Goal: Information Seeking & Learning: Learn about a topic

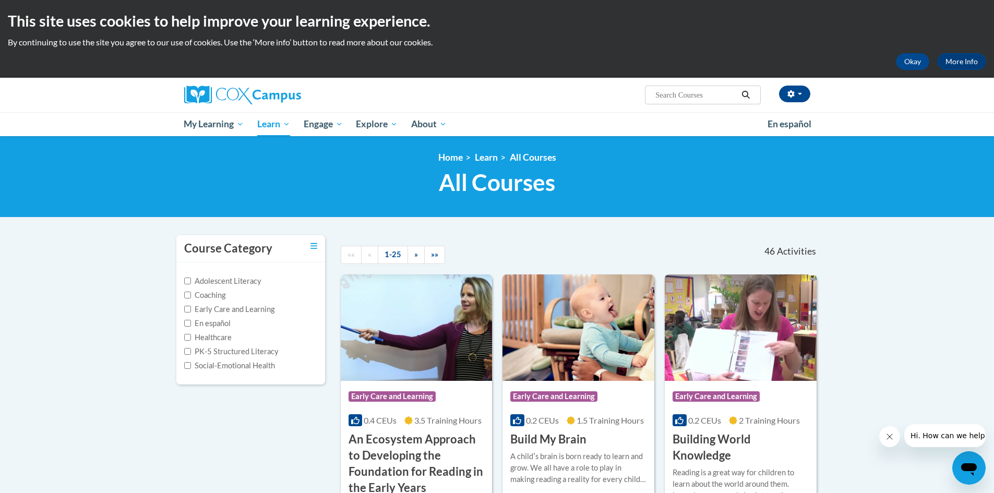
drag, startPoint x: 667, startPoint y: 88, endPoint x: 649, endPoint y: 138, distance: 53.3
click at [649, 138] on div "<en>Home</en><fr>Accueil</fr><de>Zuhause</de><it>Casa</it><es>Casa</es><pt>Casa…" at bounding box center [497, 176] width 994 height 81
click at [654, 95] on span "Search Search..." at bounding box center [702, 95] width 115 height 19
drag, startPoint x: 654, startPoint y: 95, endPoint x: 647, endPoint y: 99, distance: 8.2
click at [647, 99] on span "Search Search..." at bounding box center [702, 95] width 115 height 19
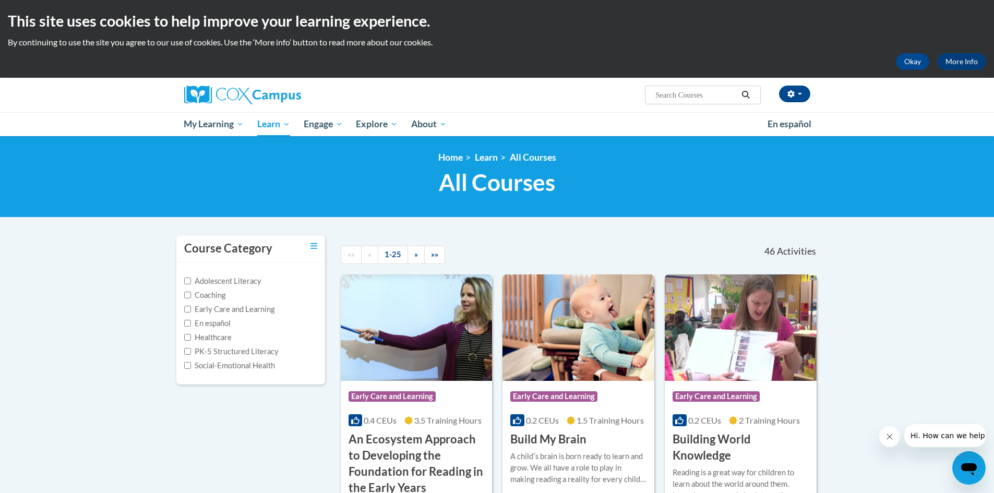
click at [651, 96] on span "Search Search..." at bounding box center [702, 95] width 115 height 19
click at [655, 94] on input "Search..." at bounding box center [695, 95] width 83 height 13
paste input "Systematic and Explicit Phonics Instruction"
type input "Systematic and Explicit Phonics Instruction"
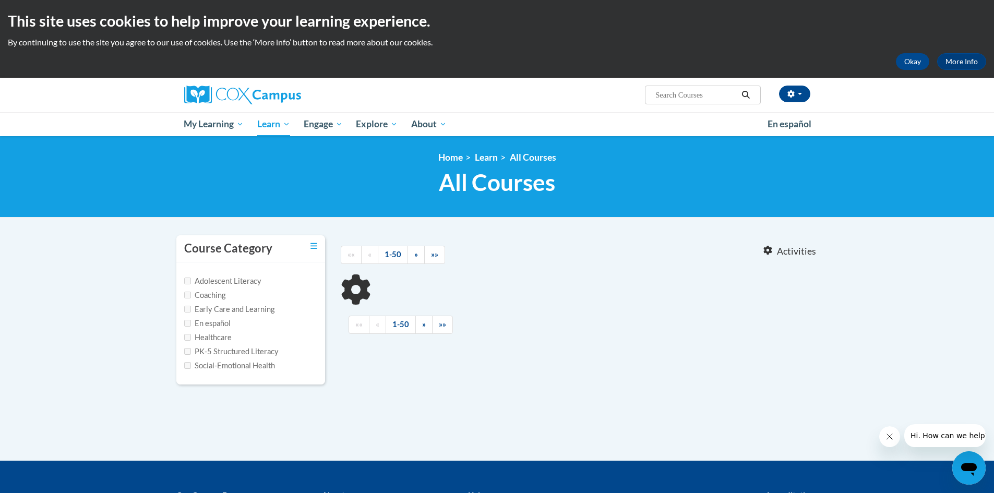
type input "Systematic and Explicit Phonics Instruction"
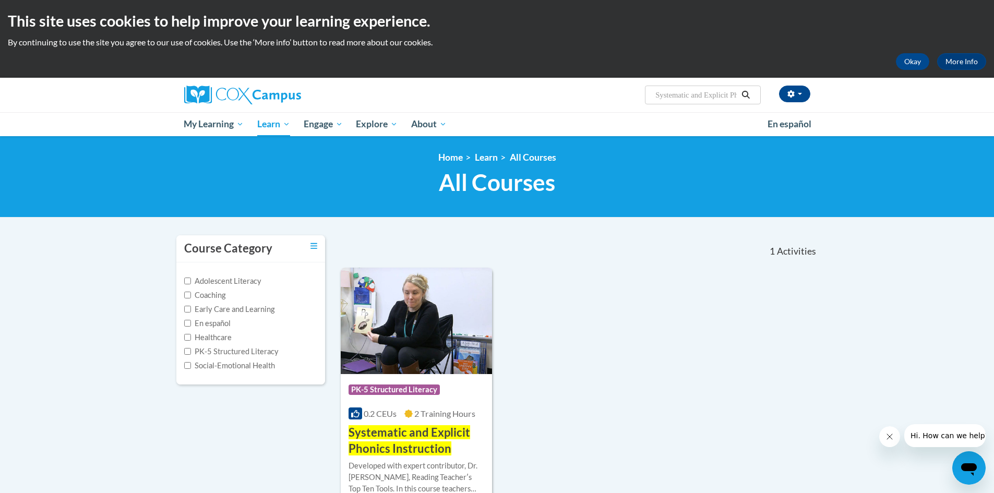
scroll to position [157, 0]
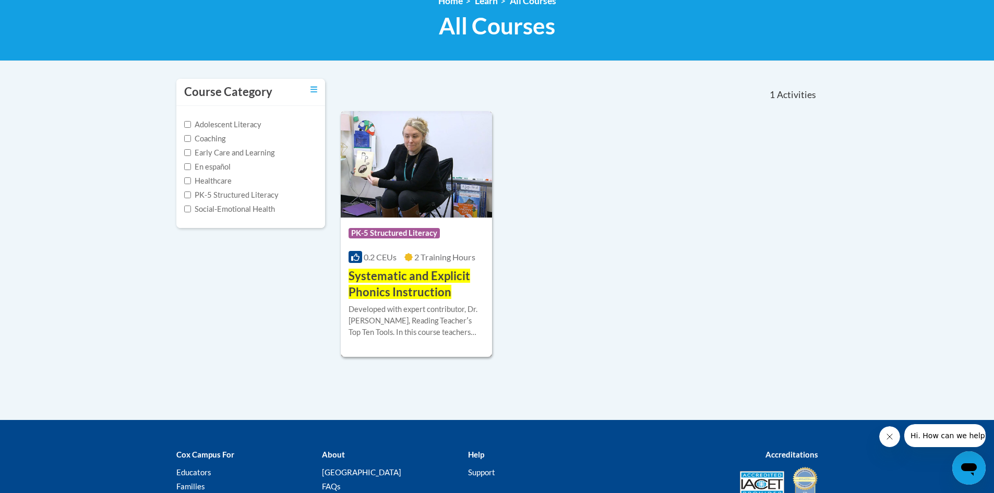
click at [386, 280] on span "Systematic and Explicit Phonics Instruction" at bounding box center [410, 284] width 122 height 30
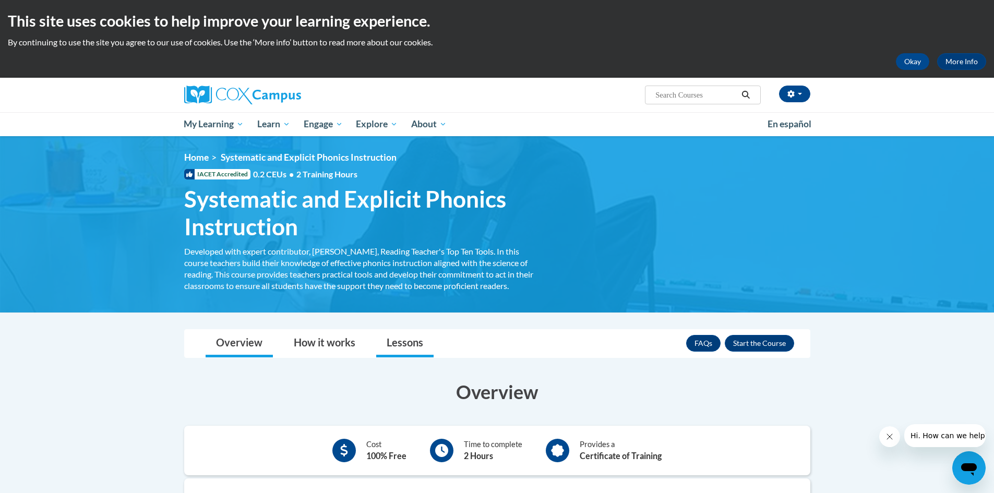
scroll to position [157, 0]
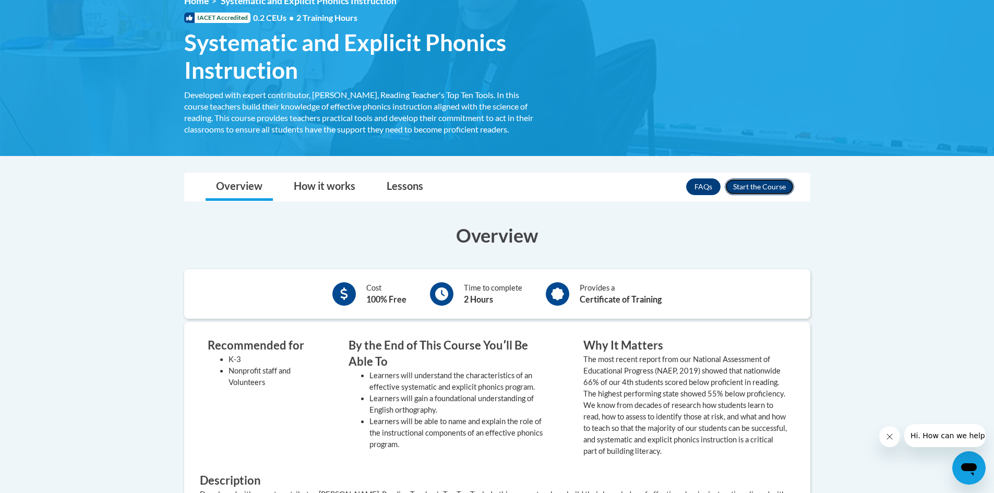
click at [755, 184] on button "Enroll" at bounding box center [759, 186] width 69 height 17
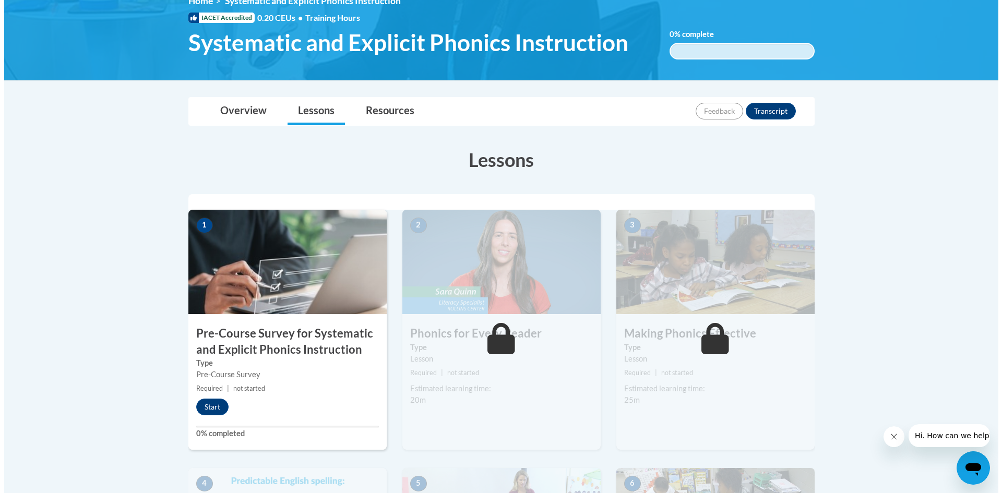
scroll to position [209, 0]
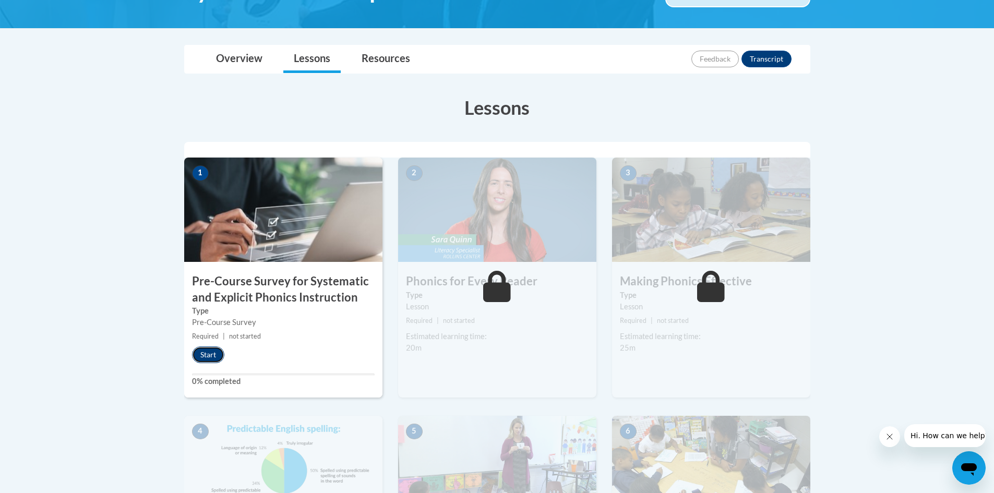
click at [207, 350] on button "Start" at bounding box center [208, 355] width 32 height 17
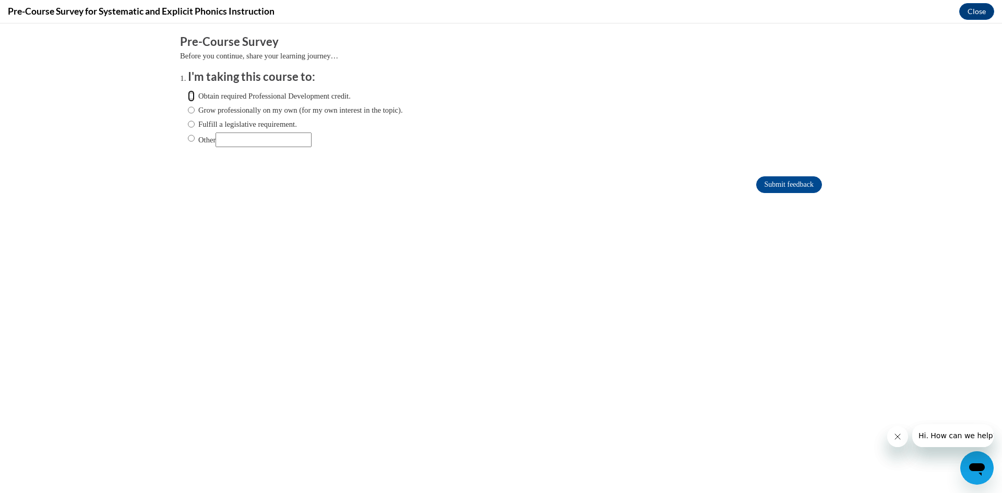
click at [188, 94] on input "Obtain required Professional Development credit." at bounding box center [191, 95] width 7 height 11
radio input "true"
click at [787, 177] on input "Submit feedback" at bounding box center [789, 184] width 66 height 17
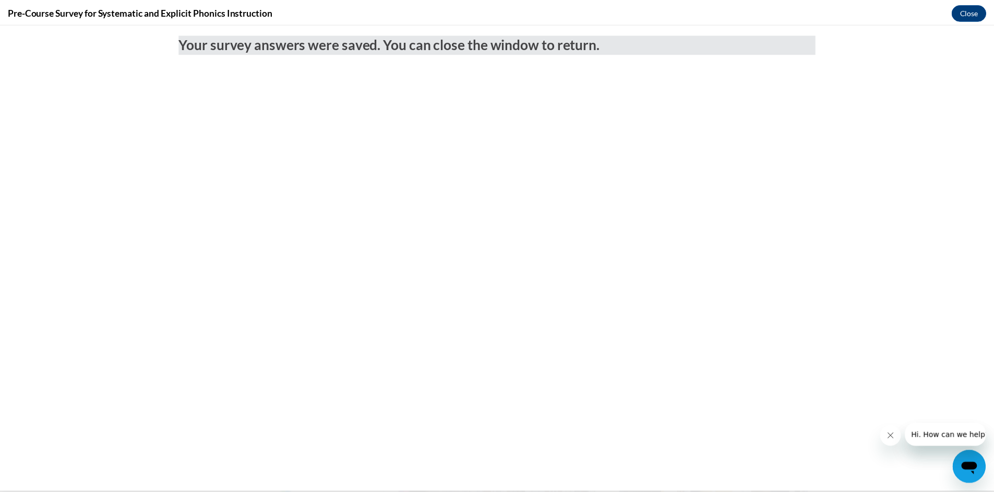
scroll to position [0, 0]
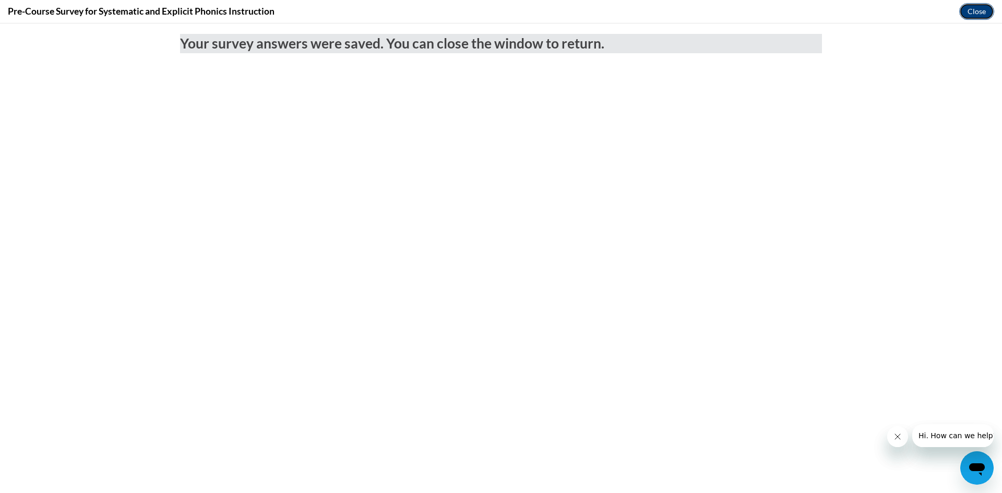
click at [977, 11] on button "Close" at bounding box center [976, 11] width 35 height 17
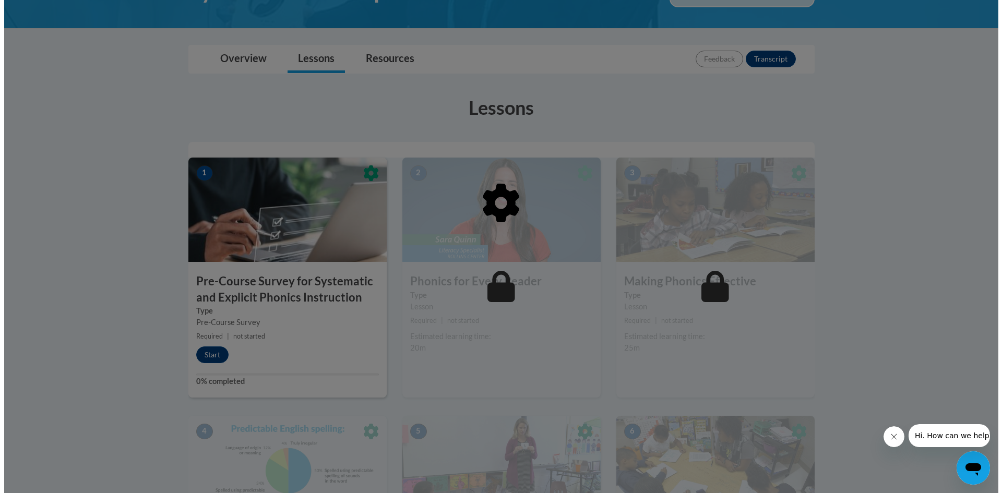
scroll to position [313, 0]
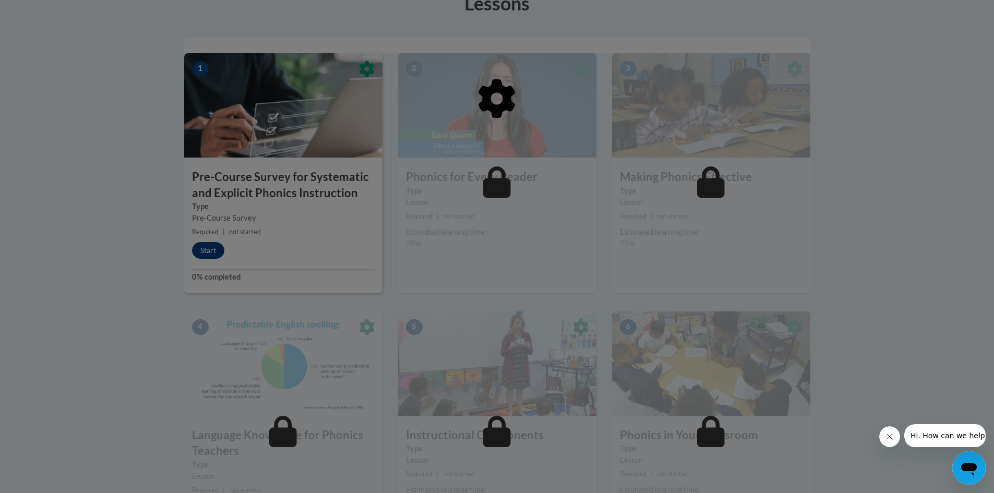
click at [208, 246] on div at bounding box center [497, 152] width 626 height 198
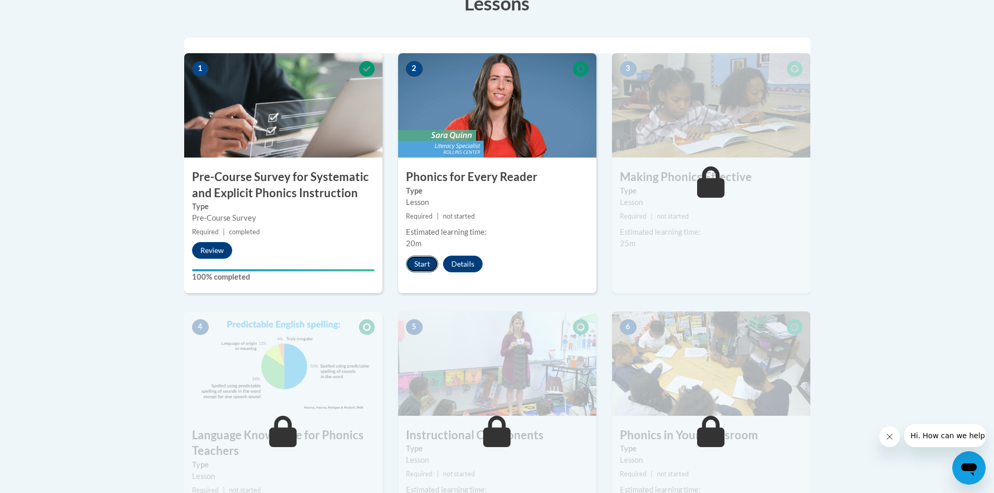
click at [423, 260] on button "Start" at bounding box center [422, 264] width 32 height 17
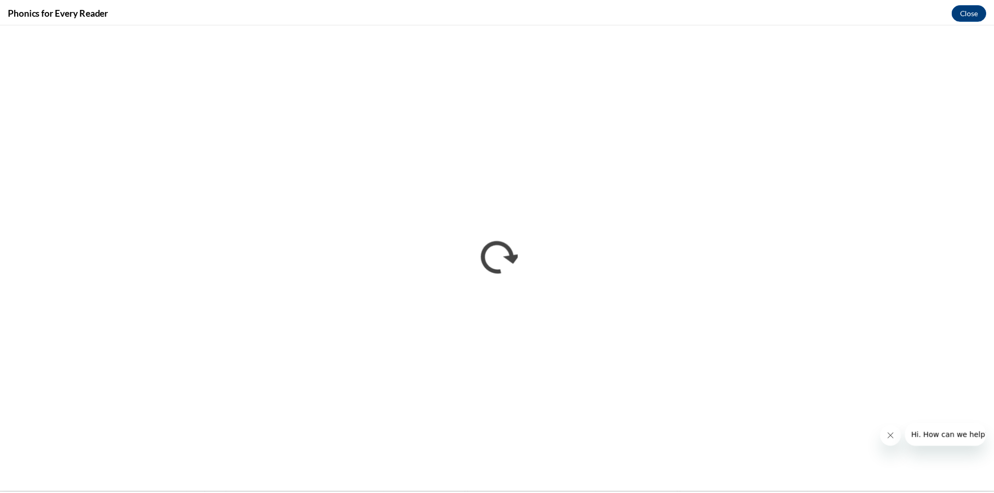
scroll to position [0, 0]
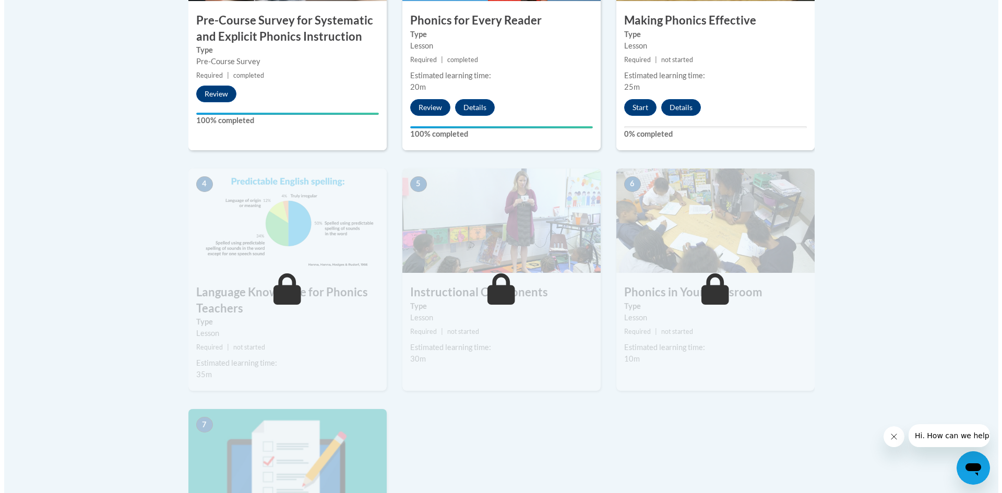
scroll to position [417, 0]
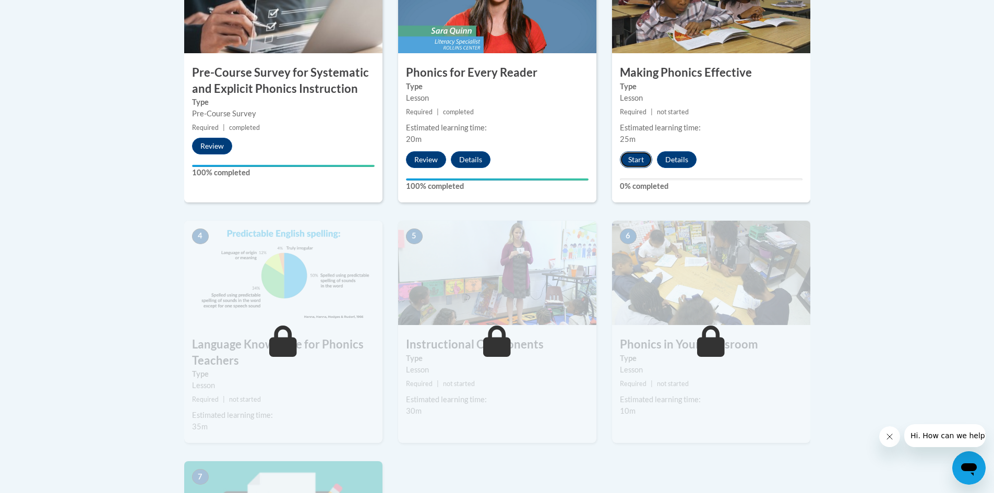
click at [630, 161] on button "Start" at bounding box center [636, 159] width 32 height 17
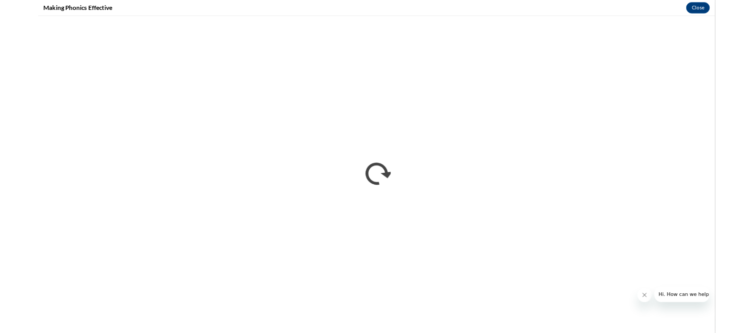
scroll to position [0, 0]
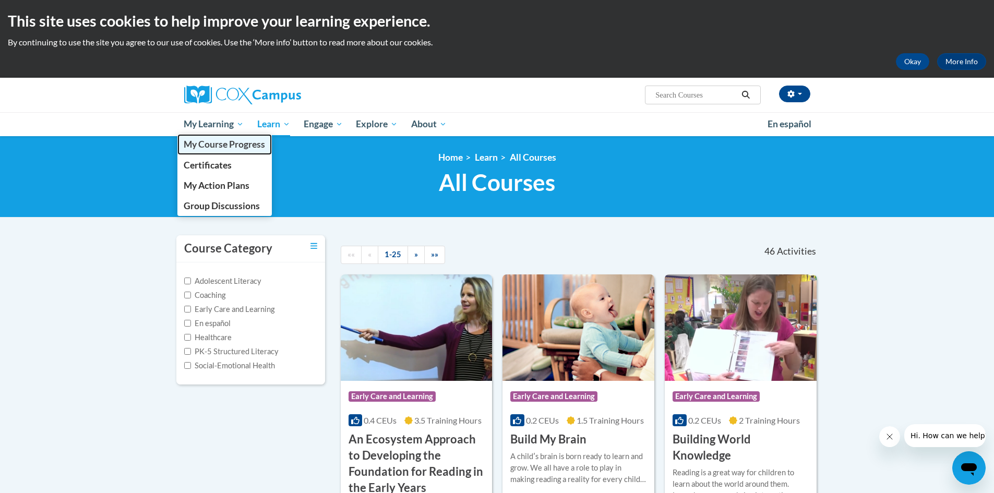
click at [221, 145] on span "My Course Progress" at bounding box center [224, 144] width 81 height 11
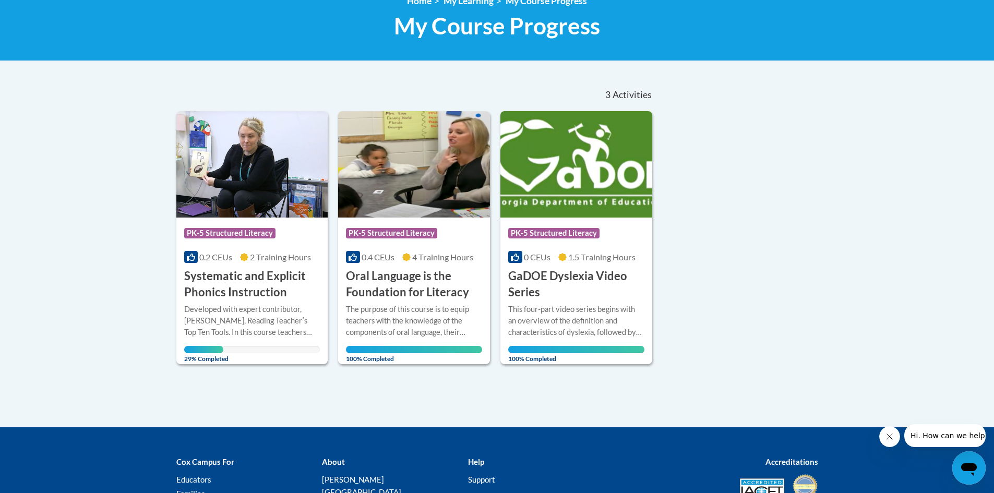
scroll to position [209, 0]
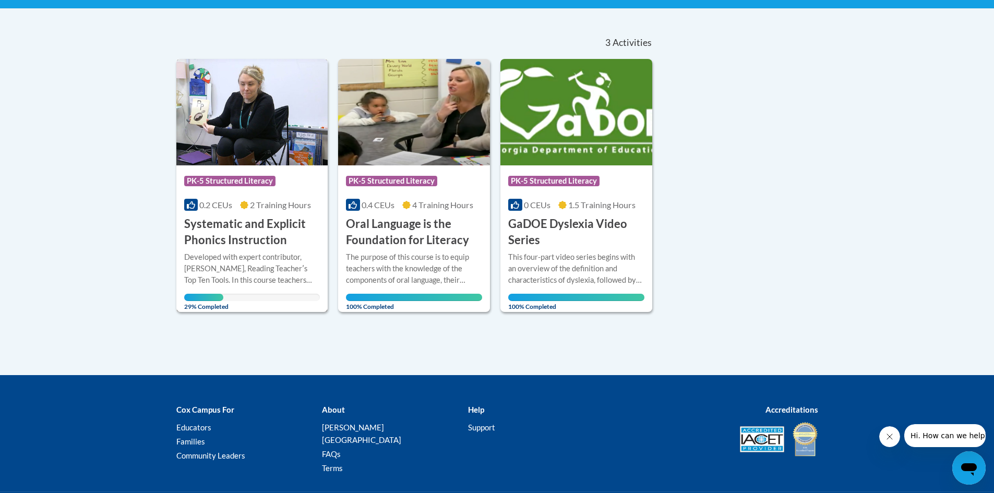
click at [234, 221] on h3 "Systematic and Explicit Phonics Instruction" at bounding box center [252, 232] width 136 height 32
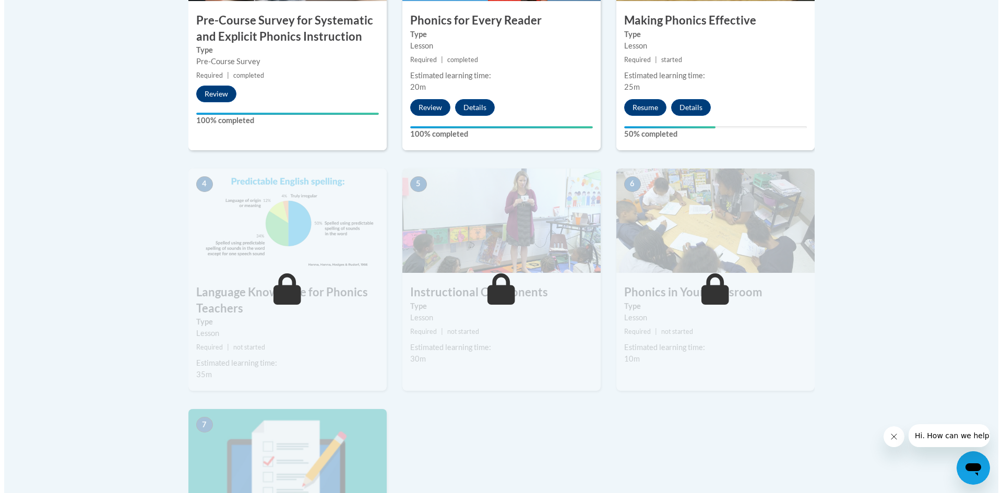
scroll to position [417, 0]
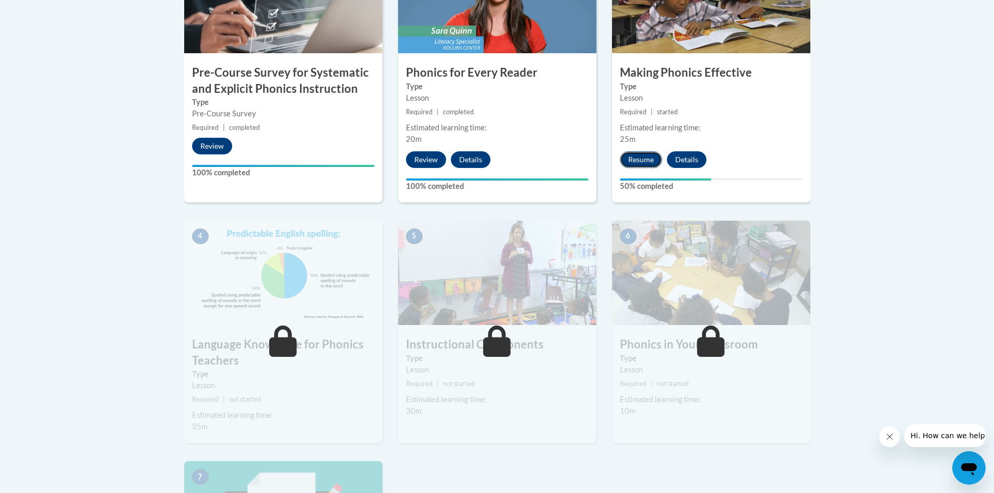
click at [640, 154] on button "Resume" at bounding box center [641, 159] width 42 height 17
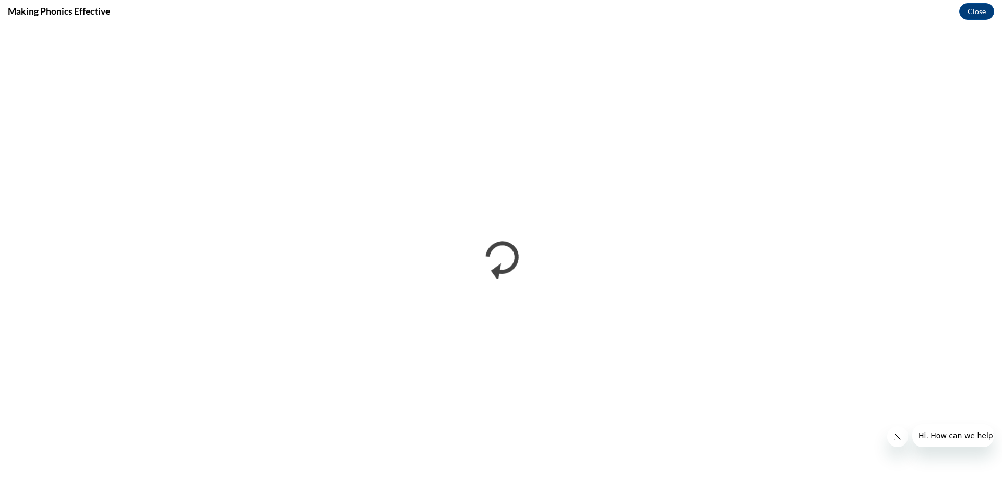
scroll to position [0, 0]
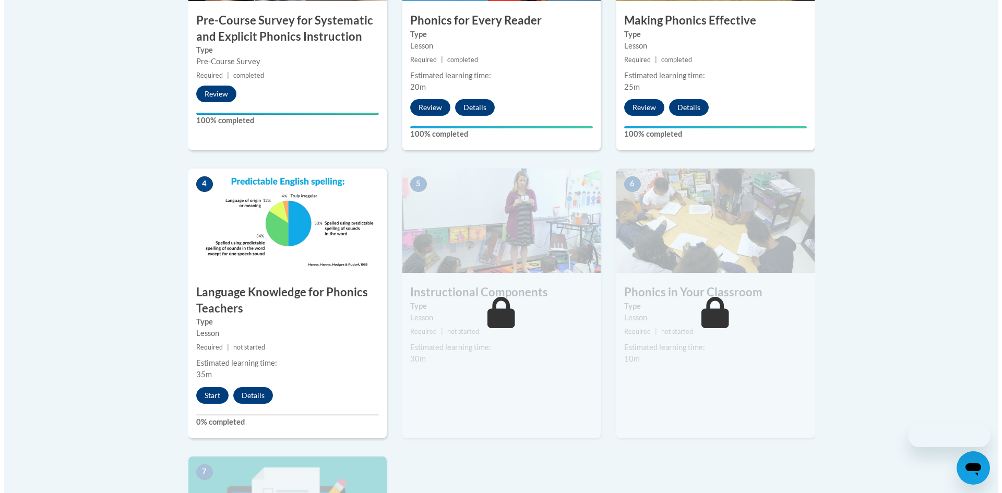
scroll to position [574, 0]
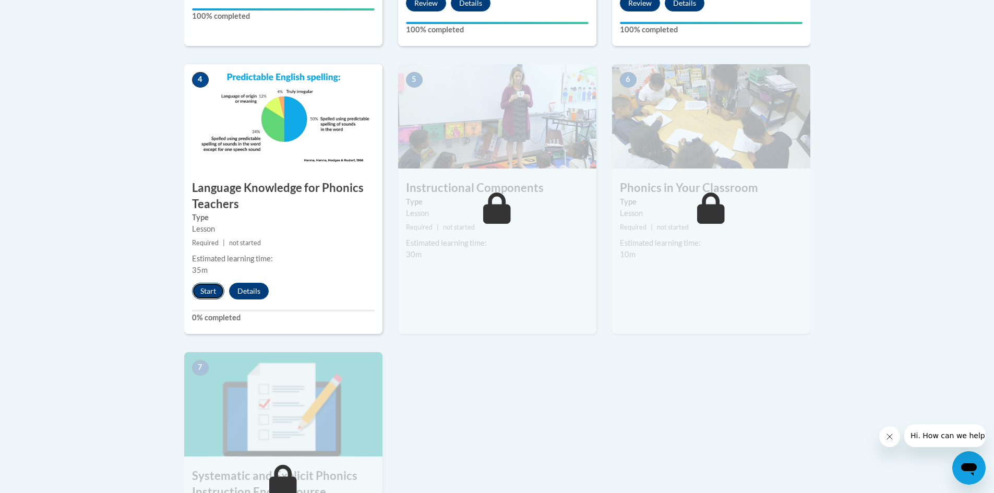
click at [204, 292] on button "Start" at bounding box center [208, 291] width 32 height 17
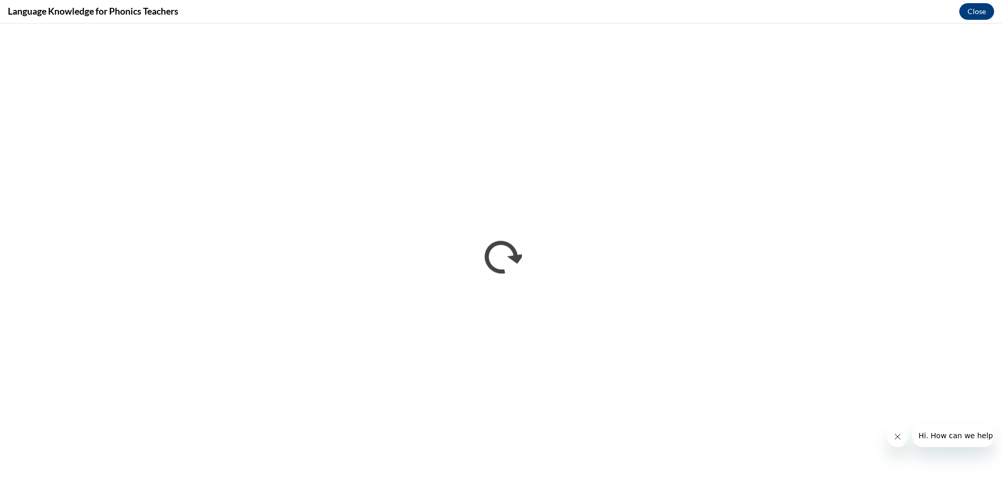
scroll to position [0, 0]
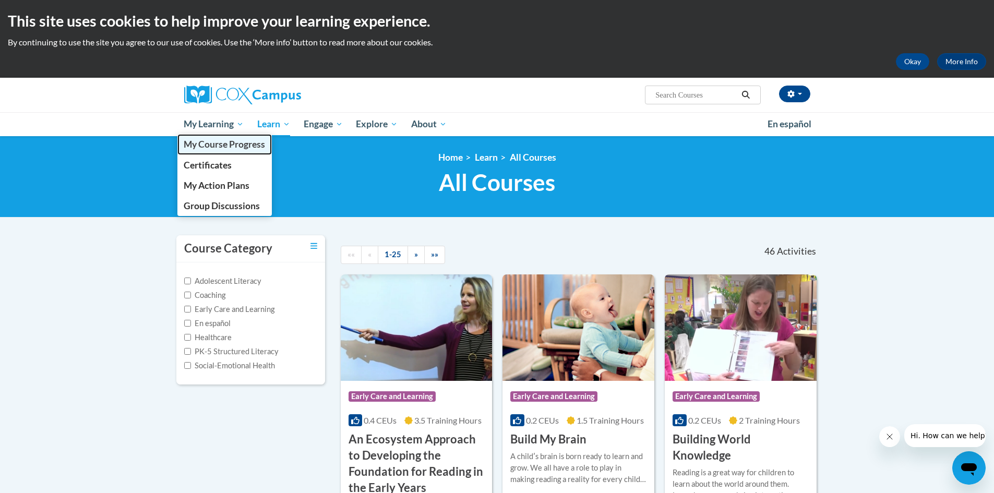
click at [222, 144] on span "My Course Progress" at bounding box center [224, 144] width 81 height 11
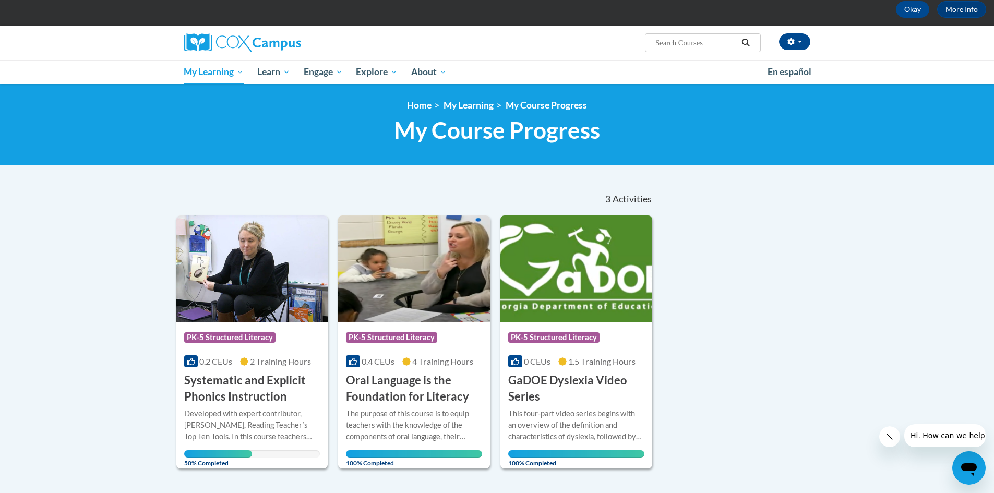
scroll to position [157, 0]
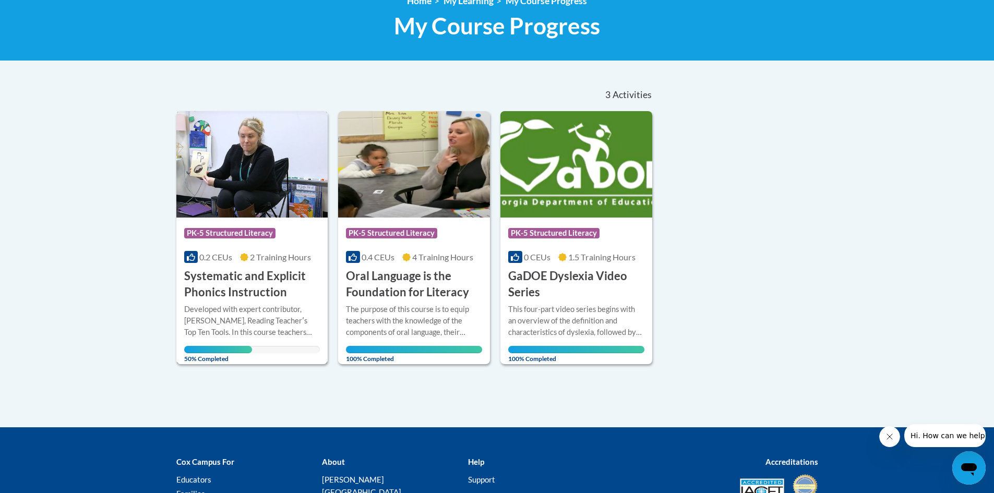
click at [226, 286] on h3 "Systematic and Explicit Phonics Instruction" at bounding box center [252, 284] width 136 height 32
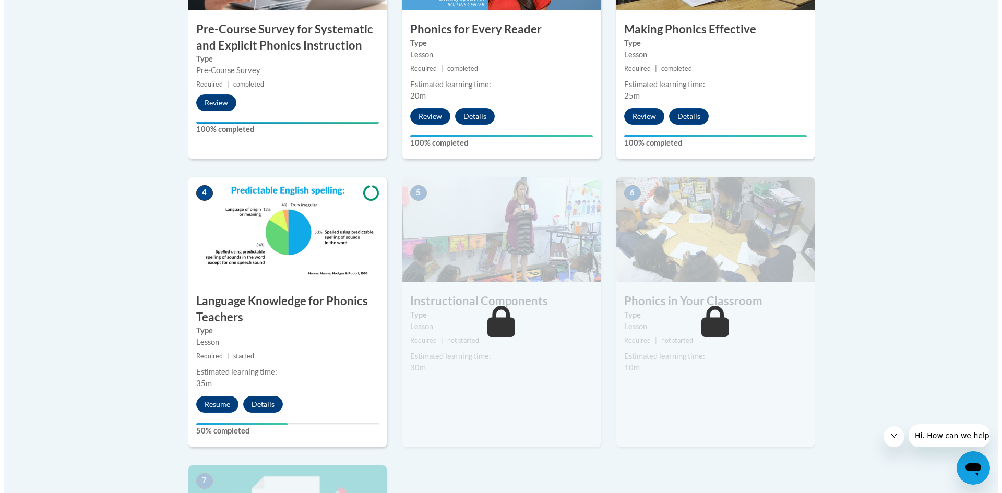
scroll to position [617, 0]
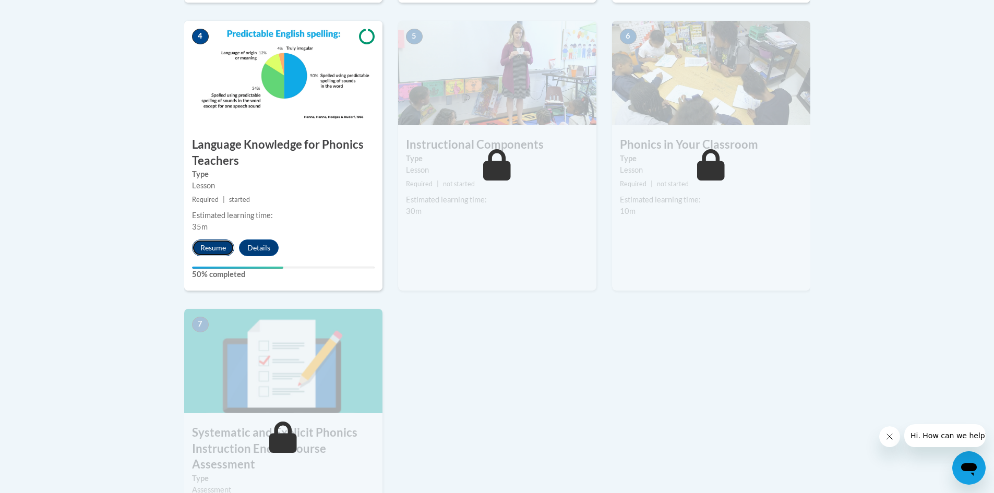
click at [211, 243] on button "Resume" at bounding box center [213, 248] width 42 height 17
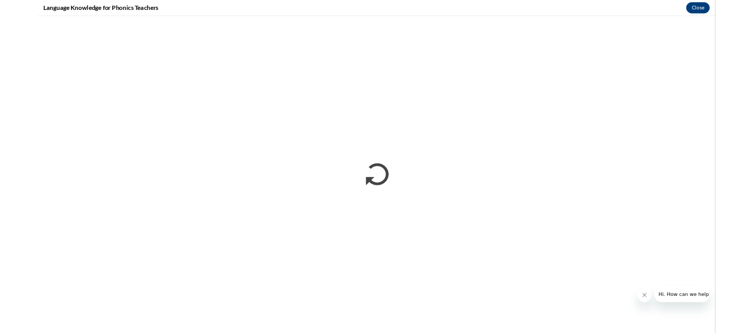
scroll to position [0, 0]
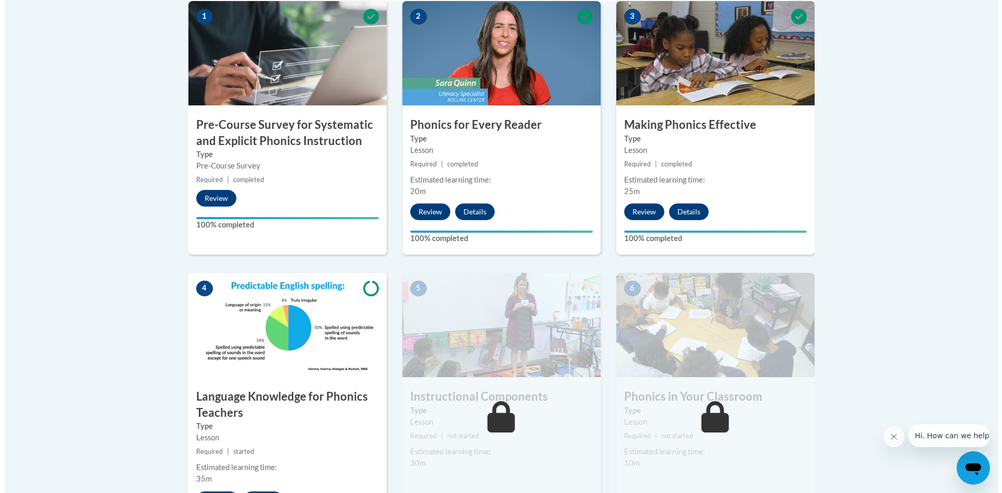
scroll to position [574, 0]
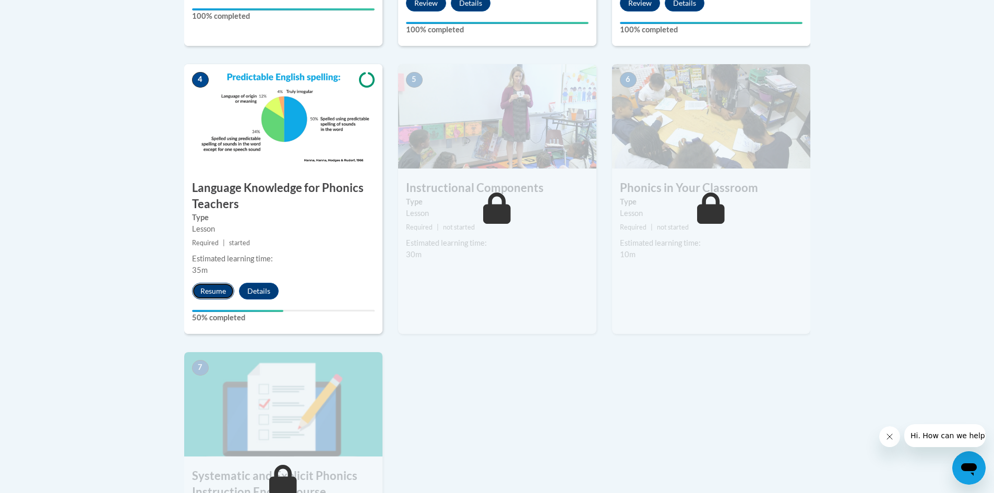
click at [220, 290] on button "Resume" at bounding box center [213, 291] width 42 height 17
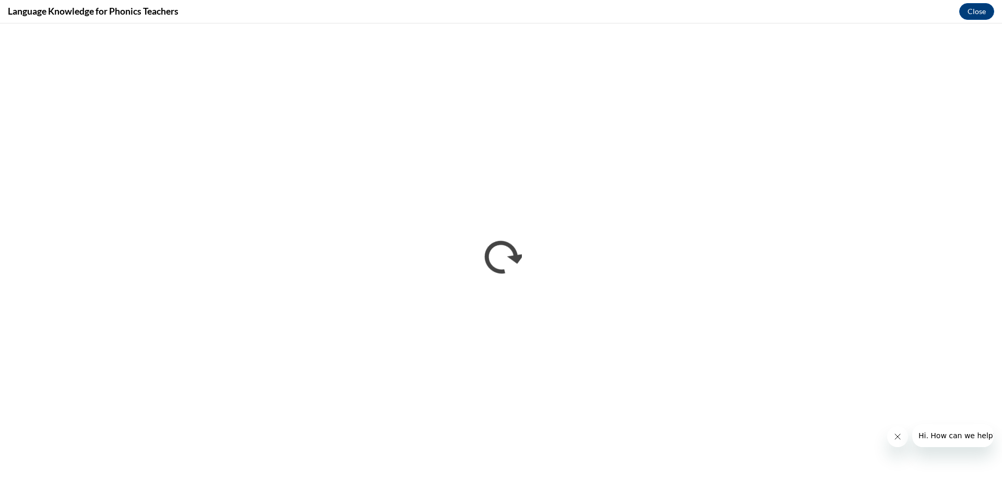
scroll to position [0, 0]
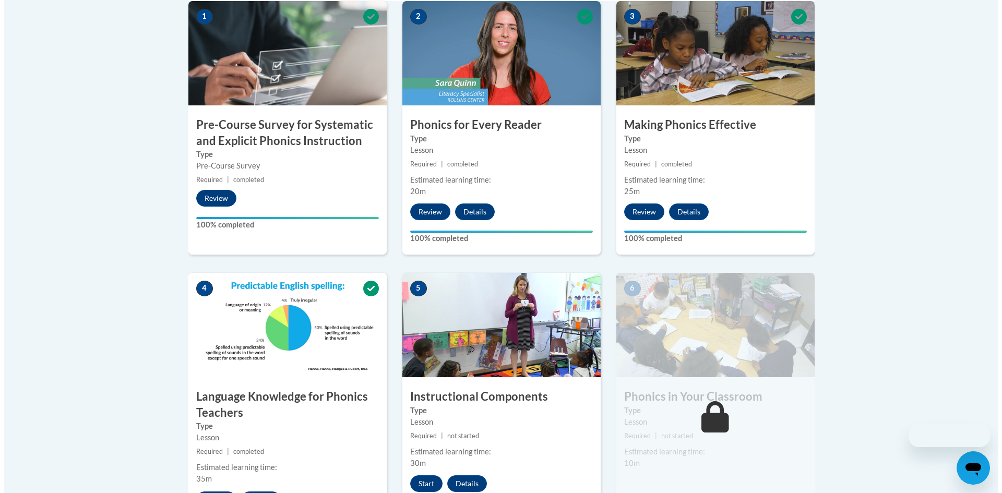
scroll to position [574, 0]
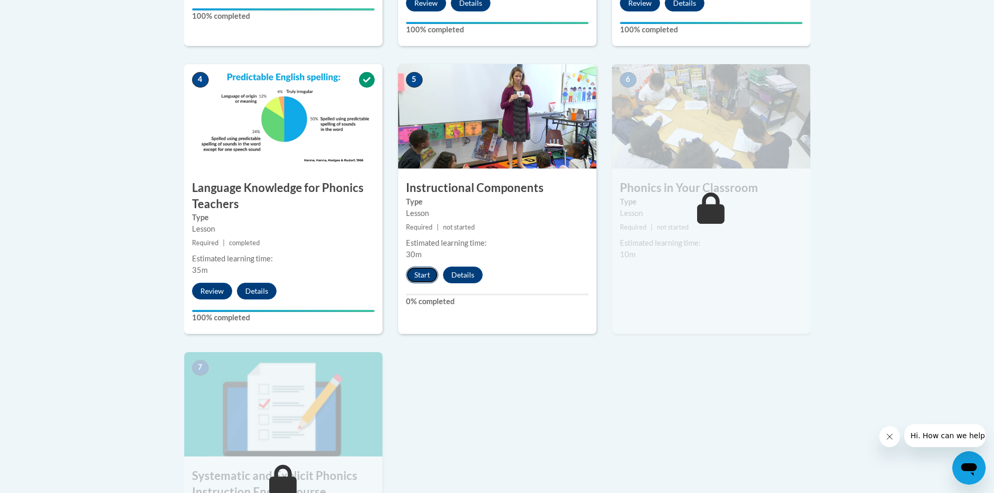
click at [425, 272] on button "Start" at bounding box center [422, 275] width 32 height 17
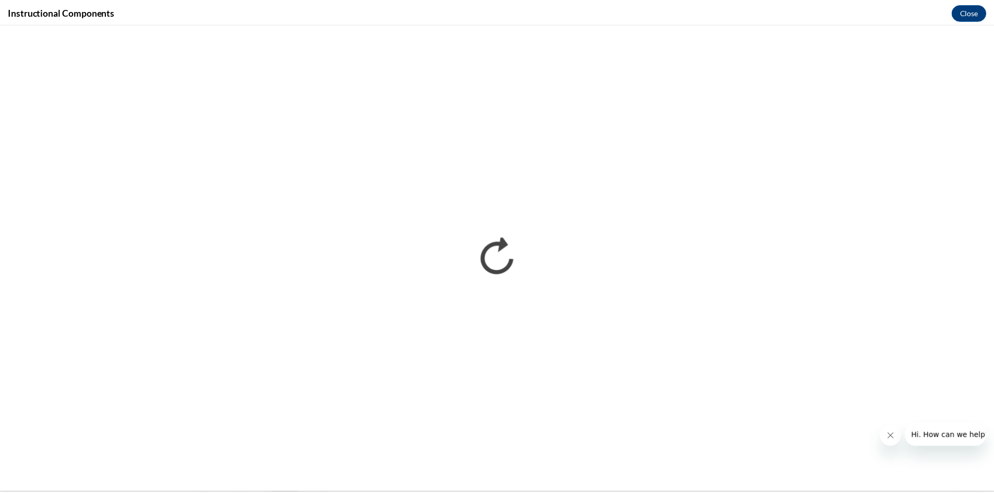
scroll to position [0, 0]
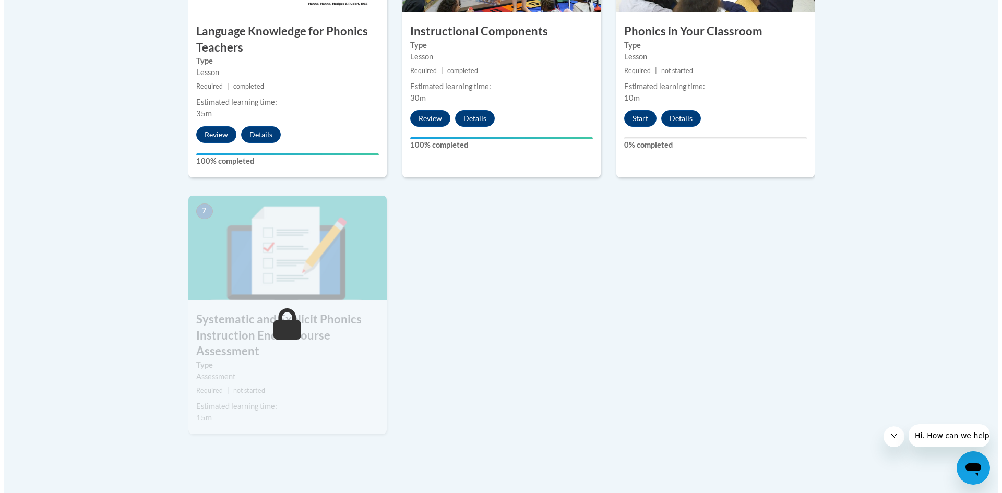
scroll to position [783, 0]
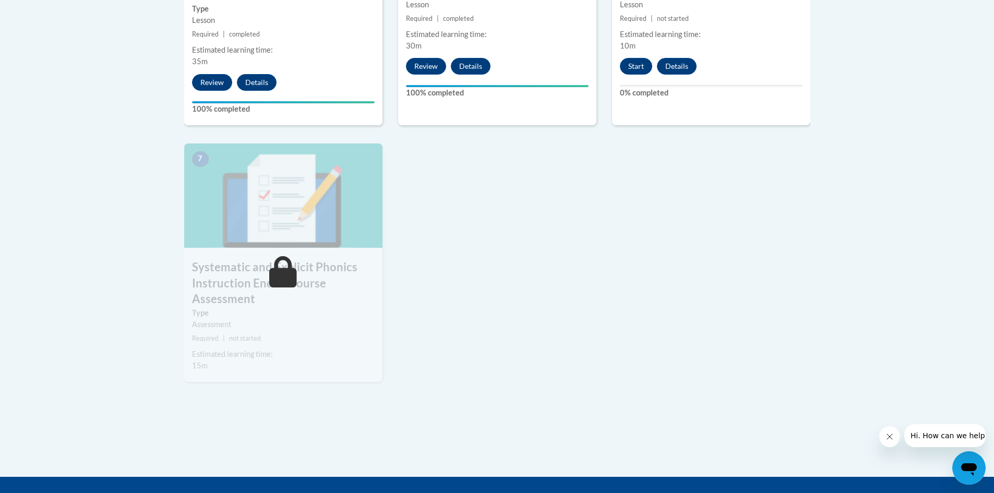
drag, startPoint x: 362, startPoint y: 330, endPoint x: 468, endPoint y: 192, distance: 173.9
click at [367, 324] on div "Assessment" at bounding box center [283, 324] width 183 height 11
click at [634, 62] on button "Start" at bounding box center [636, 66] width 32 height 17
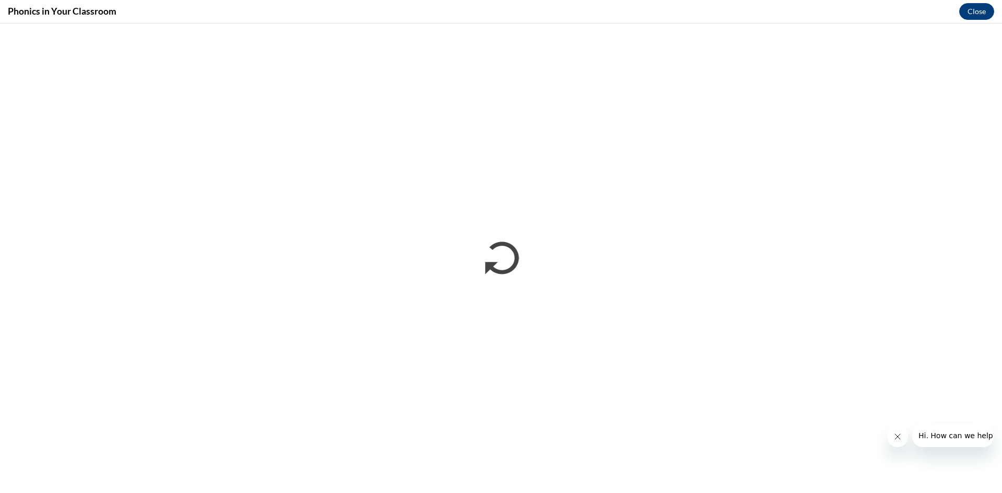
scroll to position [0, 0]
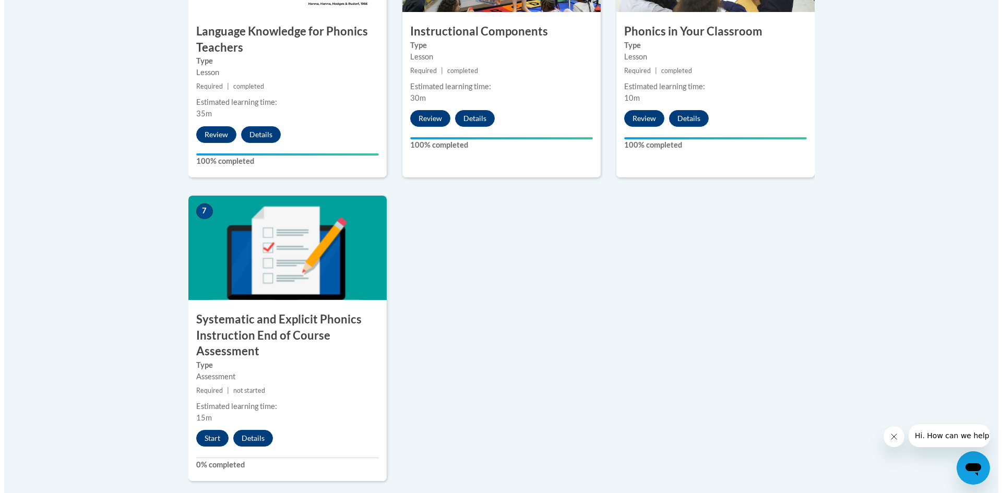
scroll to position [835, 0]
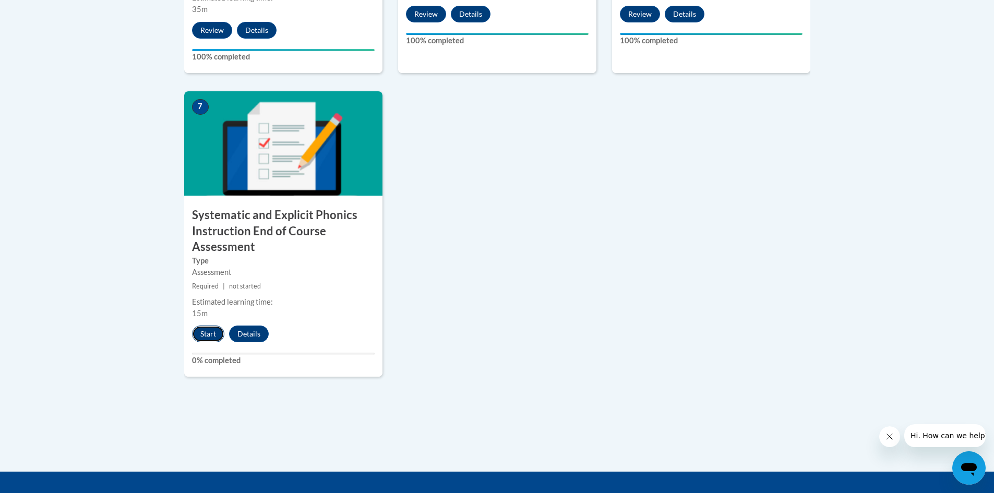
click at [209, 328] on button "Start" at bounding box center [208, 334] width 32 height 17
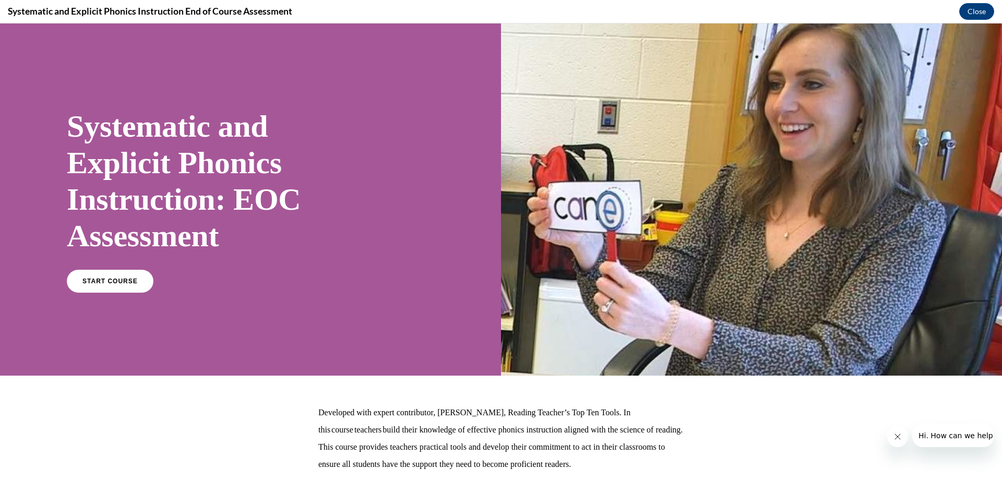
scroll to position [0, 0]
click at [97, 280] on span "START COURSE" at bounding box center [110, 282] width 58 height 8
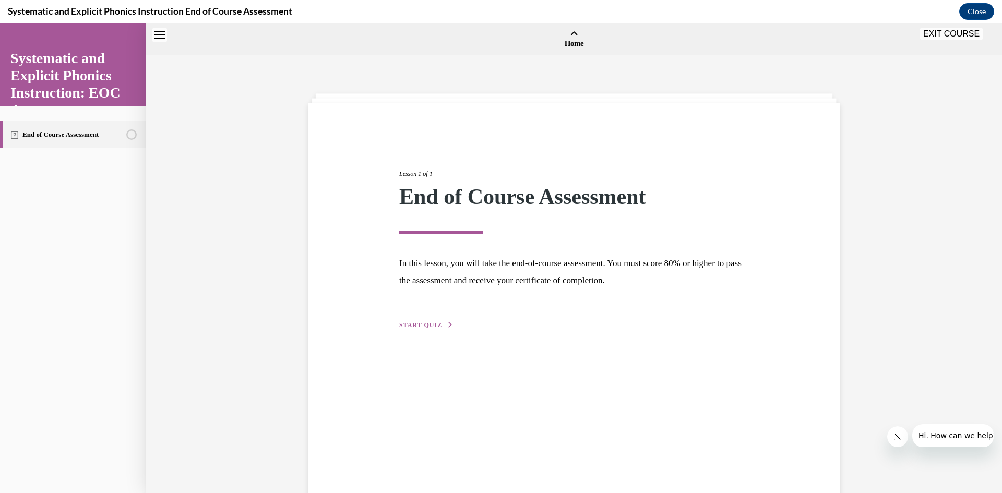
scroll to position [32, 0]
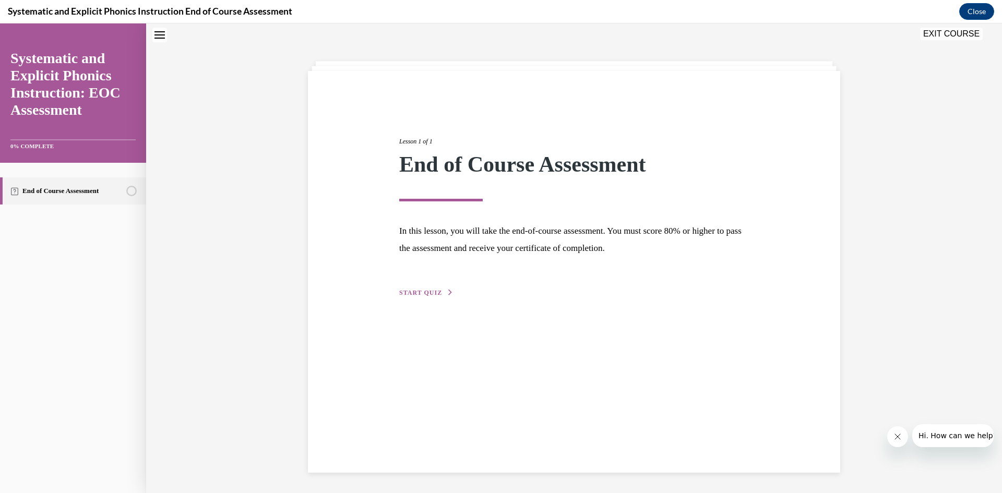
click at [419, 293] on span "START QUIZ" at bounding box center [420, 292] width 43 height 7
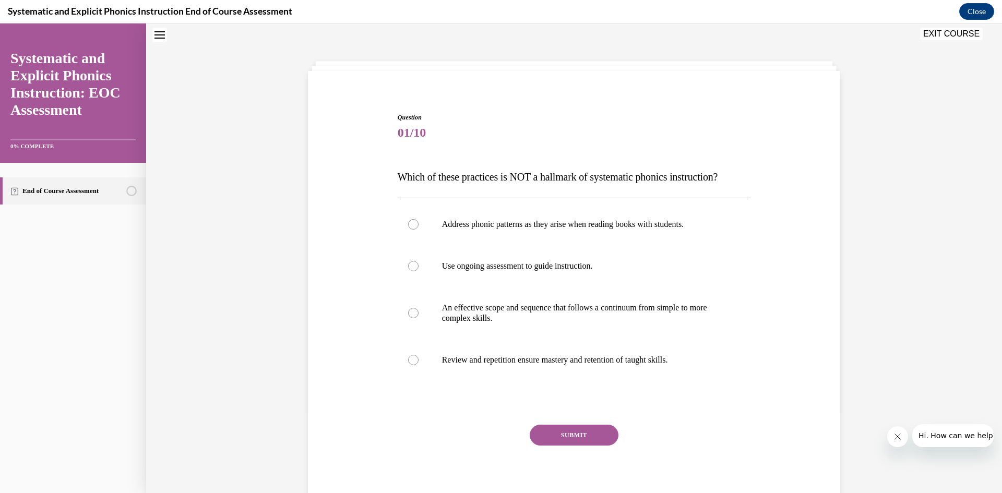
scroll to position [32, 0]
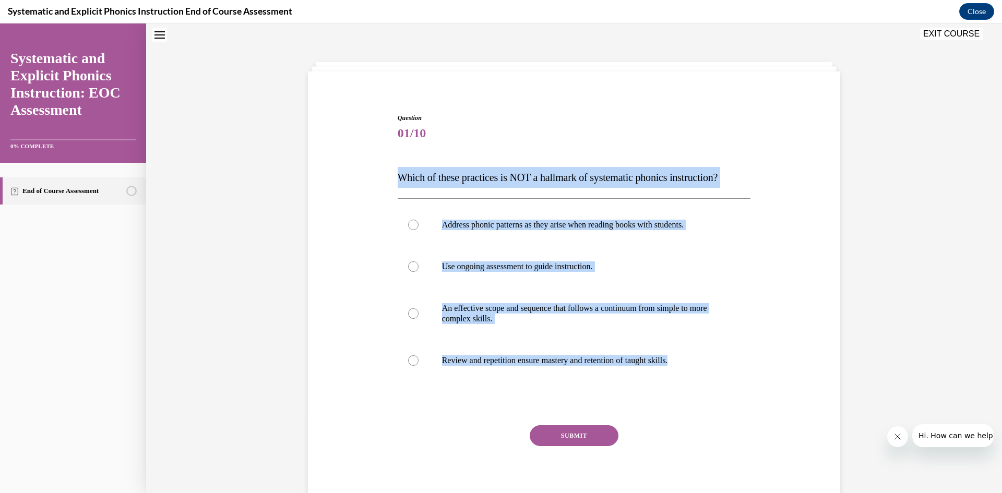
drag, startPoint x: 394, startPoint y: 175, endPoint x: 743, endPoint y: 386, distance: 407.4
click at [743, 386] on div "Question 01/10 Which of these practices is NOT a hallmark of systematic phonics…" at bounding box center [574, 312] width 353 height 398
copy div "Which of these practices is NOT a hallmark of systematic phonics instruction? A…"
click at [355, 290] on div "Question 01/10 Which of these practices is NOT a hallmark of systematic phonics…" at bounding box center [574, 296] width 538 height 429
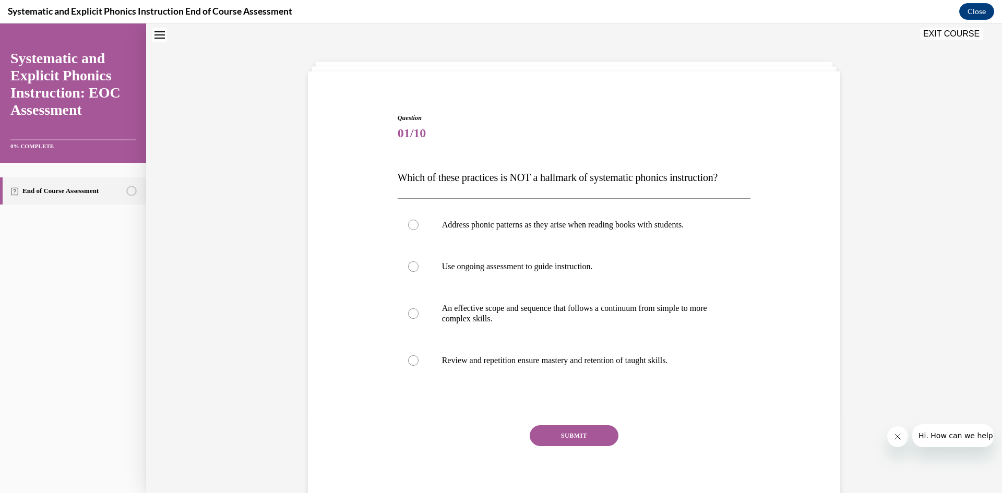
drag, startPoint x: 531, startPoint y: 130, endPoint x: 502, endPoint y: 133, distance: 29.3
click at [502, 133] on span "01/10" at bounding box center [574, 133] width 353 height 21
click at [412, 220] on div at bounding box center [413, 225] width 10 height 10
click at [562, 433] on button "SUBMIT" at bounding box center [574, 435] width 89 height 21
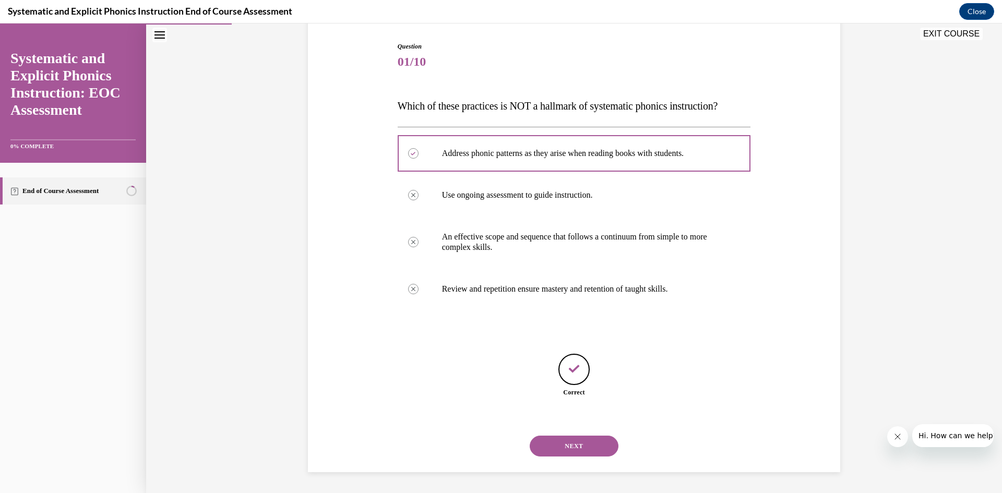
click at [564, 449] on button "NEXT" at bounding box center [574, 446] width 89 height 21
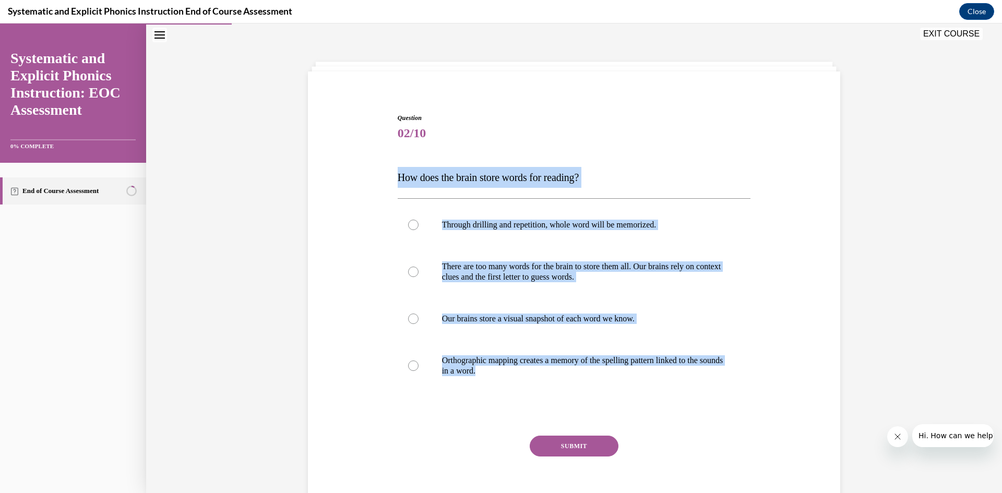
drag, startPoint x: 396, startPoint y: 175, endPoint x: 723, endPoint y: 401, distance: 397.7
click at [723, 401] on div "Question 02/10 How does the brain store words for reading? Through drilling and…" at bounding box center [574, 317] width 353 height 408
copy div "How does the brain store words for reading? Through drilling and repetition, wh…"
click at [677, 402] on div "Question 02/10 How does the brain store words for reading? Through drilling and…" at bounding box center [574, 317] width 353 height 408
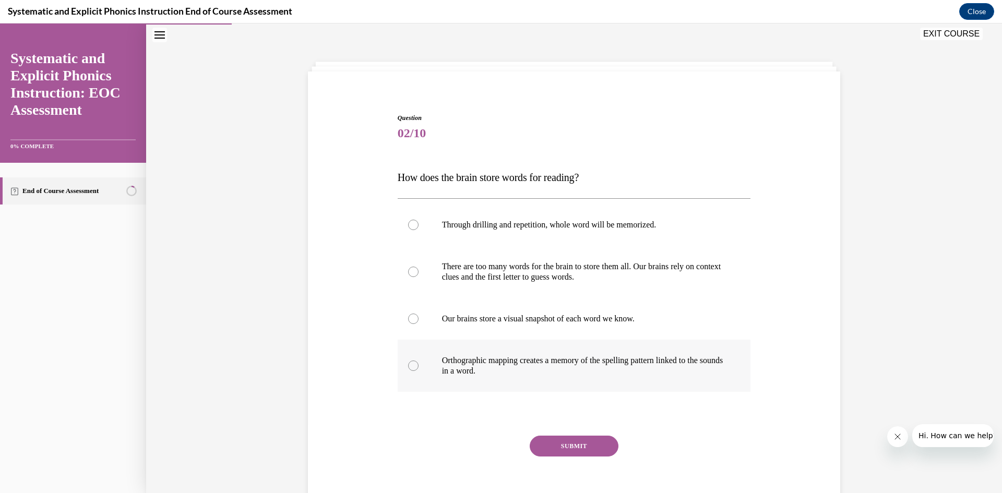
click at [408, 362] on div at bounding box center [413, 366] width 10 height 10
click at [567, 443] on button "SUBMIT" at bounding box center [574, 446] width 89 height 21
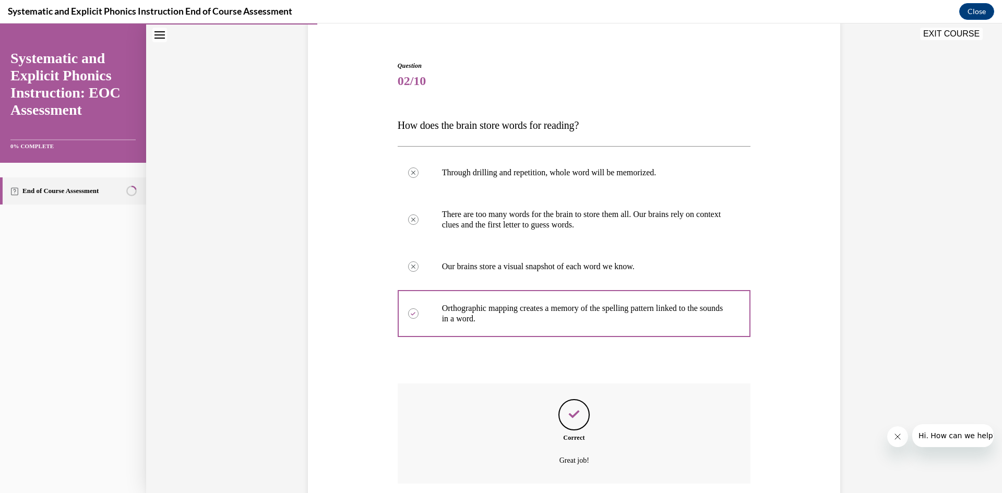
scroll to position [136, 0]
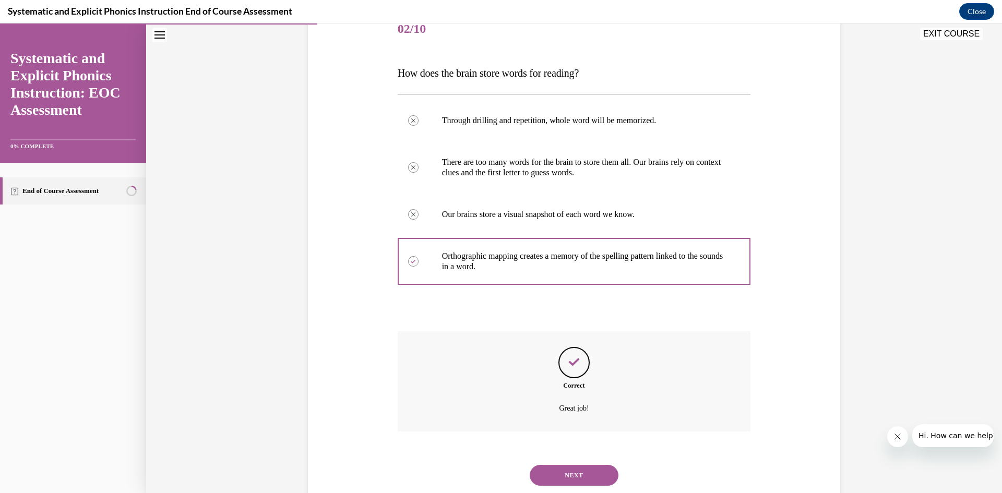
click at [564, 467] on button "NEXT" at bounding box center [574, 475] width 89 height 21
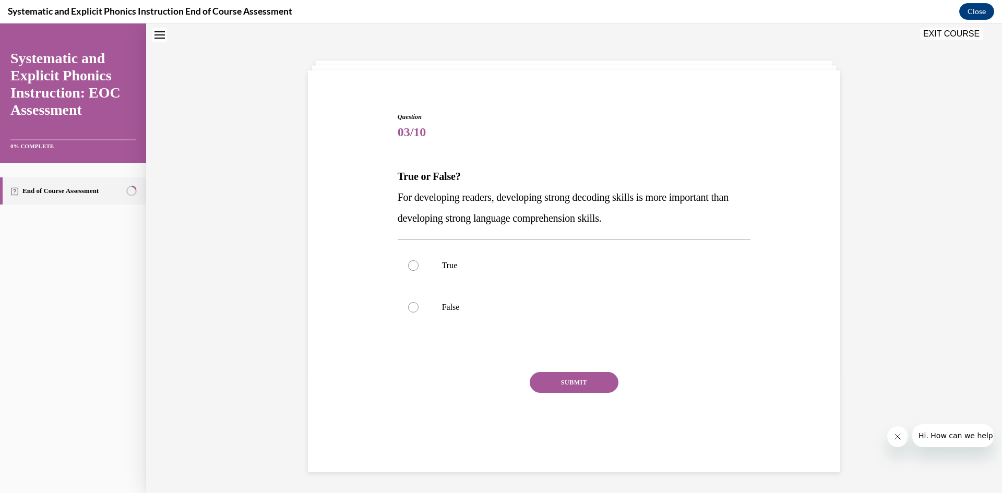
scroll to position [32, 0]
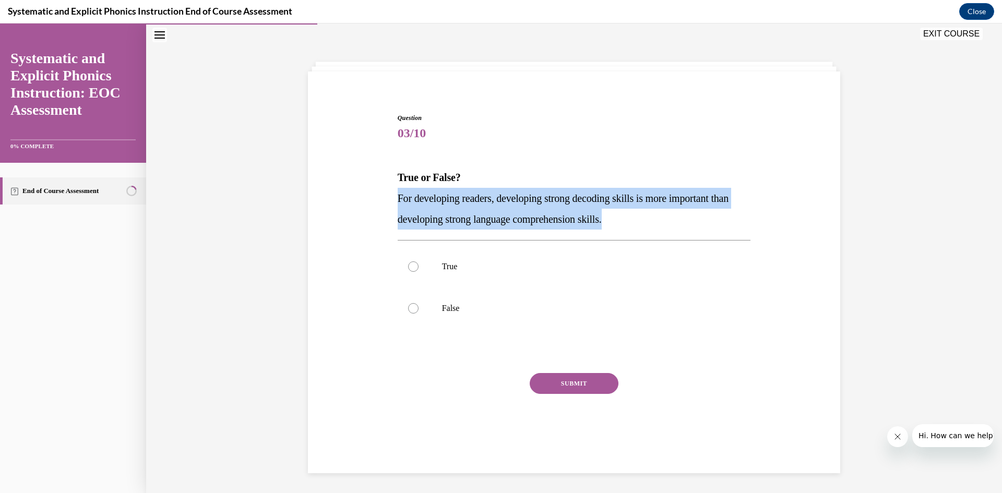
drag, startPoint x: 396, startPoint y: 195, endPoint x: 707, endPoint y: 223, distance: 312.3
click at [707, 223] on p "For developing readers, developing strong decoding skills is more important tha…" at bounding box center [574, 209] width 353 height 42
copy span "For developing readers, developing strong decoding skills is more important tha…"
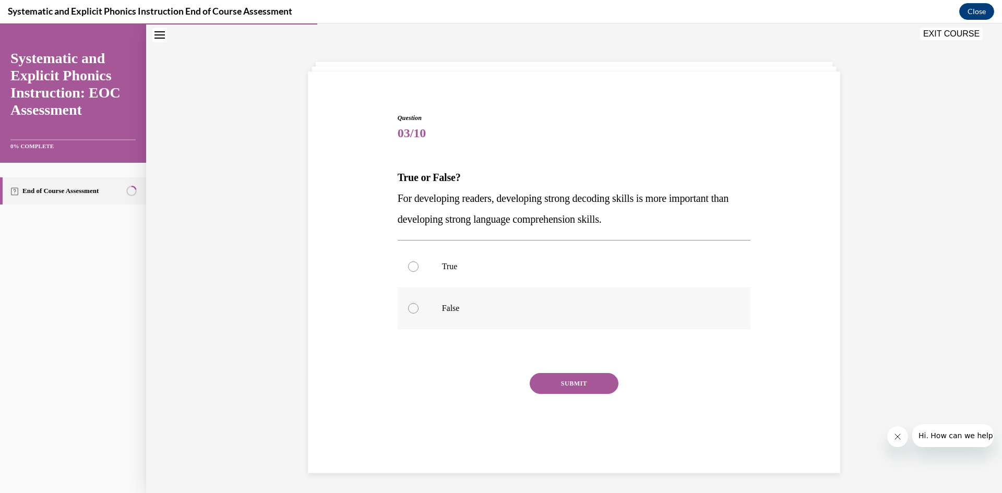
click at [408, 307] on div at bounding box center [413, 308] width 10 height 10
click at [572, 386] on button "SUBMIT" at bounding box center [574, 383] width 89 height 21
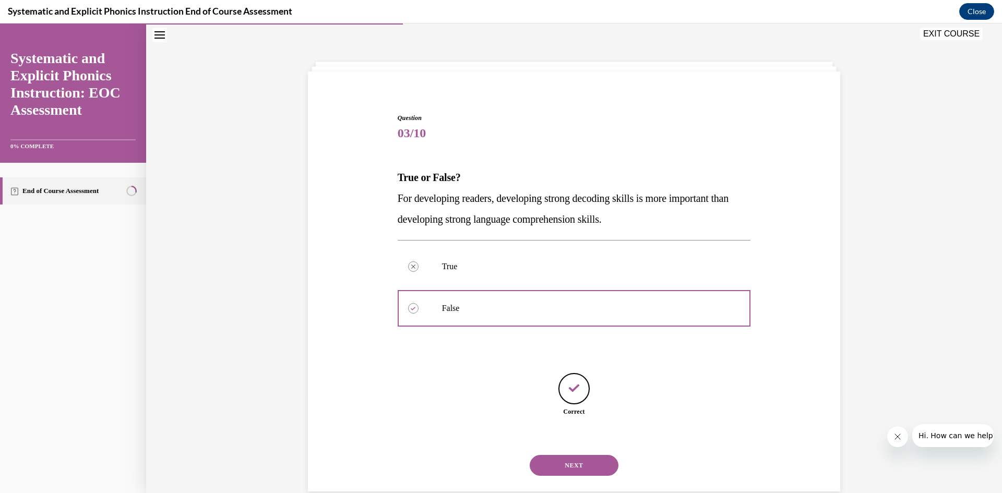
scroll to position [51, 0]
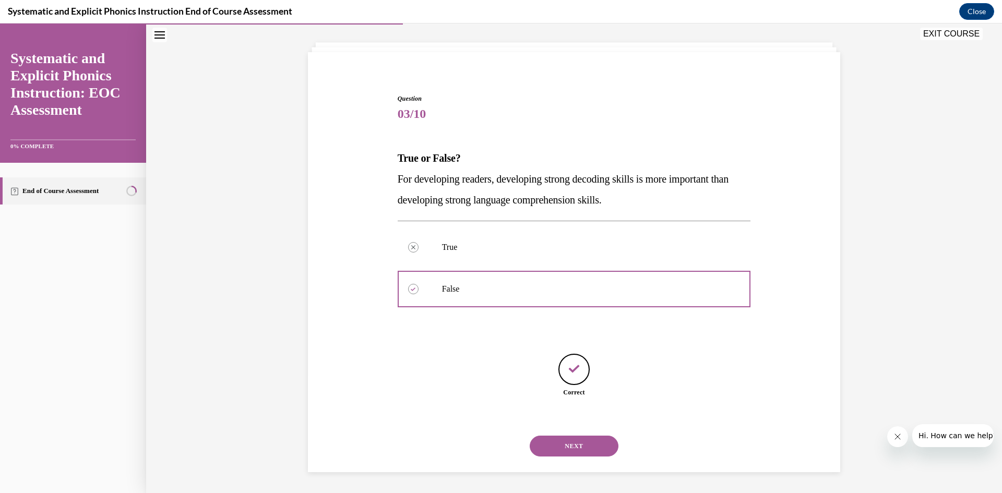
click at [560, 445] on button "NEXT" at bounding box center [574, 446] width 89 height 21
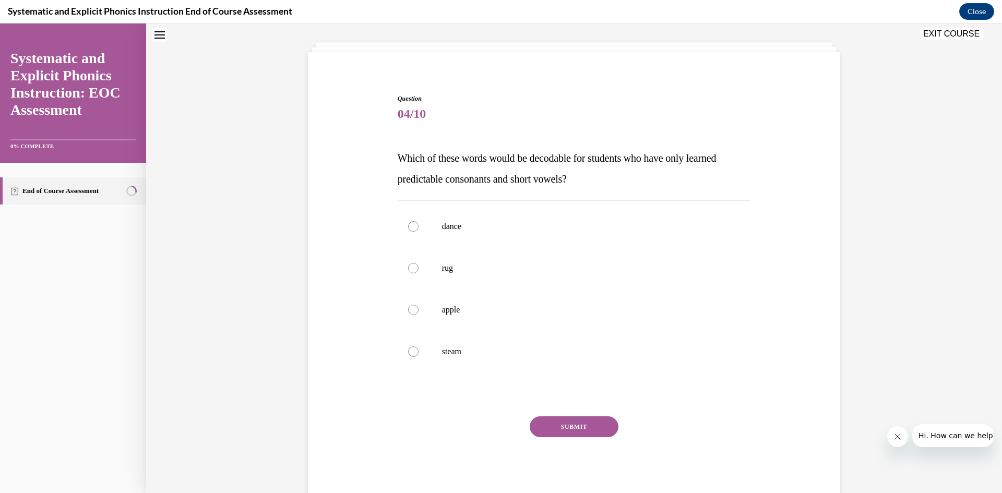
scroll to position [32, 0]
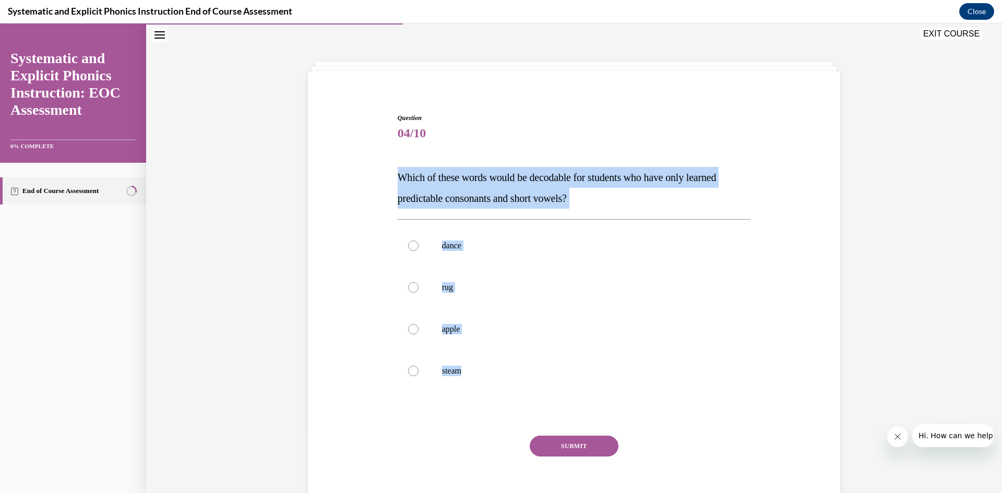
drag, startPoint x: 395, startPoint y: 175, endPoint x: 681, endPoint y: 393, distance: 360.1
click at [681, 393] on div "Question 04/10 Which of these words would be decodable for students who have on…" at bounding box center [574, 317] width 353 height 408
copy div "Which of these words would be decodable for students who have only learned pred…"
click at [408, 284] on div at bounding box center [413, 287] width 10 height 10
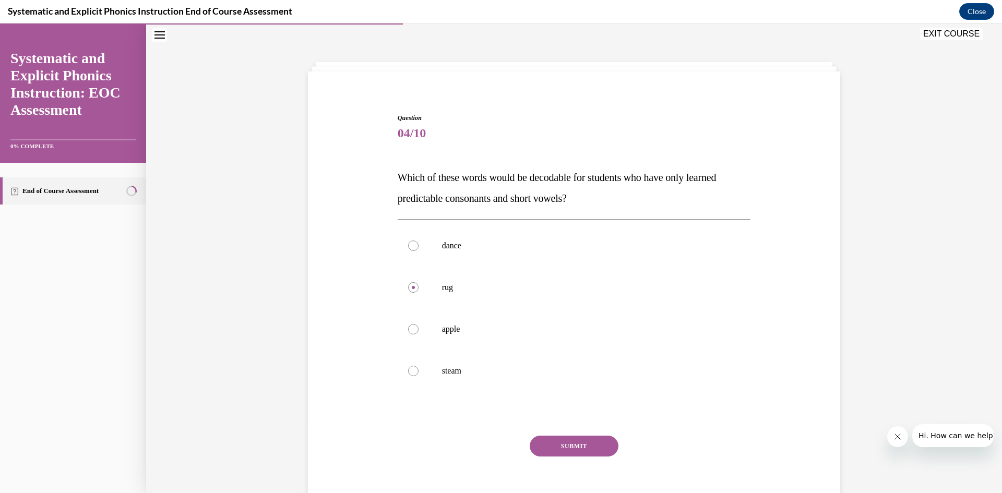
click at [568, 447] on button "SUBMIT" at bounding box center [574, 446] width 89 height 21
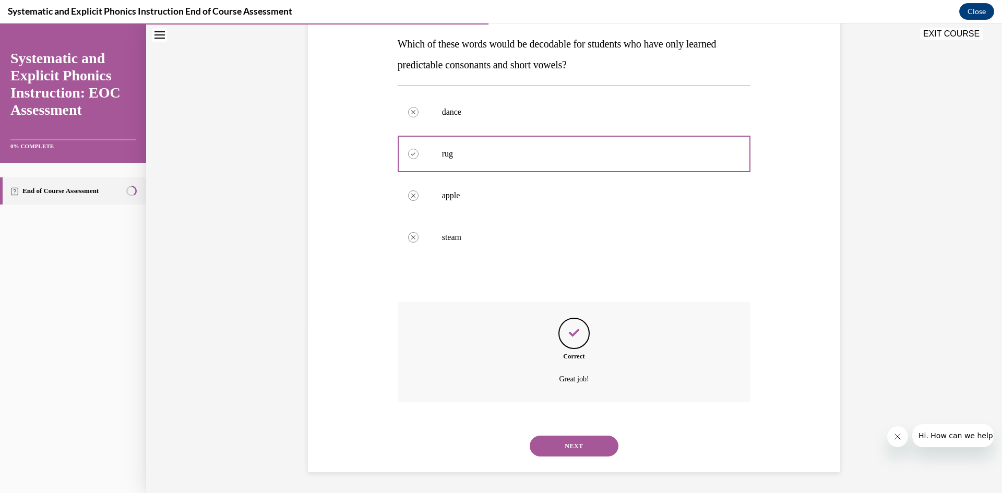
click at [563, 439] on button "NEXT" at bounding box center [574, 446] width 89 height 21
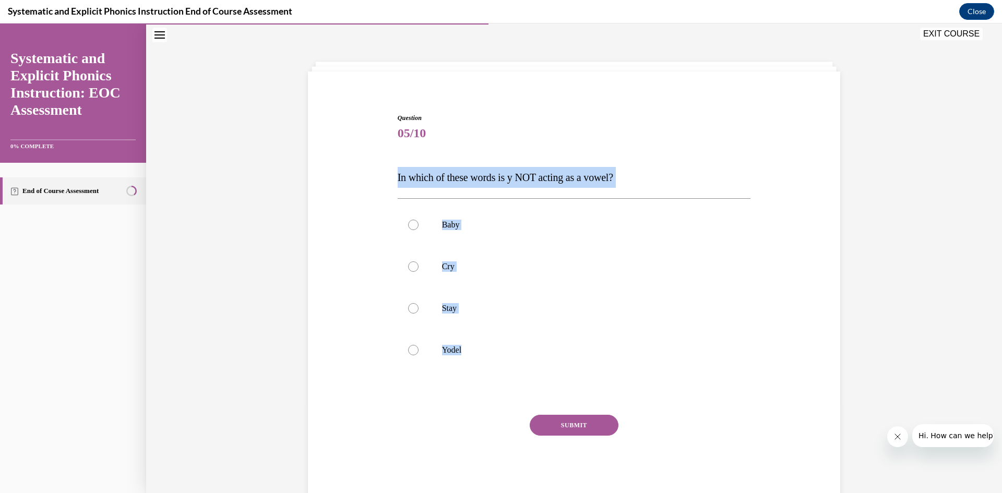
drag, startPoint x: 394, startPoint y: 175, endPoint x: 625, endPoint y: 386, distance: 312.5
click at [625, 386] on div "Question 05/10 In which of these words is y NOT acting as a vowel? Baby Cry Sta…" at bounding box center [574, 306] width 353 height 387
copy div "In which of these words is y NOT acting as a vowel? Baby Cry Stay Yodel"
click at [408, 347] on div at bounding box center [413, 350] width 10 height 10
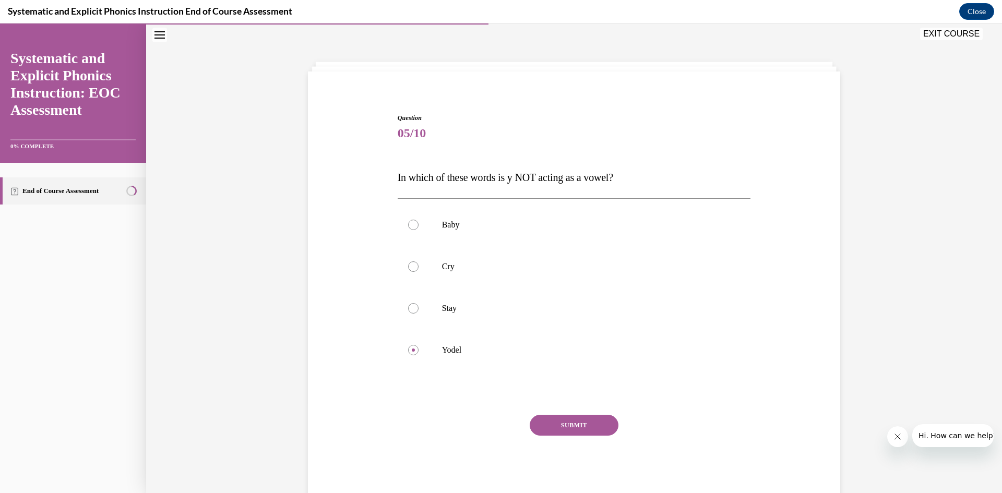
click at [580, 425] on button "SUBMIT" at bounding box center [574, 425] width 89 height 21
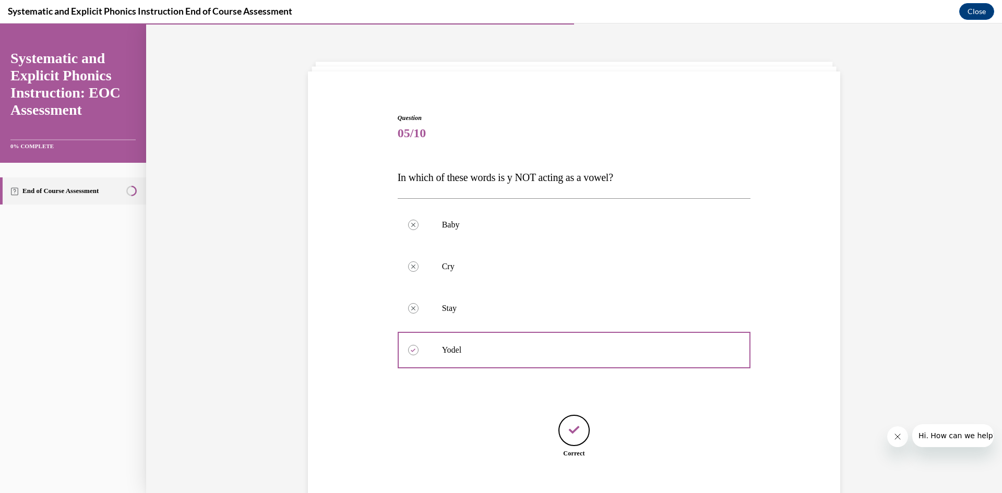
scroll to position [93, 0]
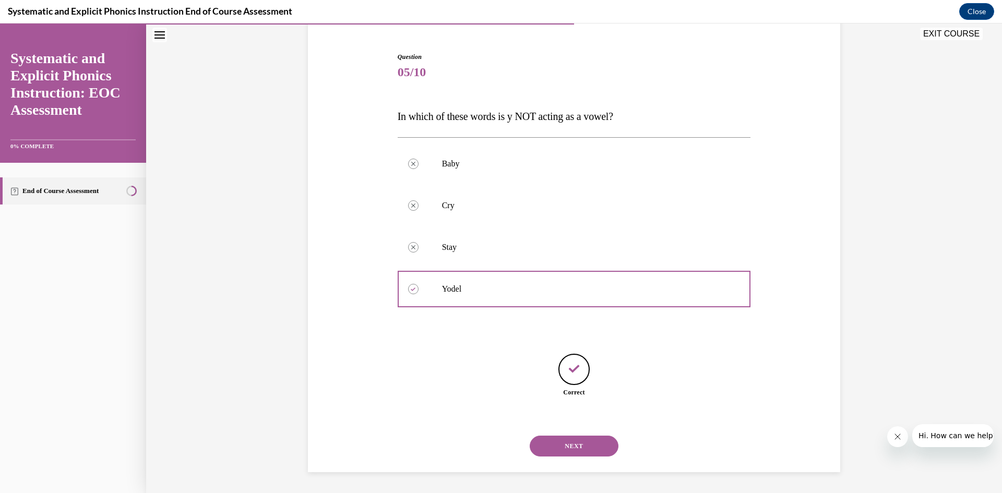
click at [579, 443] on button "NEXT" at bounding box center [574, 446] width 89 height 21
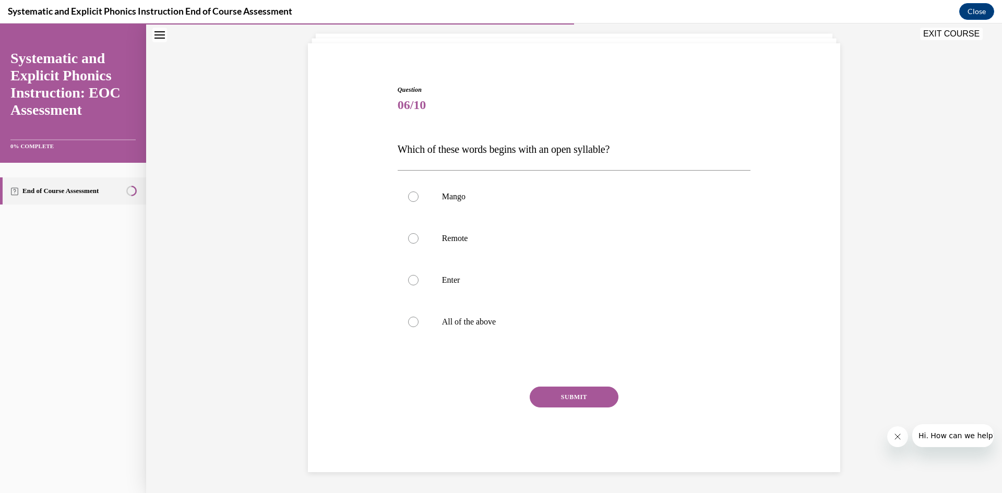
scroll to position [32, 0]
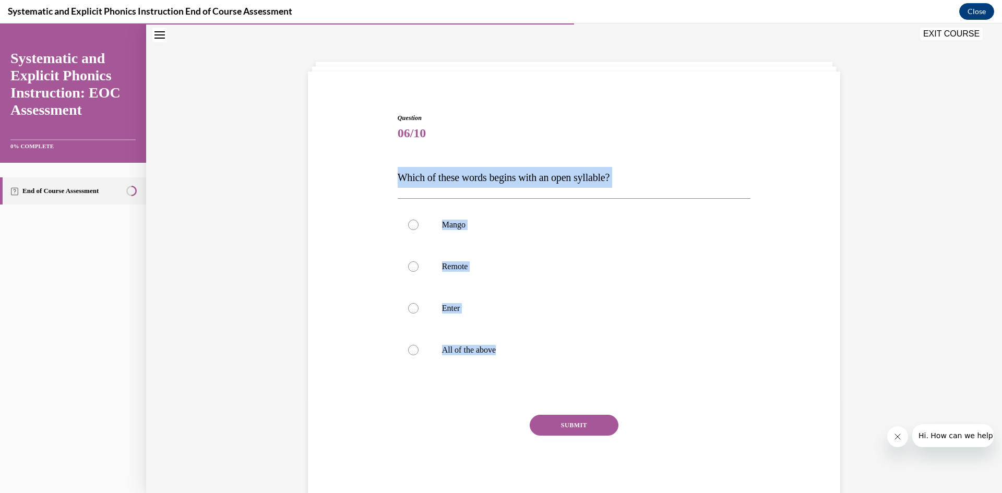
drag, startPoint x: 395, startPoint y: 175, endPoint x: 645, endPoint y: 377, distance: 322.1
click at [645, 377] on div "Question 06/10 Which of these words begins with an open syllable? Mango Remote …" at bounding box center [574, 306] width 353 height 387
copy div "Which of these words begins with an open syllable? Mango Remote Enter All of th…"
click at [412, 345] on div at bounding box center [574, 350] width 353 height 42
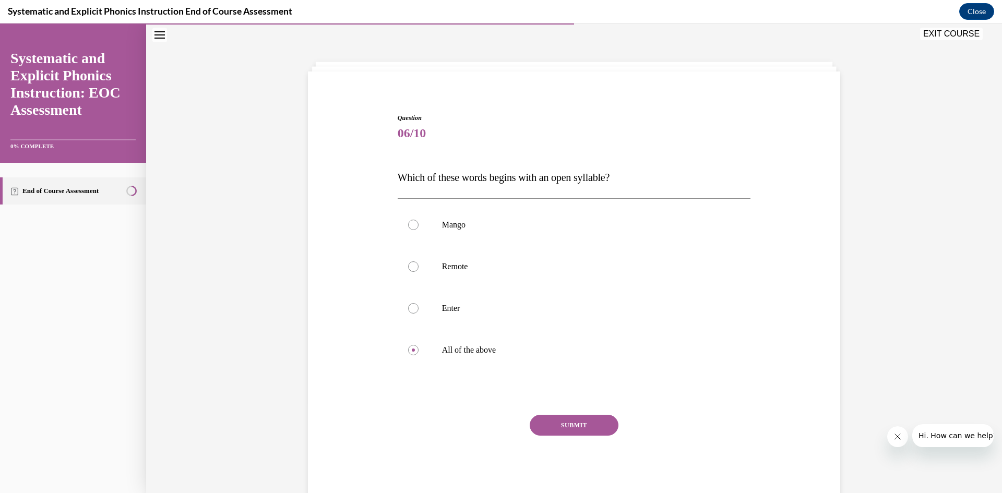
click at [568, 424] on button "SUBMIT" at bounding box center [574, 425] width 89 height 21
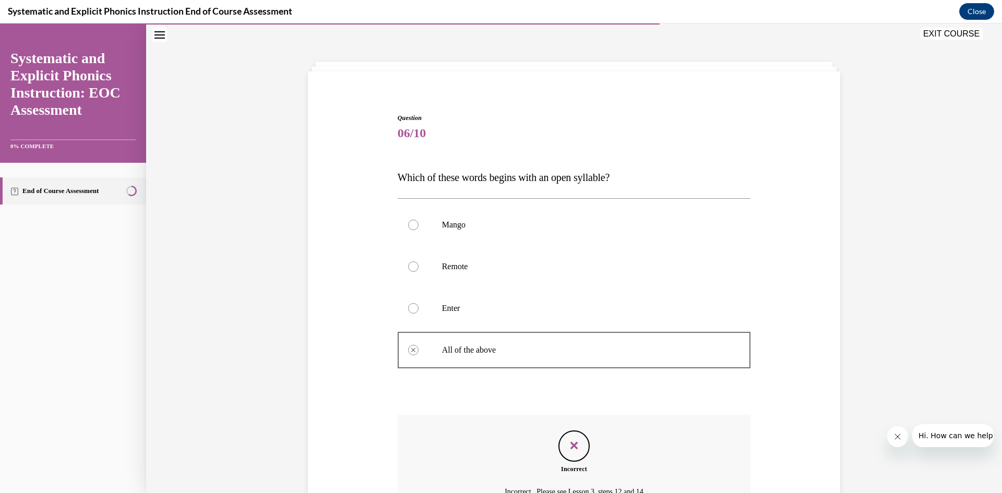
scroll to position [136, 0]
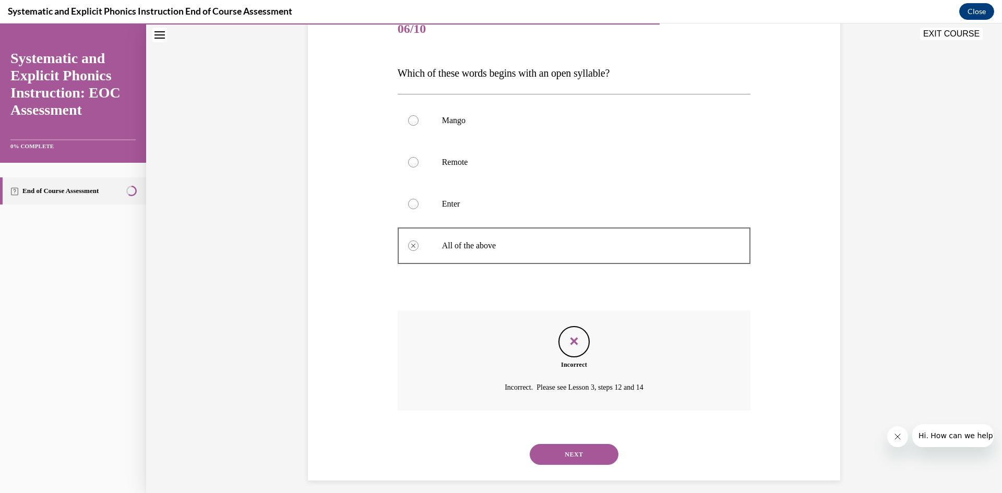
click at [593, 450] on button "NEXT" at bounding box center [574, 454] width 89 height 21
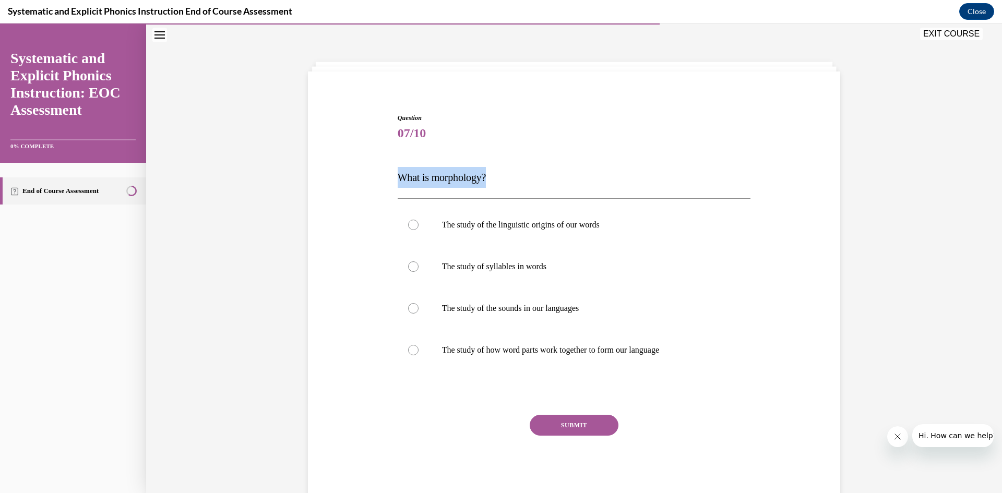
drag, startPoint x: 394, startPoint y: 175, endPoint x: 519, endPoint y: 179, distance: 125.3
click at [519, 179] on p "What is morphology?" at bounding box center [574, 177] width 353 height 21
click at [398, 172] on span "What is morphology?" at bounding box center [442, 177] width 89 height 11
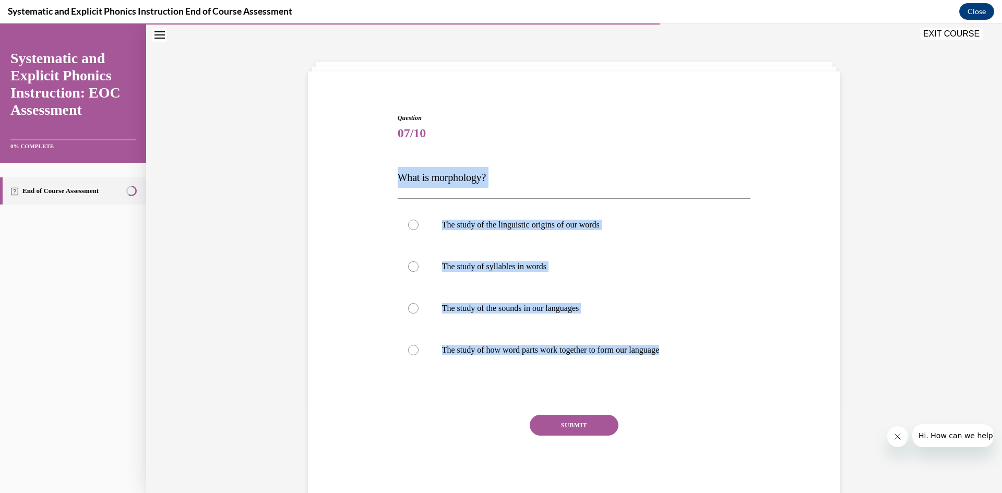
drag, startPoint x: 405, startPoint y: 173, endPoint x: 752, endPoint y: 369, distance: 398.4
click at [751, 369] on div "Question 07/10 What is morphology? The study of the linguistic origins of our w…" at bounding box center [574, 291] width 538 height 419
click at [317, 324] on div "Question 07/10 What is morphology? The study of the linguistic origins of our w…" at bounding box center [574, 291] width 538 height 419
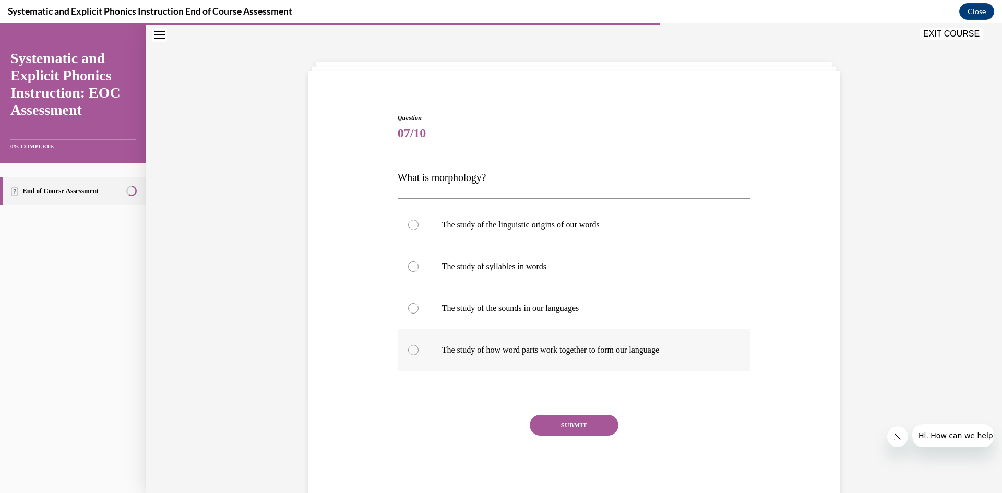
click at [411, 349] on div at bounding box center [413, 350] width 10 height 10
click at [567, 423] on button "SUBMIT" at bounding box center [574, 425] width 89 height 21
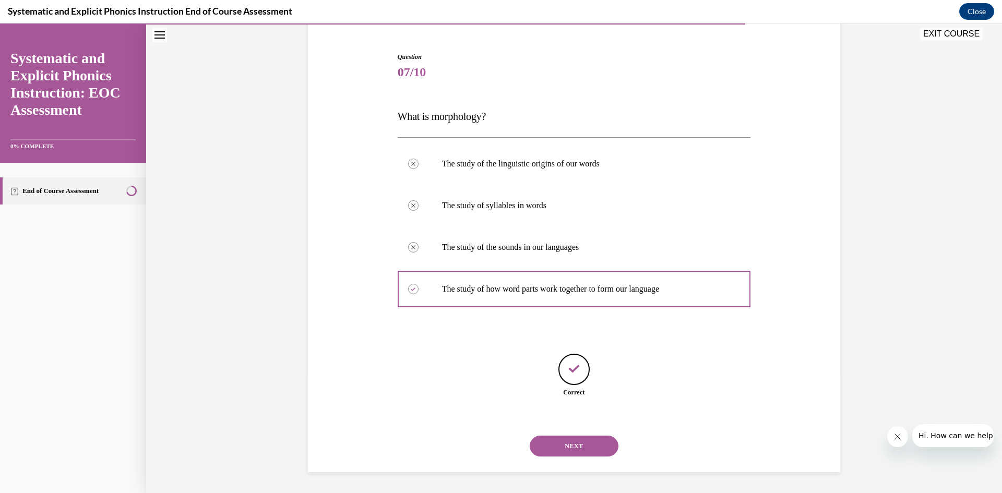
click at [565, 447] on button "NEXT" at bounding box center [574, 446] width 89 height 21
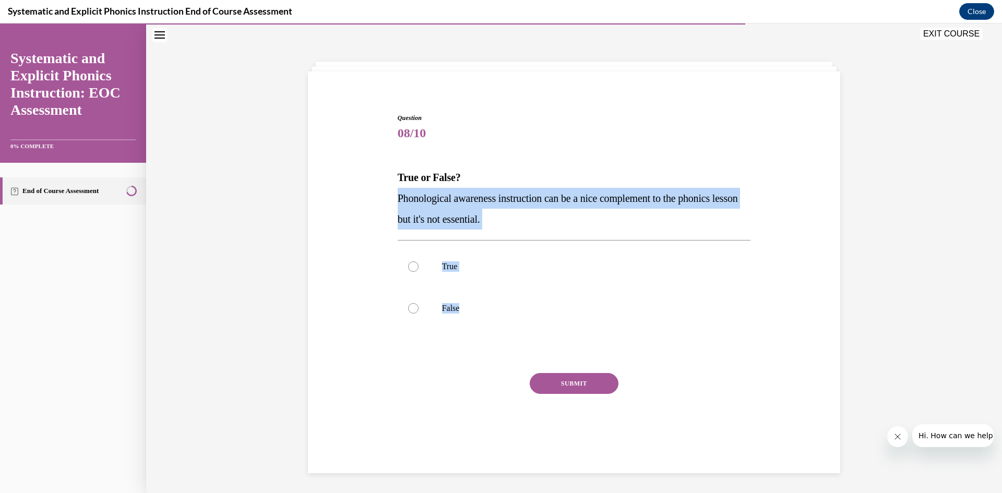
drag, startPoint x: 393, startPoint y: 196, endPoint x: 576, endPoint y: 343, distance: 234.6
click at [576, 343] on div "Question 08/10 True or False? Phonological awareness instruction can be a nice …" at bounding box center [574, 285] width 353 height 345
copy div "Phonological awareness instruction can be a nice complement to the phonics less…"
click at [408, 309] on div at bounding box center [413, 308] width 10 height 10
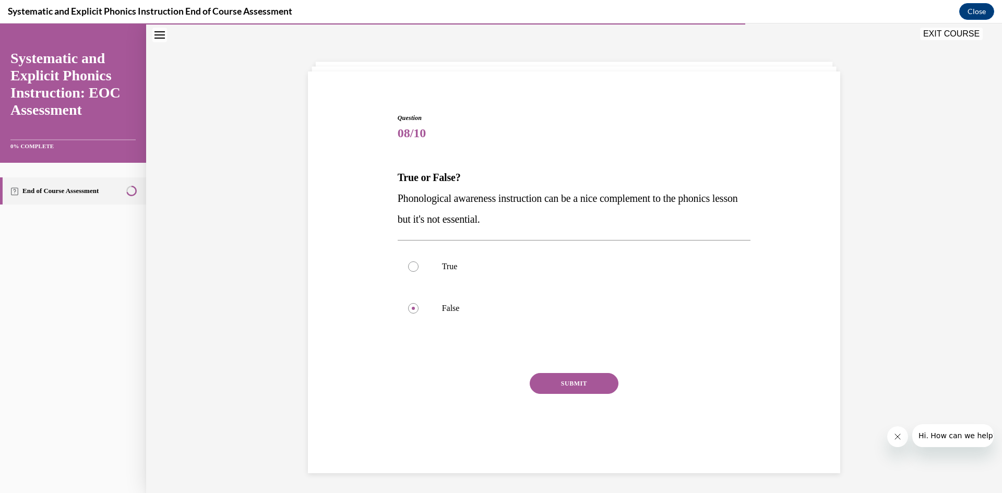
click at [558, 378] on button "SUBMIT" at bounding box center [574, 383] width 89 height 21
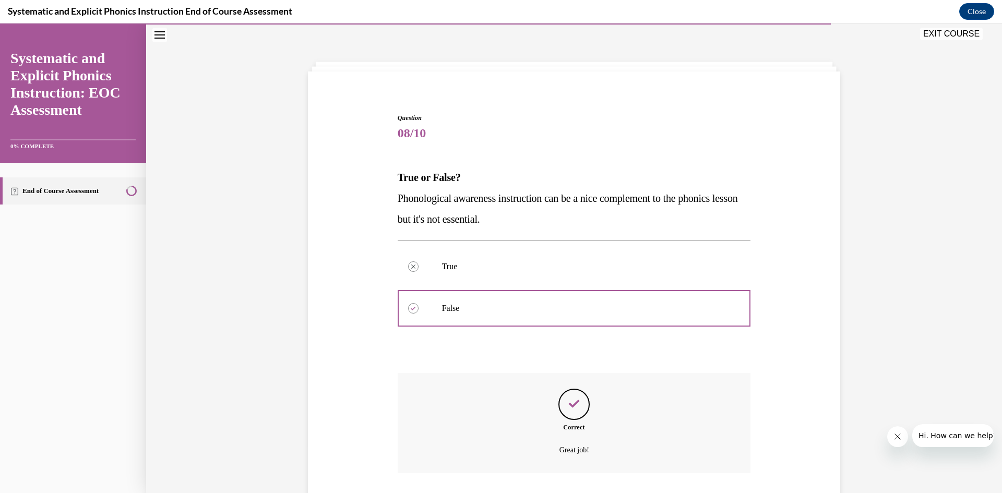
scroll to position [103, 0]
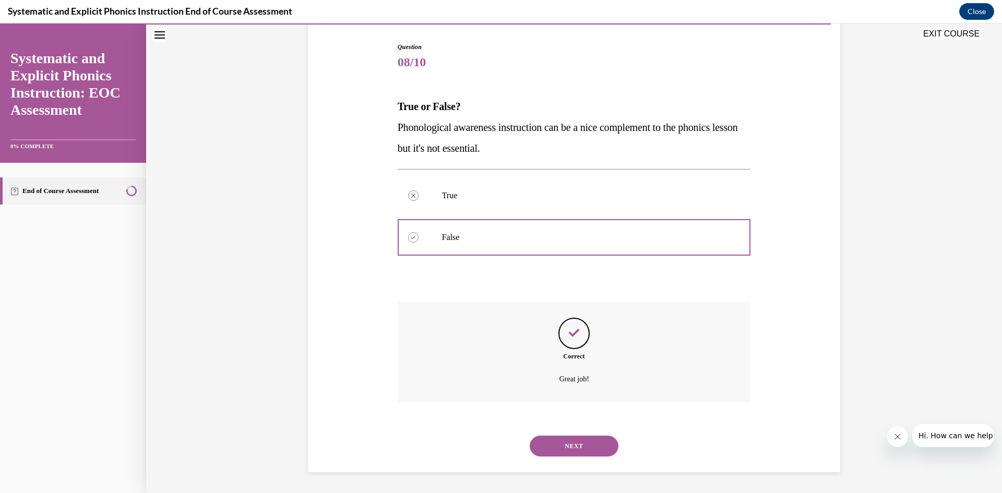
click at [562, 445] on button "NEXT" at bounding box center [574, 446] width 89 height 21
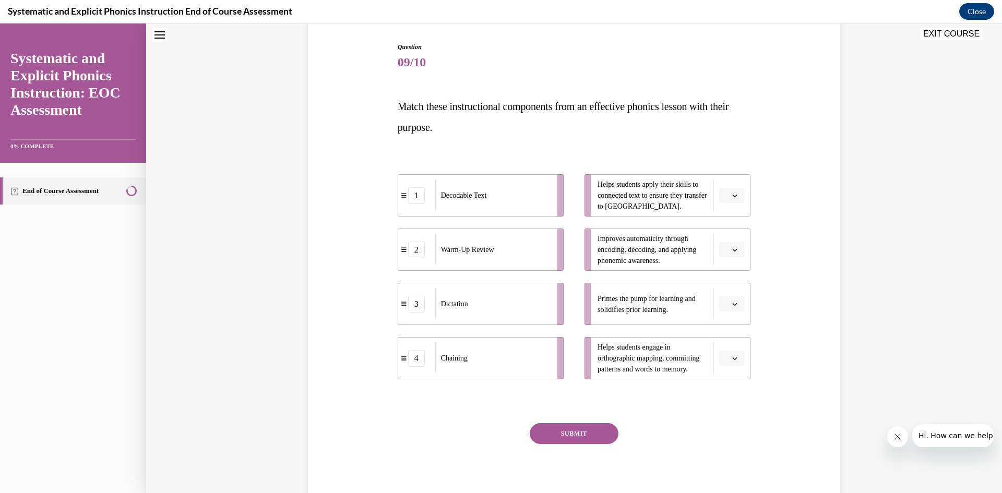
scroll to position [32, 0]
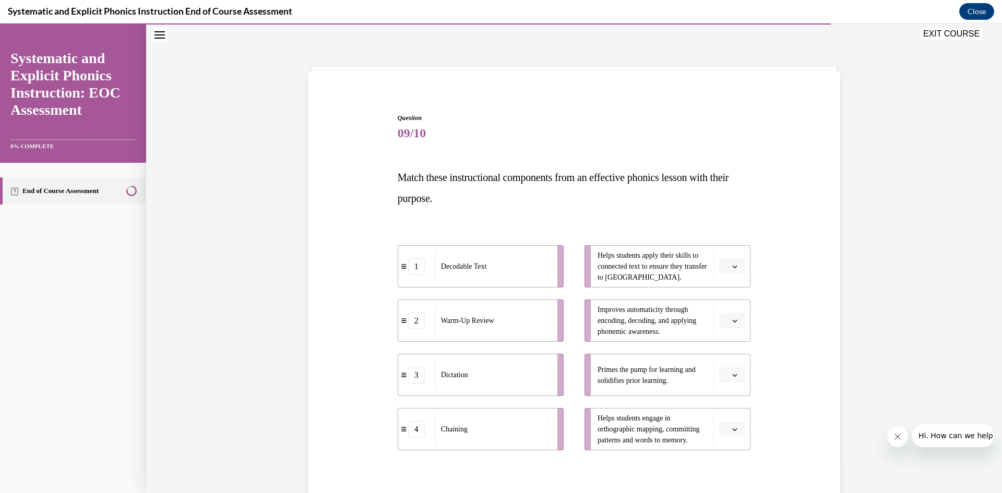
drag, startPoint x: 381, startPoint y: 232, endPoint x: 391, endPoint y: 206, distance: 27.6
click at [394, 210] on div "Question 09/10 Match these instructional components from an effective phonics l…" at bounding box center [574, 331] width 538 height 498
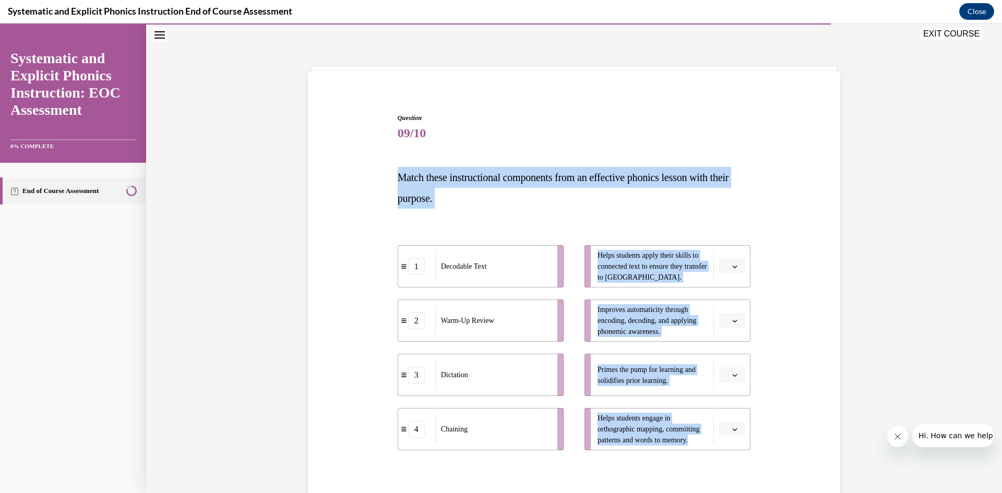
drag, startPoint x: 387, startPoint y: 178, endPoint x: 696, endPoint y: 463, distance: 419.9
click at [696, 463] on div "Question 09/10 Match these instructional components from an effective phonics l…" at bounding box center [574, 331] width 538 height 498
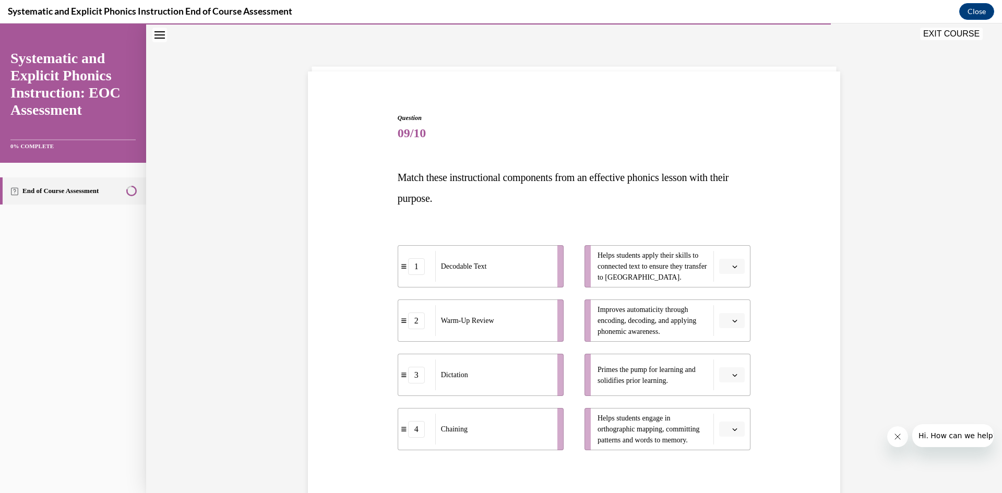
click at [571, 139] on span "09/10" at bounding box center [574, 133] width 353 height 21
click at [732, 267] on icon "button" at bounding box center [734, 266] width 5 height 5
click at [724, 304] on div "1" at bounding box center [727, 310] width 26 height 21
click at [732, 373] on icon "button" at bounding box center [734, 375] width 5 height 5
click at [729, 311] on div "2" at bounding box center [727, 310] width 26 height 21
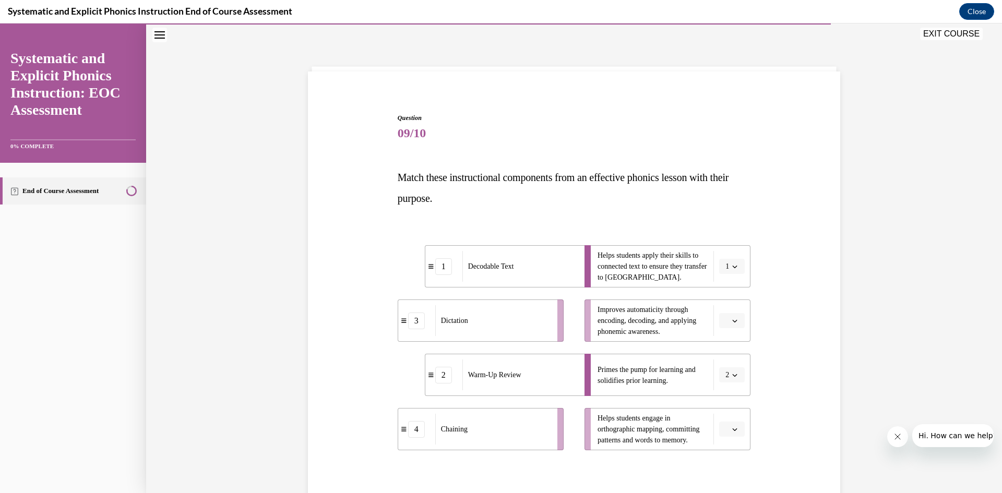
click at [727, 316] on button "button" at bounding box center [732, 321] width 26 height 16
click at [725, 405] on span "3" at bounding box center [724, 406] width 4 height 8
click at [732, 430] on icon "button" at bounding box center [734, 429] width 5 height 5
click at [726, 402] on div "4" at bounding box center [727, 406] width 26 height 21
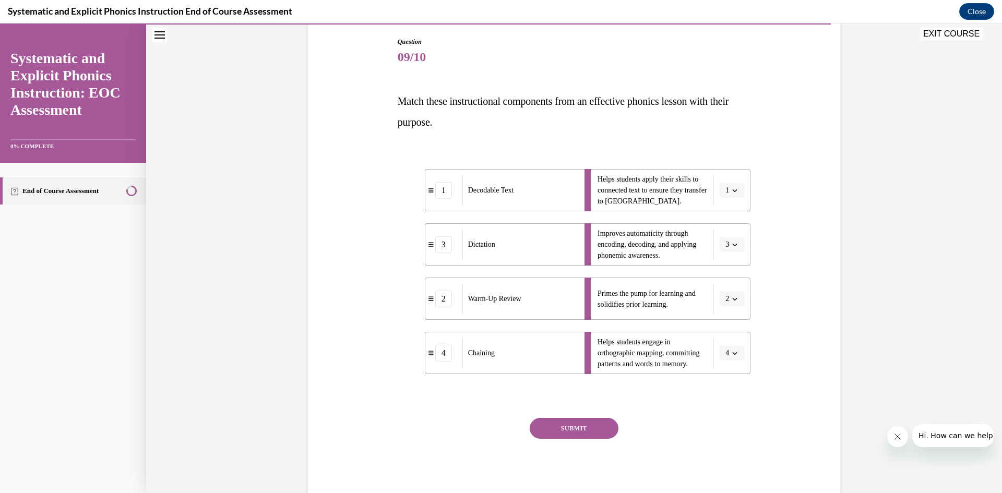
click at [569, 423] on button "SUBMIT" at bounding box center [574, 428] width 89 height 21
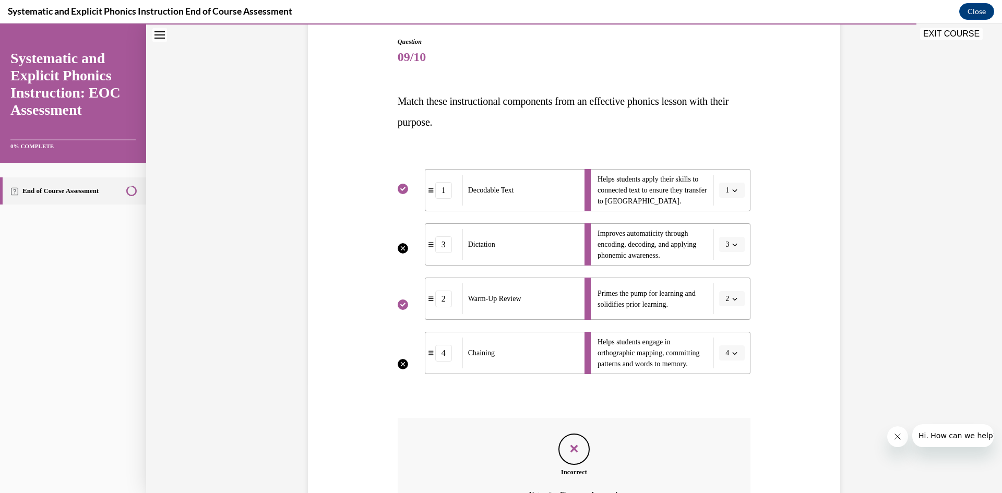
scroll to position [224, 0]
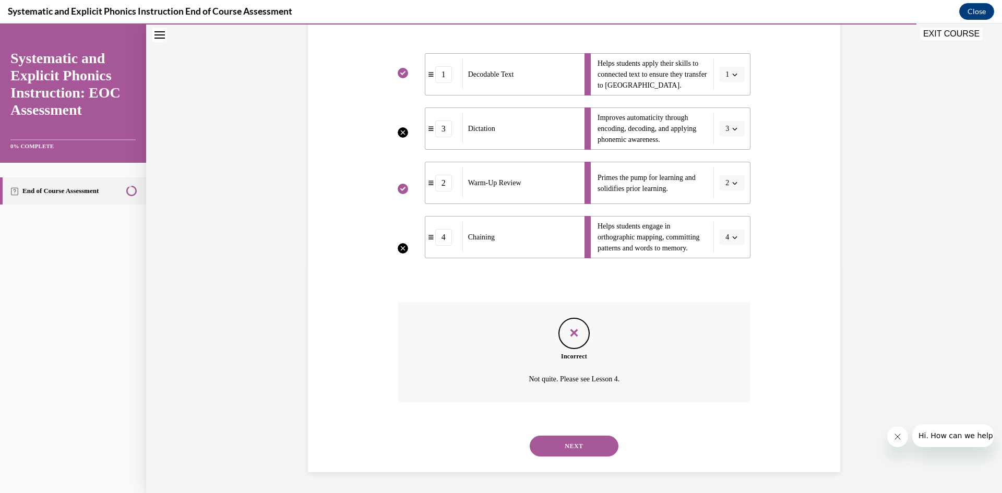
click at [580, 448] on button "NEXT" at bounding box center [574, 446] width 89 height 21
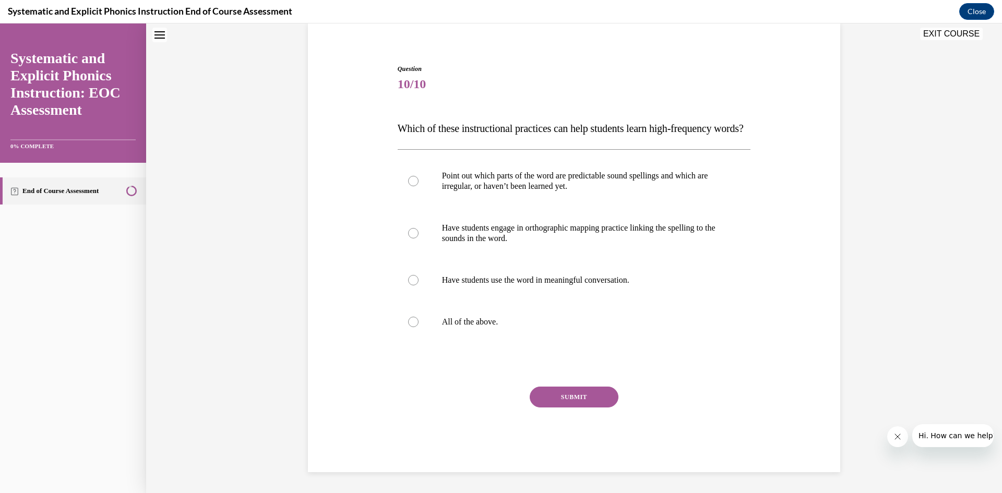
scroll to position [32, 0]
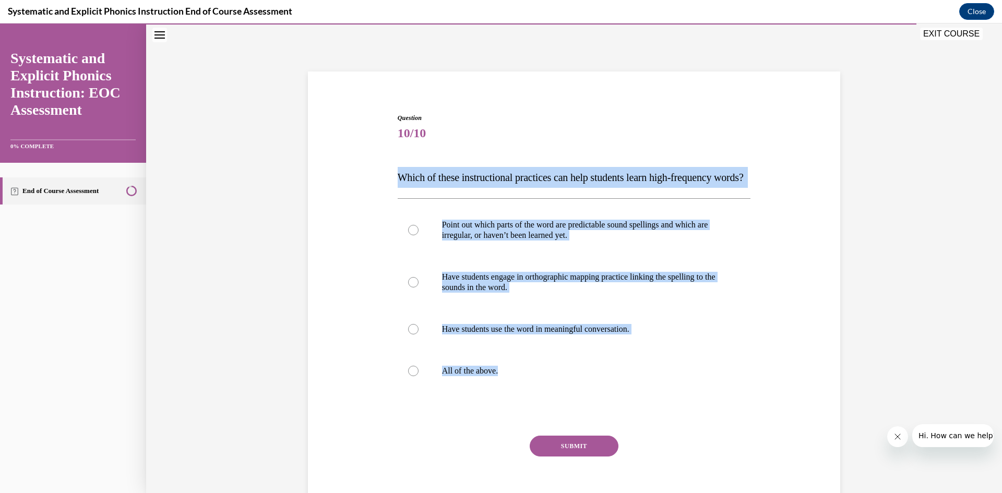
drag, startPoint x: 395, startPoint y: 178, endPoint x: 653, endPoint y: 423, distance: 355.9
click at [653, 423] on div "Question 10/10 Which of these instructional practices can help students learn h…" at bounding box center [574, 317] width 353 height 408
copy div "Which of these instructional practices can help students learn high-frequency w…"
click at [409, 376] on div at bounding box center [413, 371] width 10 height 10
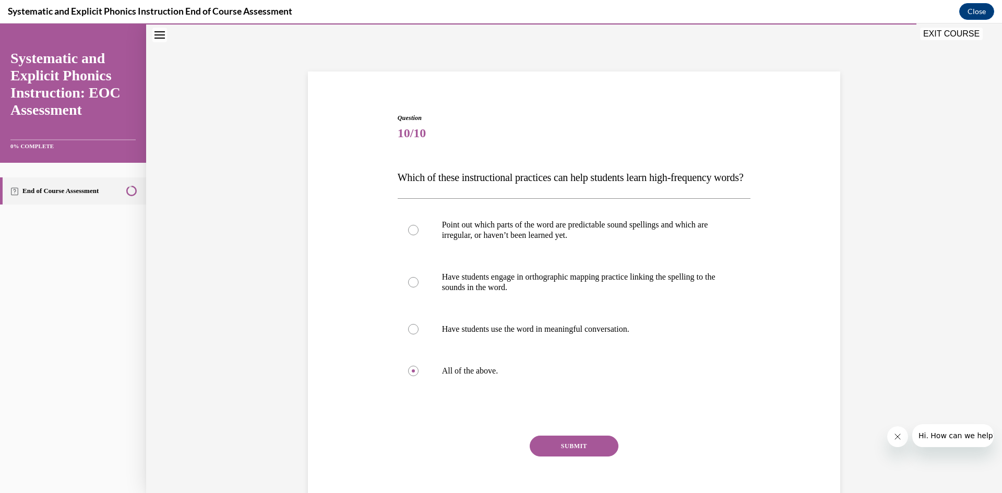
click at [578, 457] on button "SUBMIT" at bounding box center [574, 446] width 89 height 21
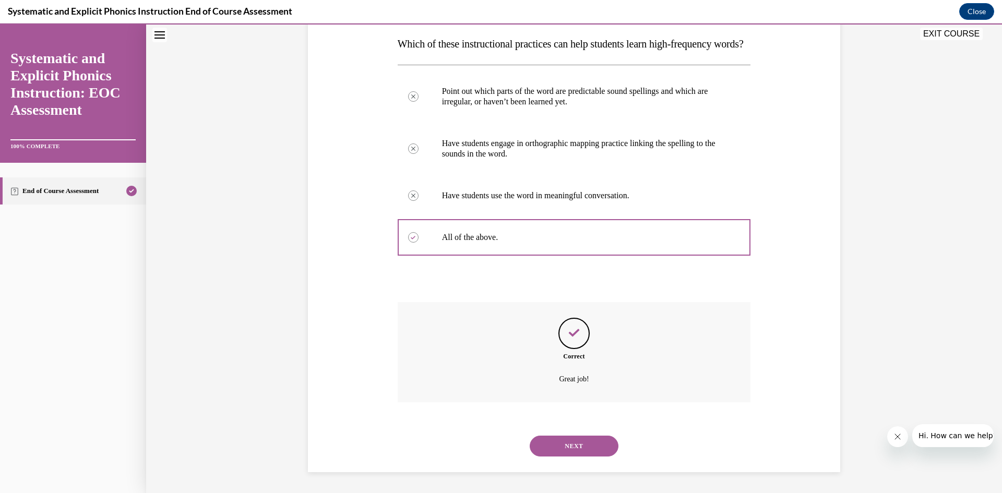
click at [574, 442] on button "NEXT" at bounding box center [574, 446] width 89 height 21
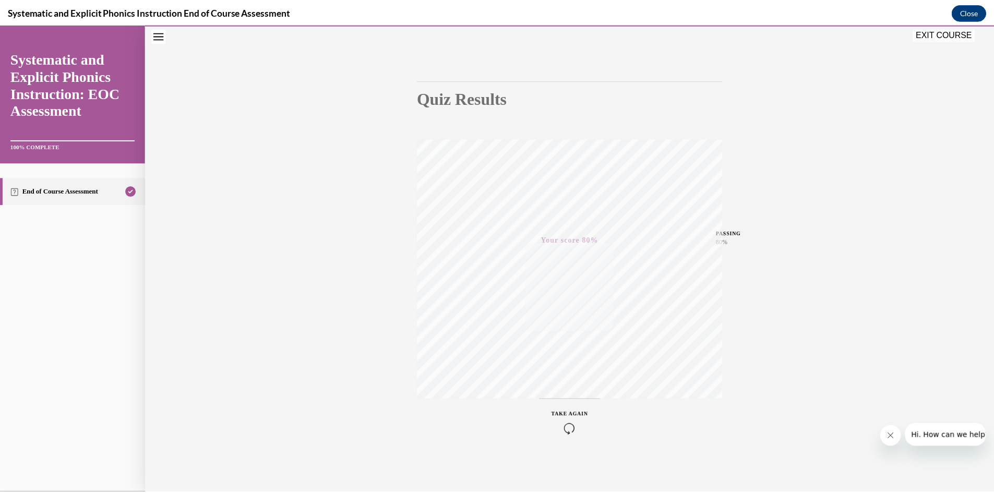
scroll to position [0, 0]
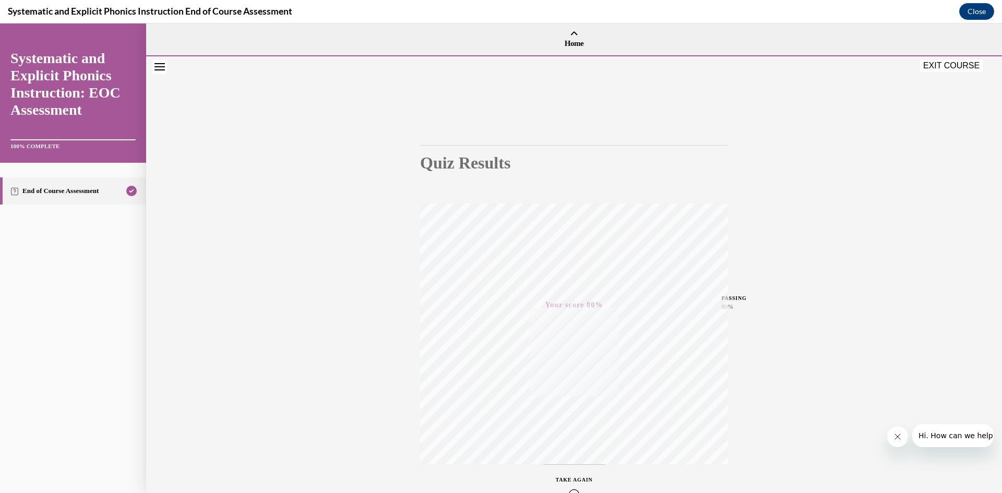
drag, startPoint x: 950, startPoint y: 63, endPoint x: 945, endPoint y: 63, distance: 5.2
click at [950, 63] on button "EXIT COURSE" at bounding box center [951, 65] width 63 height 13
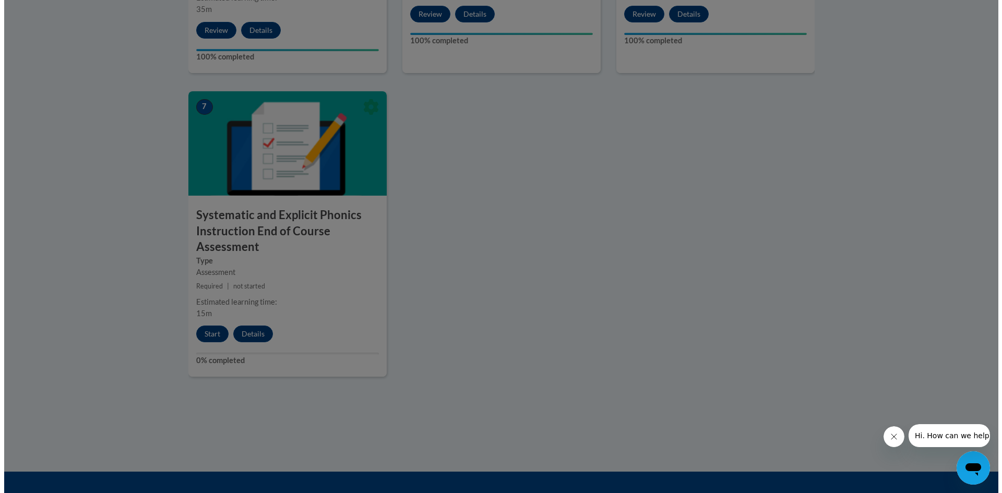
scroll to position [678, 0]
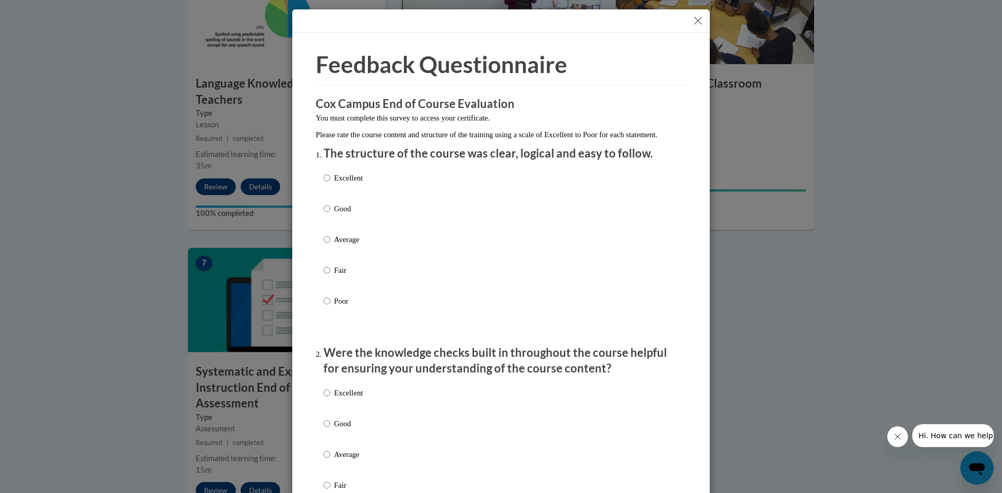
click at [324, 180] on div "Excellent Good Average Fair Poor" at bounding box center [343, 248] width 39 height 162
click at [327, 186] on label "Excellent" at bounding box center [343, 186] width 39 height 28
click at [327, 184] on input "Excellent" at bounding box center [327, 177] width 7 height 11
radio input "true"
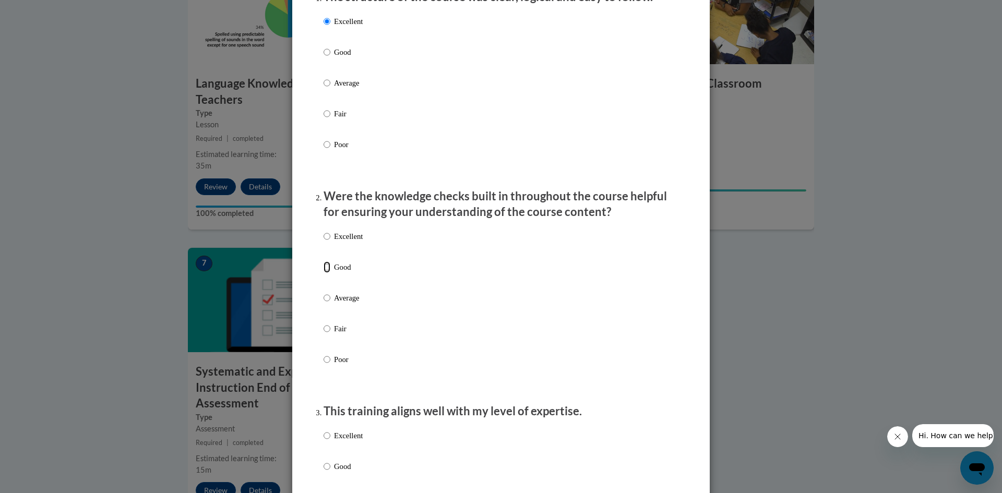
click at [324, 273] on input "Good" at bounding box center [327, 266] width 7 height 11
radio input "true"
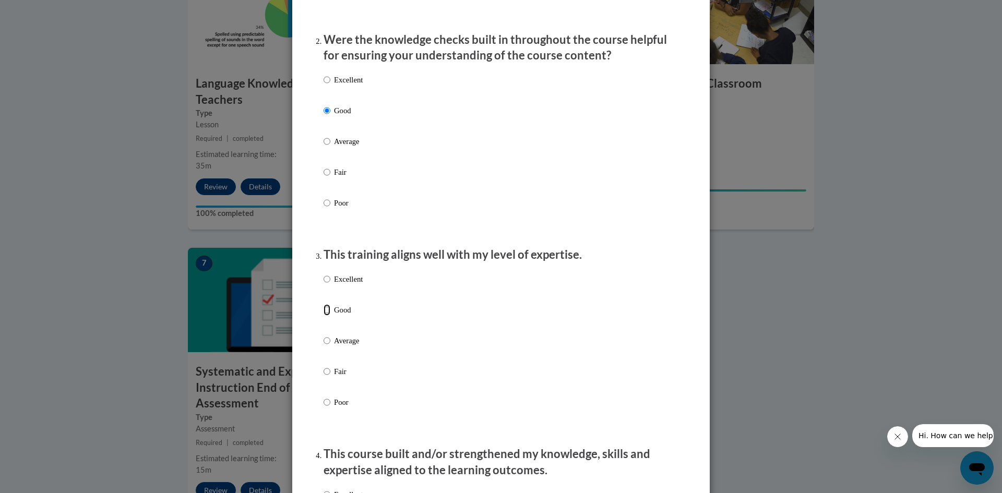
click at [324, 316] on input "Good" at bounding box center [327, 309] width 7 height 11
radio input "true"
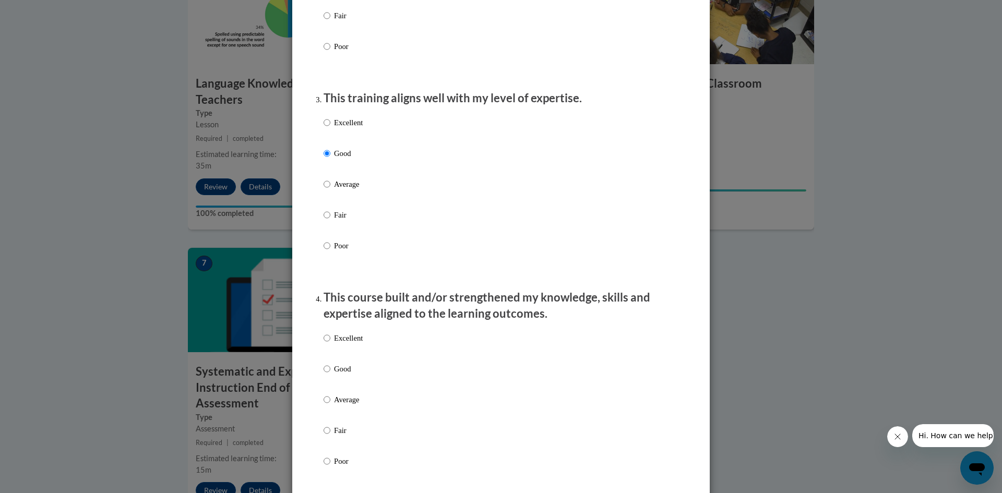
click at [327, 377] on label "Good" at bounding box center [343, 377] width 39 height 28
click at [327, 375] on input "Good" at bounding box center [327, 368] width 7 height 11
radio input "true"
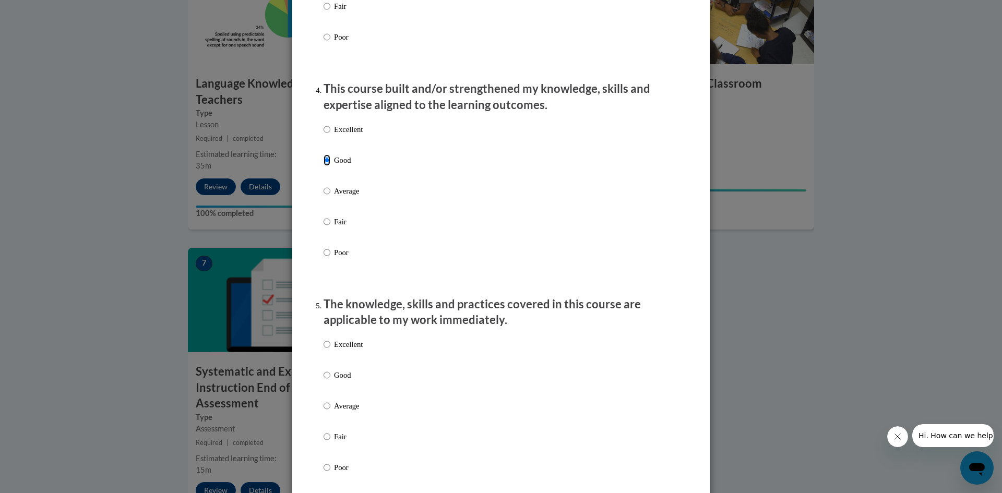
scroll to position [835, 0]
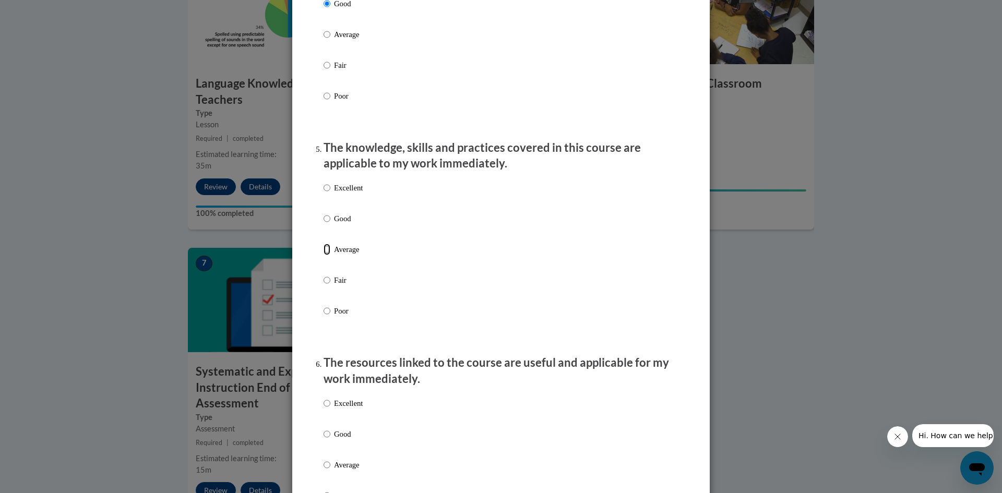
click at [326, 255] on input "Average" at bounding box center [327, 249] width 7 height 11
radio input "true"
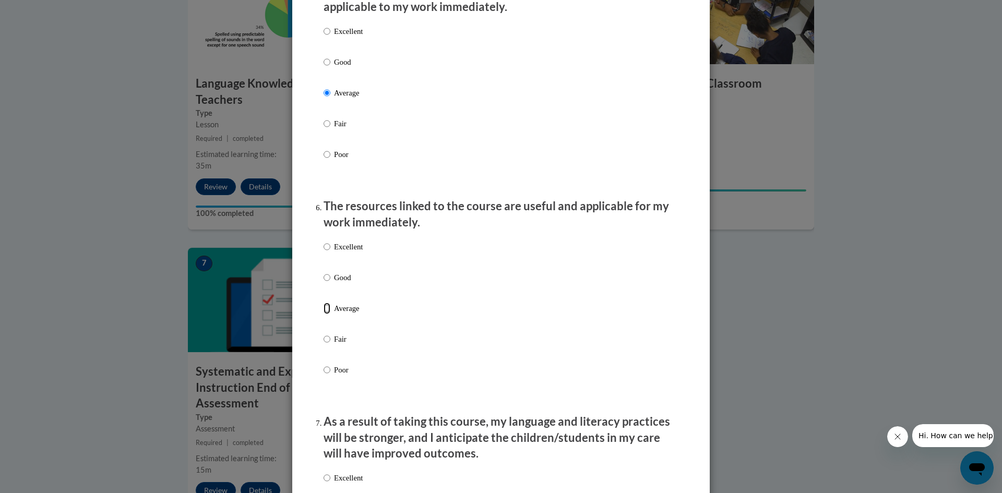
click at [326, 314] on input "Average" at bounding box center [327, 308] width 7 height 11
radio input "true"
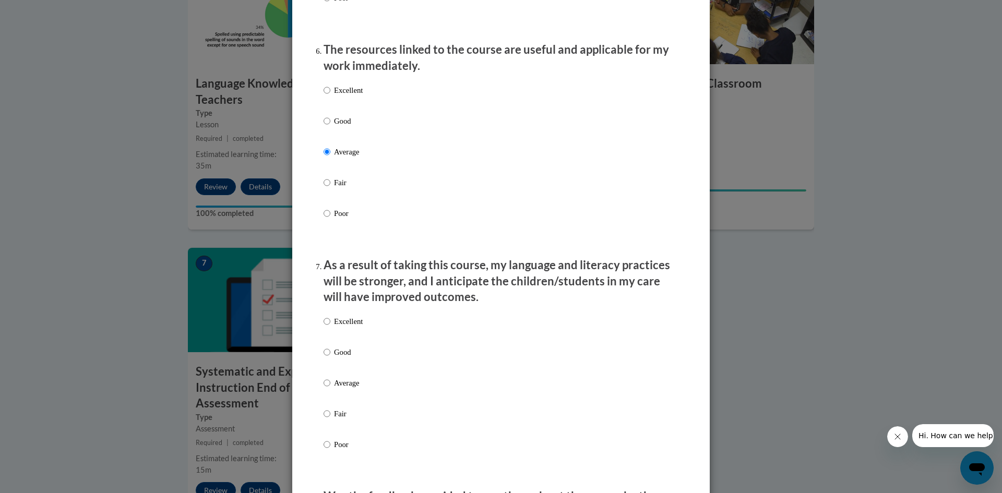
click at [324, 354] on div "Excellent Good Average Fair Poor" at bounding box center [343, 392] width 39 height 162
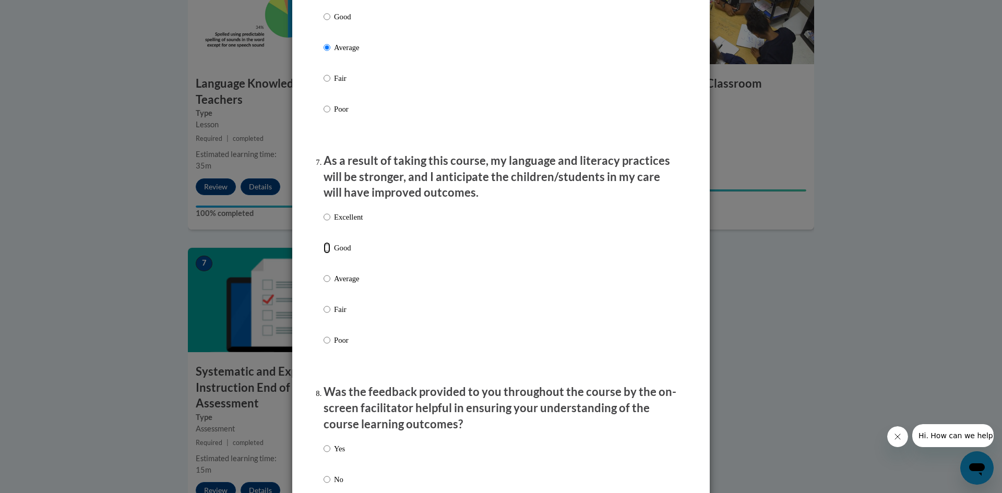
click at [324, 254] on input "Good" at bounding box center [327, 247] width 7 height 11
radio input "true"
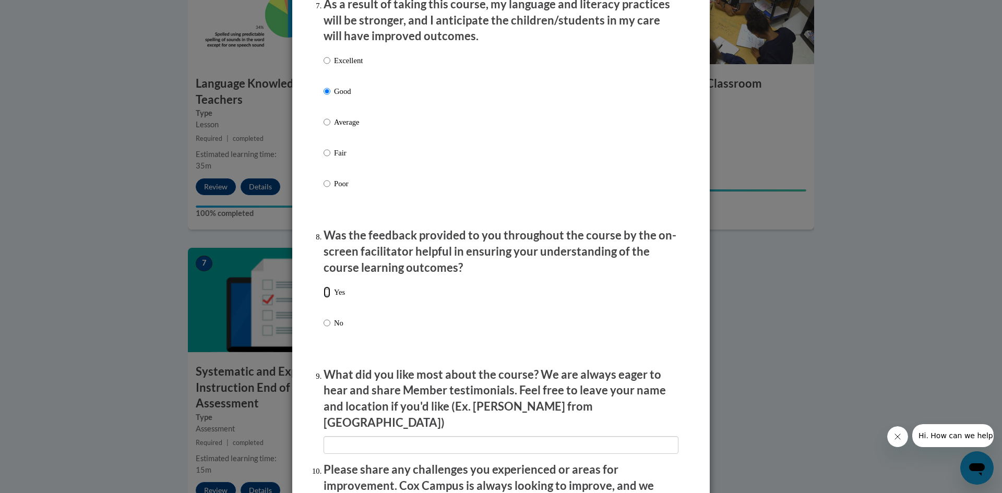
click at [324, 298] on input "Yes" at bounding box center [327, 292] width 7 height 11
radio input "true"
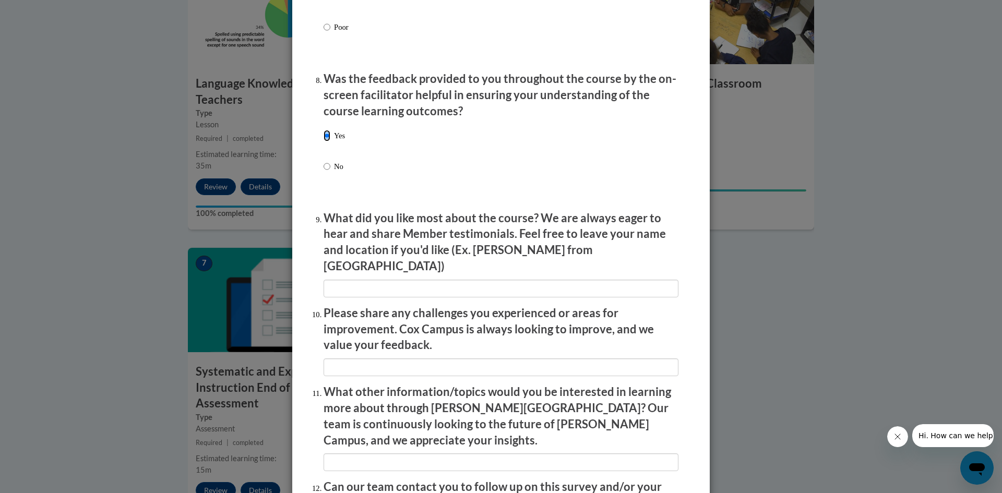
scroll to position [1675, 0]
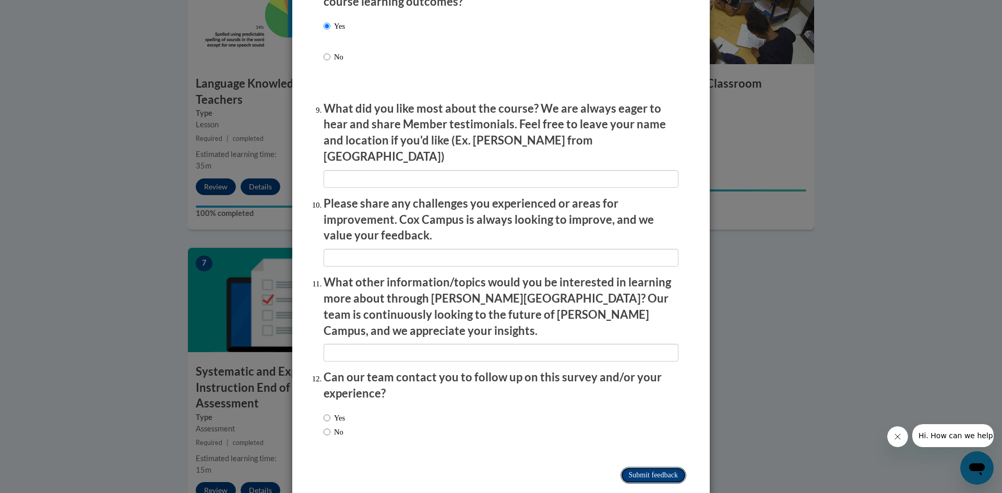
click at [646, 467] on input "Submit feedback" at bounding box center [654, 475] width 66 height 17
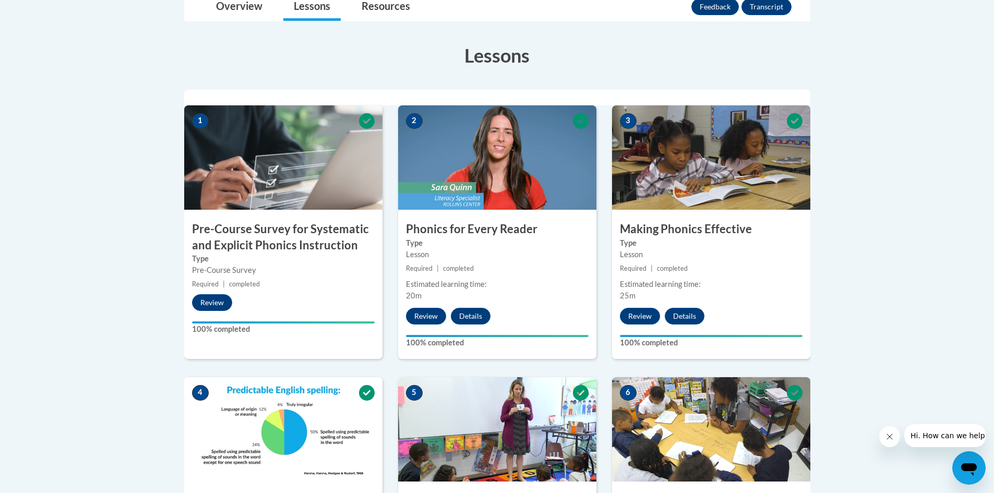
scroll to position [52, 0]
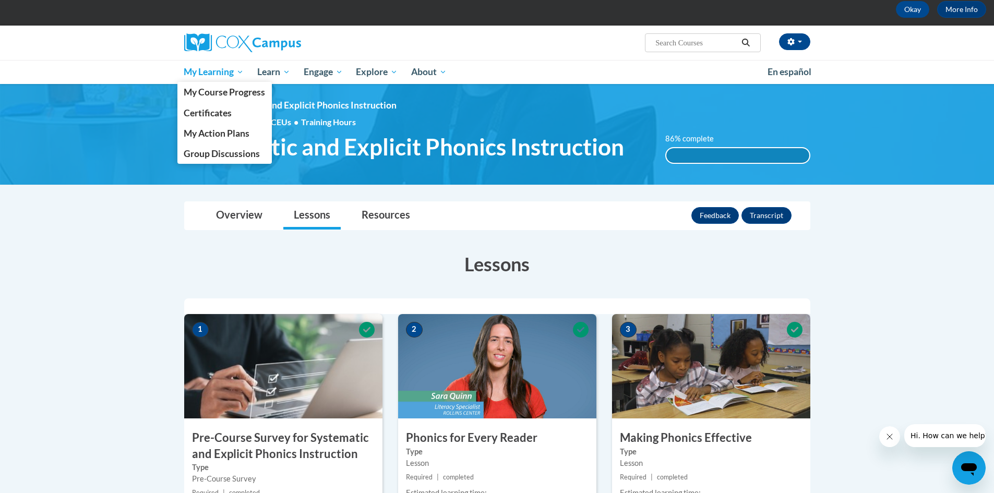
click at [223, 70] on span "My Learning" at bounding box center [214, 72] width 60 height 13
click at [219, 88] on span "My Course Progress" at bounding box center [224, 92] width 81 height 11
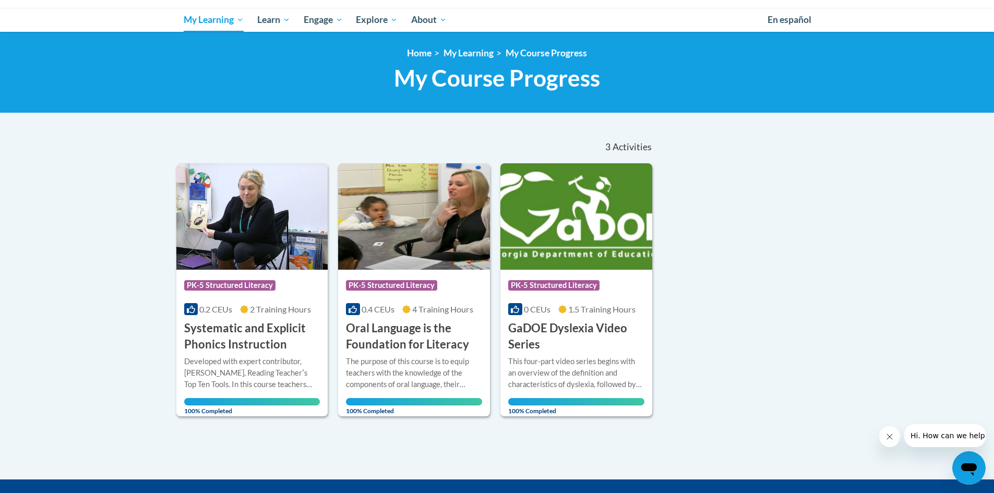
scroll to position [157, 0]
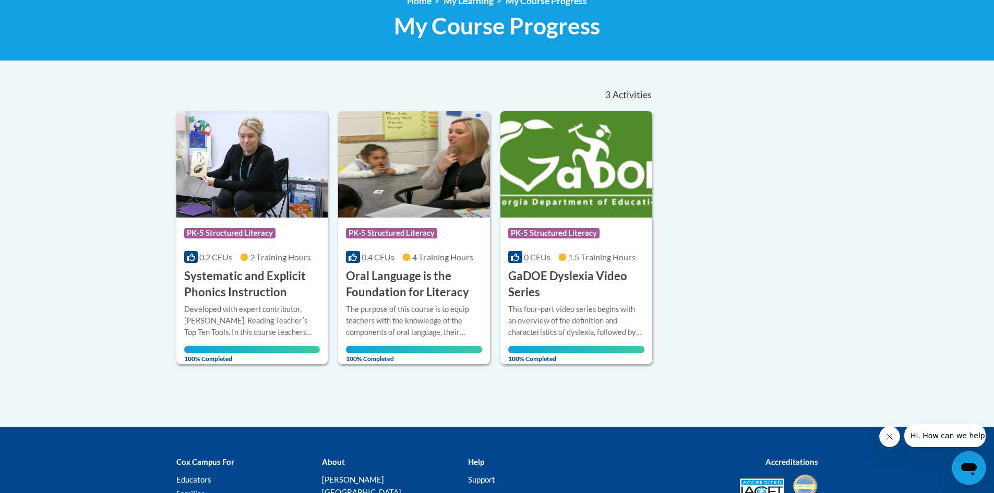
drag, startPoint x: 151, startPoint y: 110, endPoint x: 16, endPoint y: 98, distance: 135.2
click at [152, 108] on body "This site uses cookies to help improve your learning experience. By continuing …" at bounding box center [497, 227] width 994 height 768
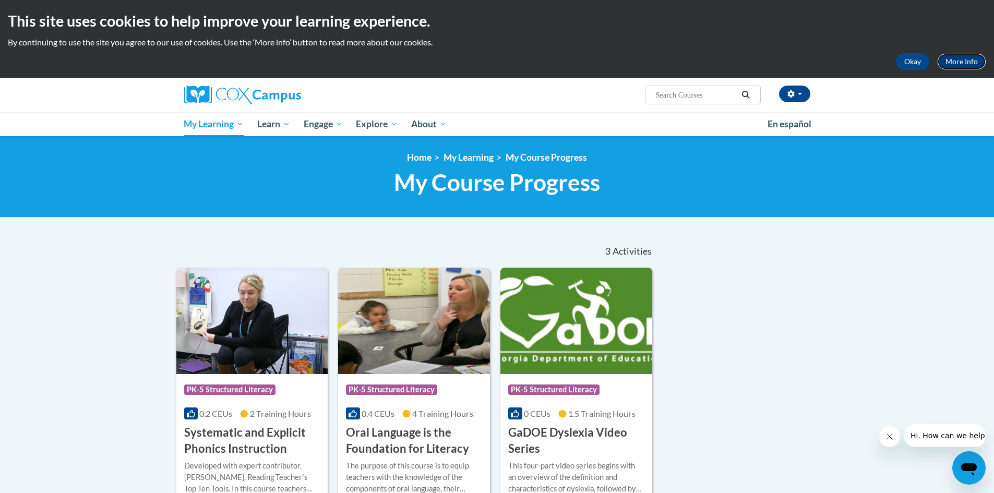
click at [964, 57] on link "More Info" at bounding box center [961, 61] width 49 height 17
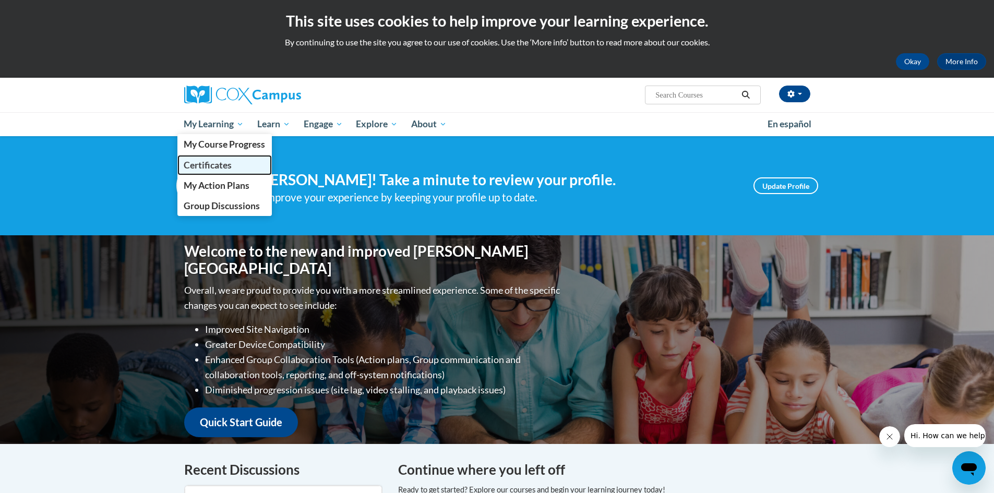
click at [208, 161] on span "Certificates" at bounding box center [208, 165] width 48 height 11
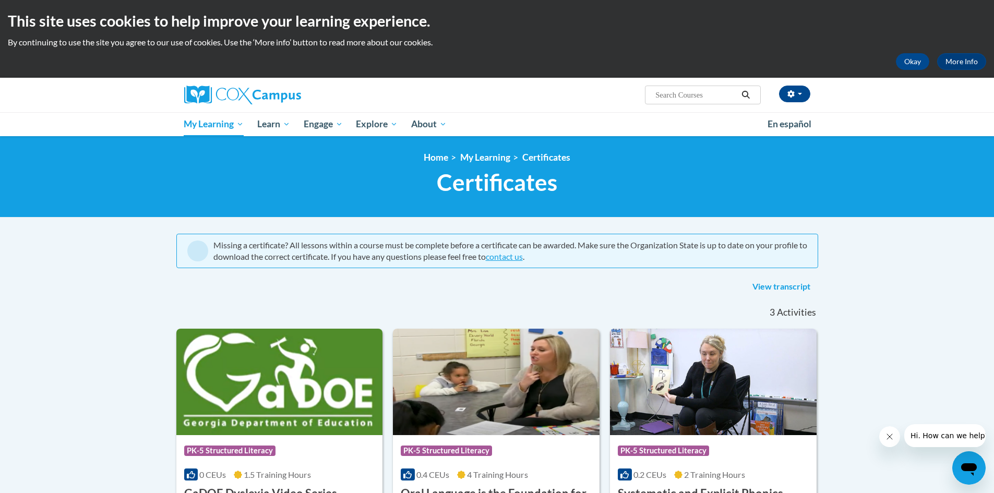
scroll to position [157, 0]
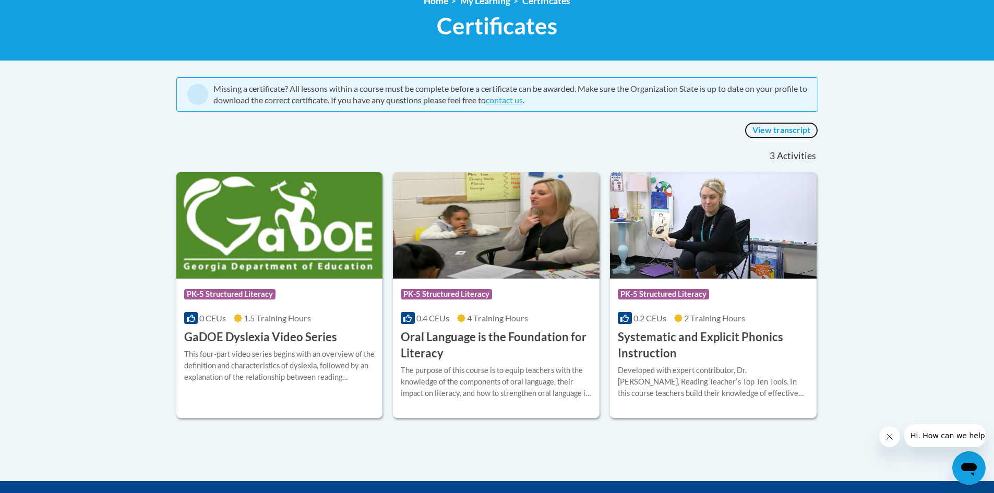
click at [779, 128] on link "View transcript" at bounding box center [782, 130] width 74 height 17
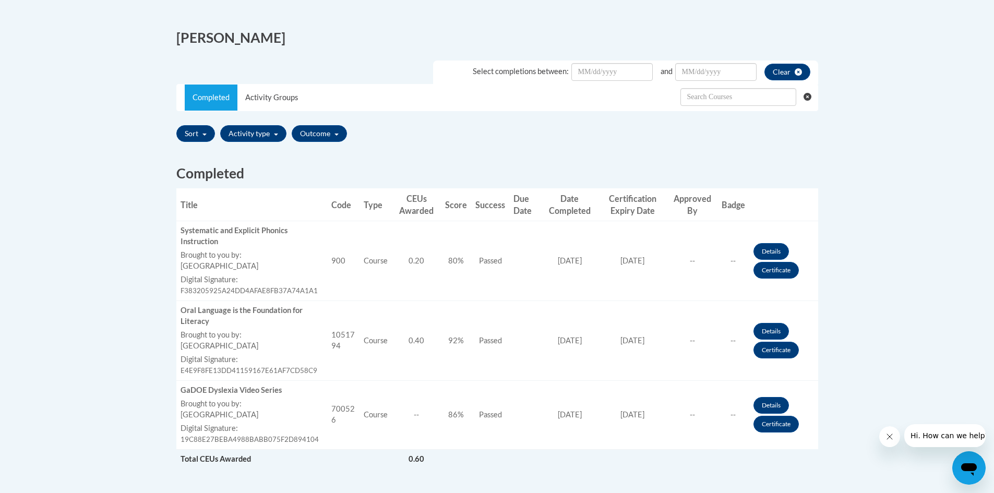
scroll to position [313, 0]
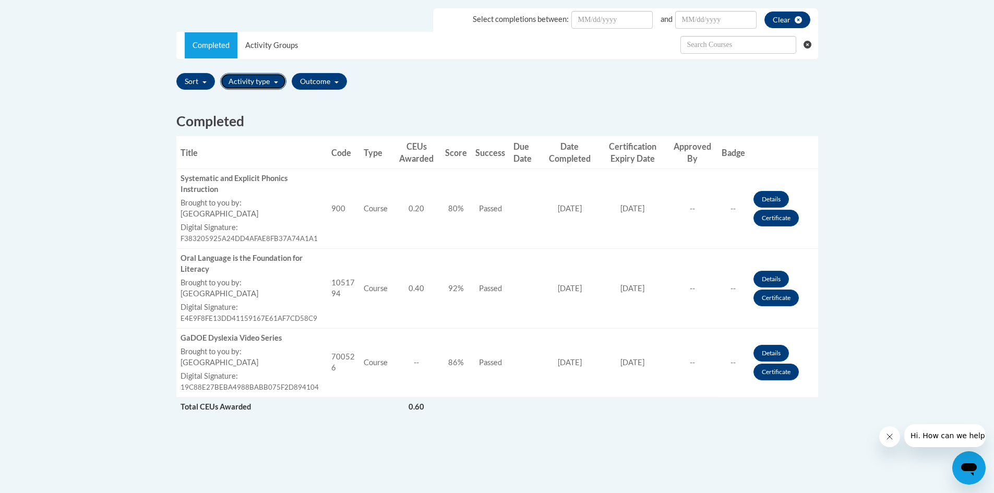
click at [271, 80] on button "Activity type" at bounding box center [253, 81] width 66 height 17
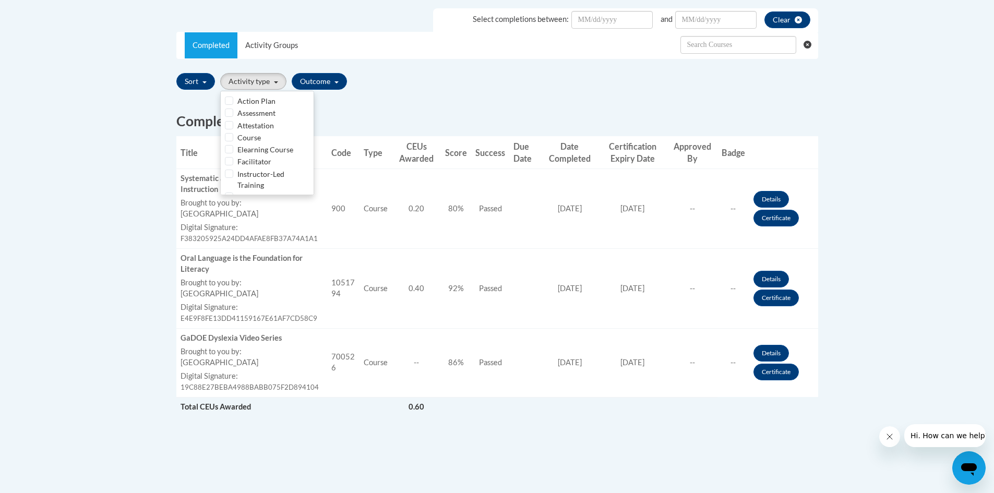
click at [567, 70] on div "Sort Title Code Date Completed Certificate Expiration Dated Due Date Selected F…" at bounding box center [497, 81] width 642 height 25
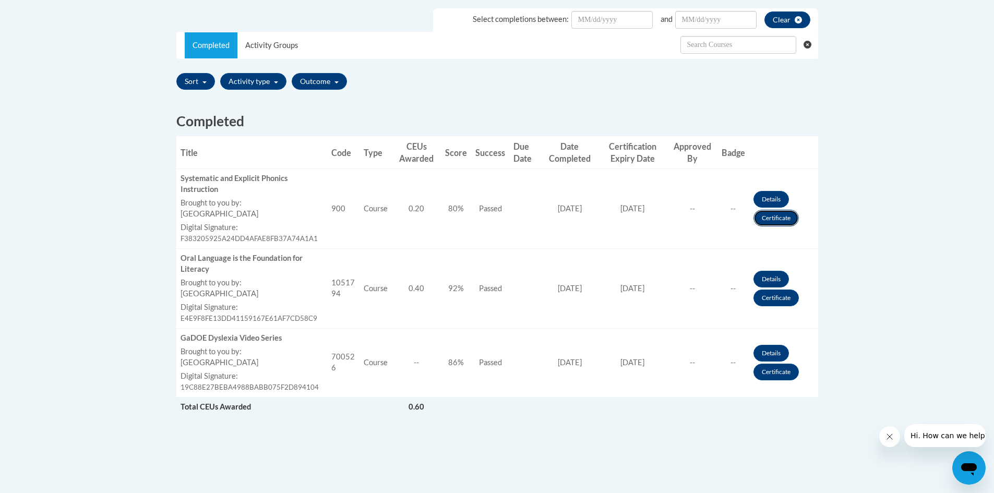
click at [779, 214] on link "Certificate" at bounding box center [776, 218] width 45 height 17
click at [777, 220] on link "Certificate" at bounding box center [776, 218] width 45 height 17
click at [410, 153] on th "CEUs Awarded" at bounding box center [417, 152] width 50 height 33
click at [767, 196] on link "Details" at bounding box center [771, 199] width 35 height 17
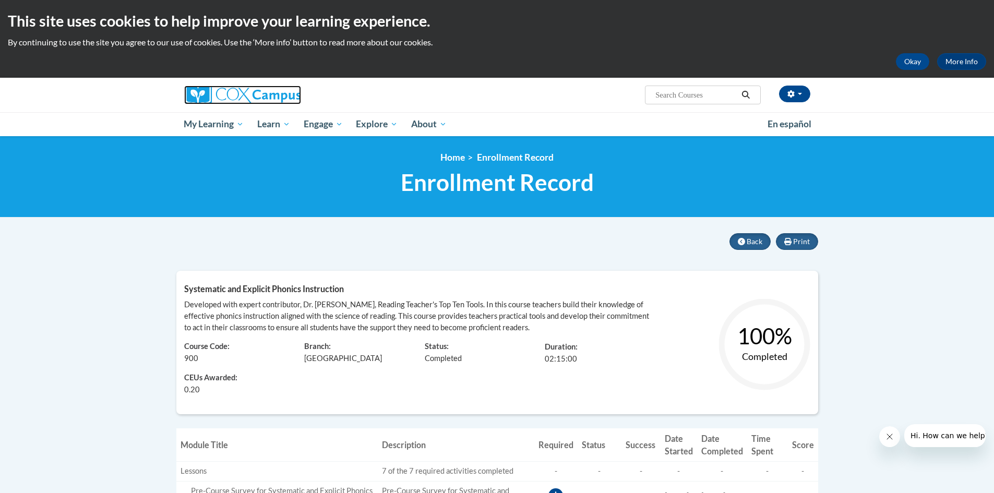
click at [266, 92] on img at bounding box center [242, 95] width 117 height 19
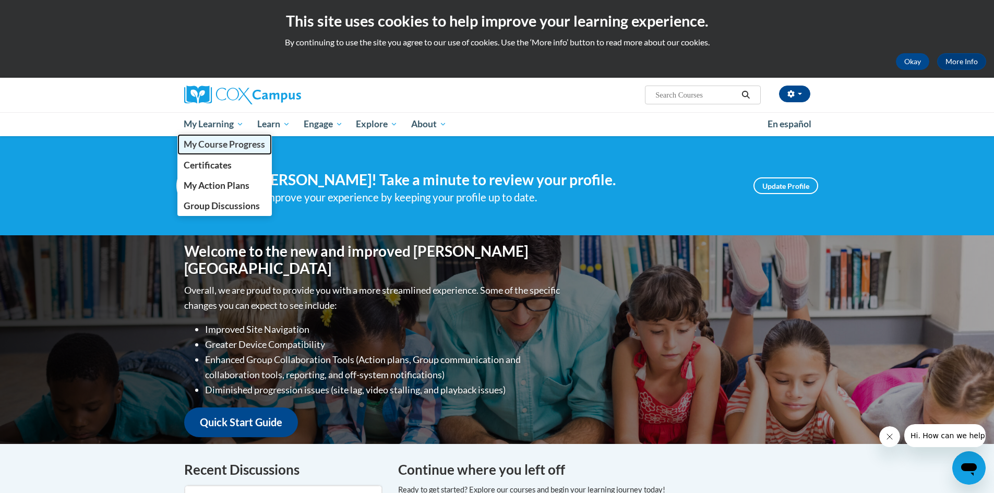
click at [211, 145] on span "My Course Progress" at bounding box center [224, 144] width 81 height 11
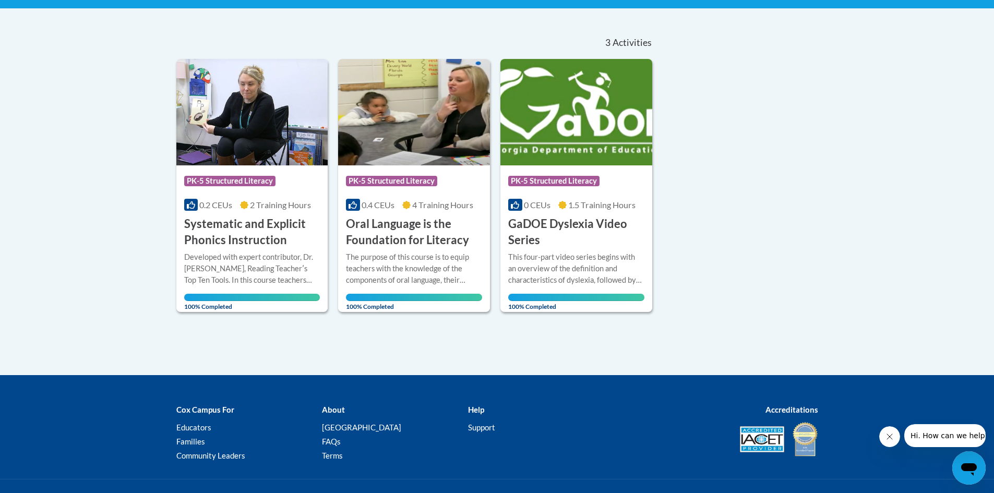
scroll to position [104, 0]
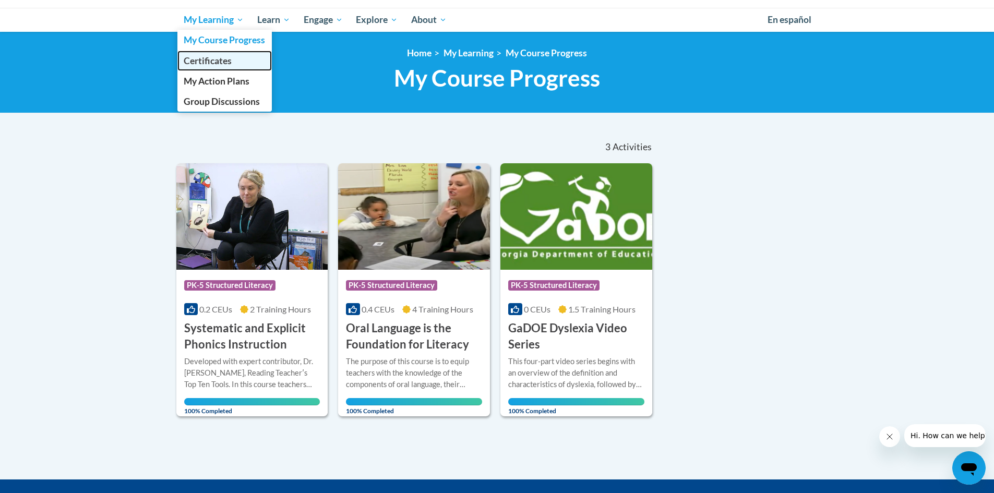
click at [194, 61] on span "Certificates" at bounding box center [208, 60] width 48 height 11
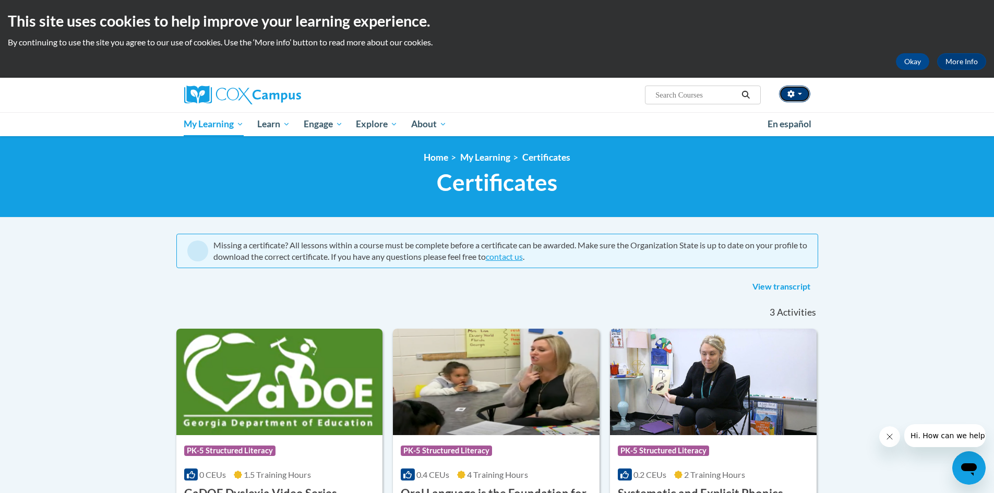
click at [802, 88] on button "button" at bounding box center [794, 94] width 31 height 17
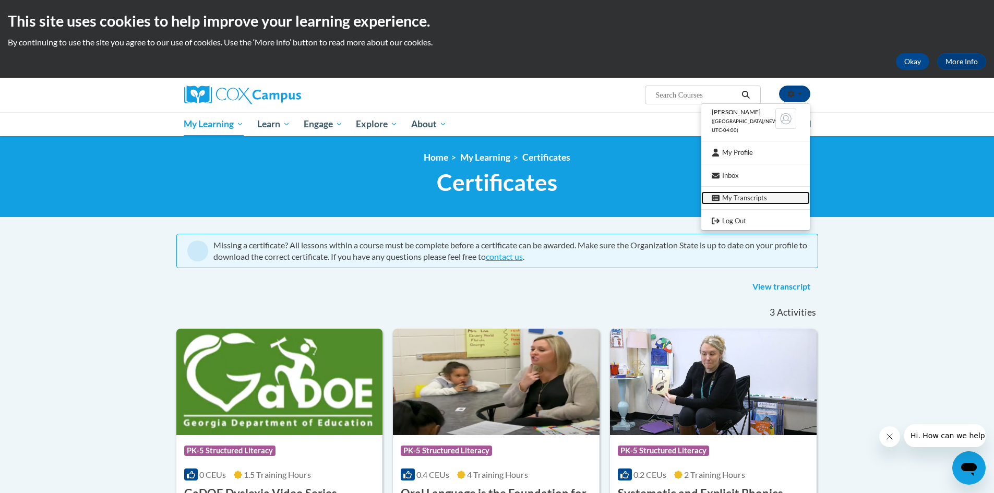
click at [735, 193] on link "My Transcripts" at bounding box center [755, 198] width 109 height 13
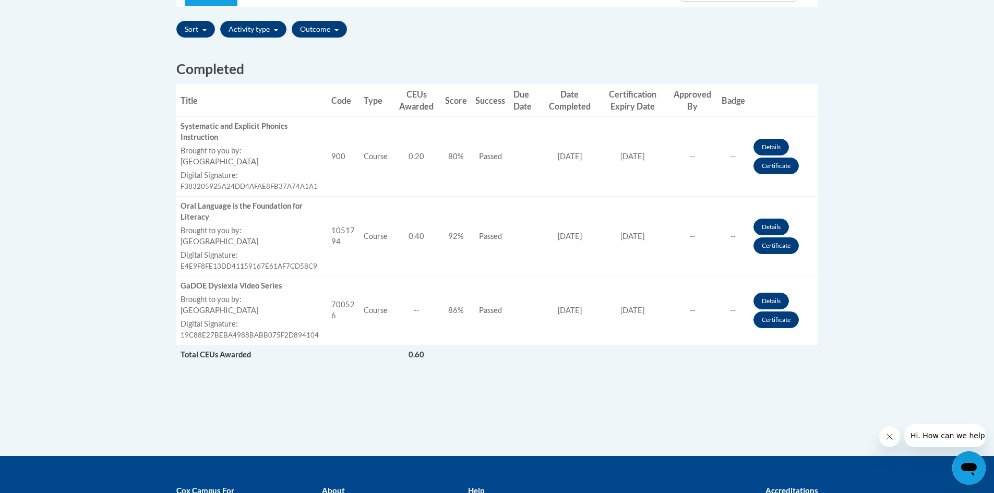
scroll to position [313, 0]
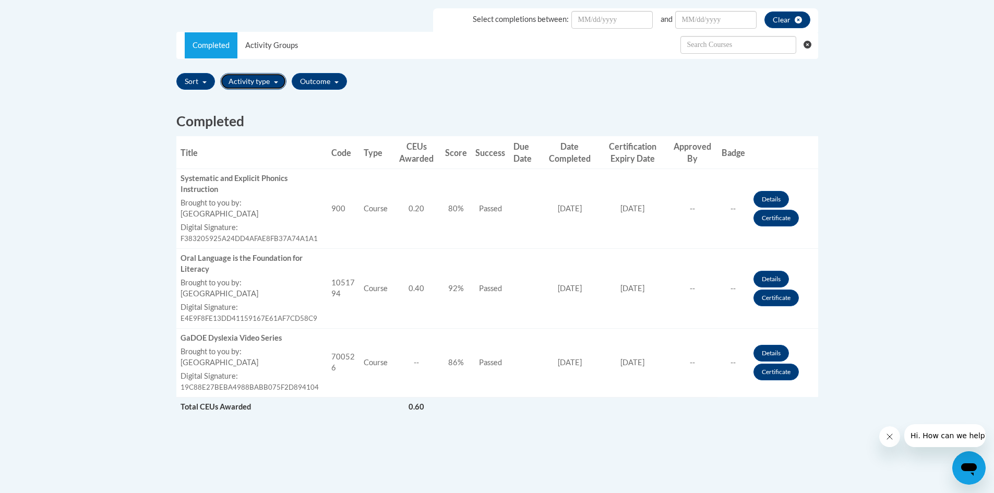
click at [264, 82] on button "Activity type" at bounding box center [253, 81] width 66 height 17
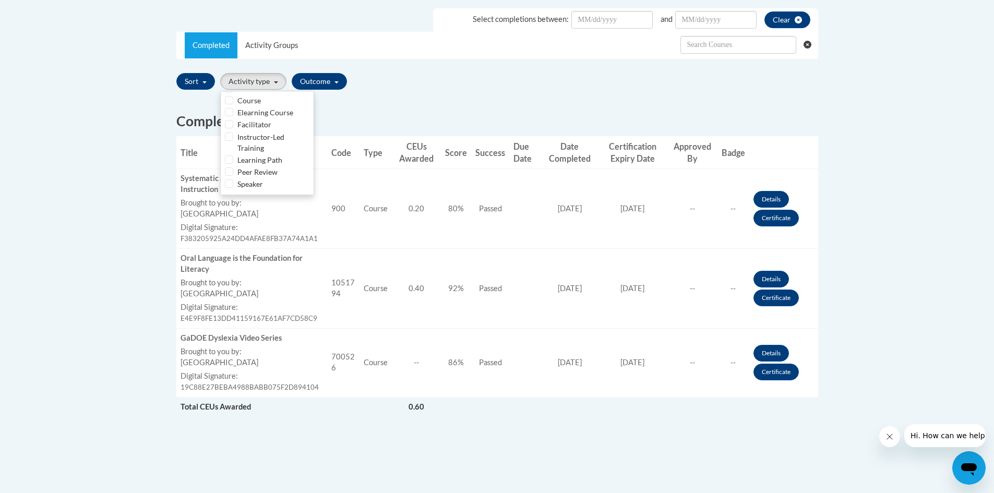
click at [414, 99] on div "Completed Title Code Type CEUs Awarded Score Success Due Date Date Completed Ce…" at bounding box center [498, 269] width 658 height 352
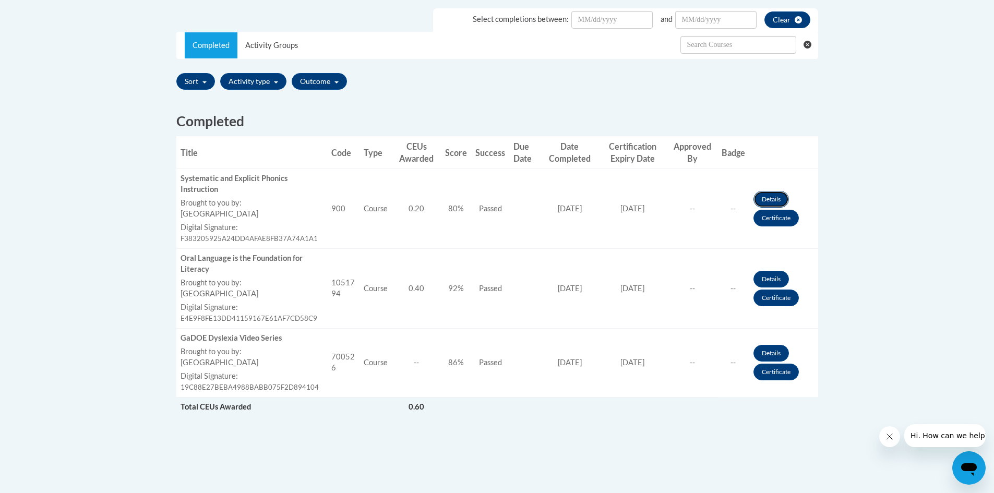
click at [764, 196] on link "Details" at bounding box center [771, 199] width 35 height 17
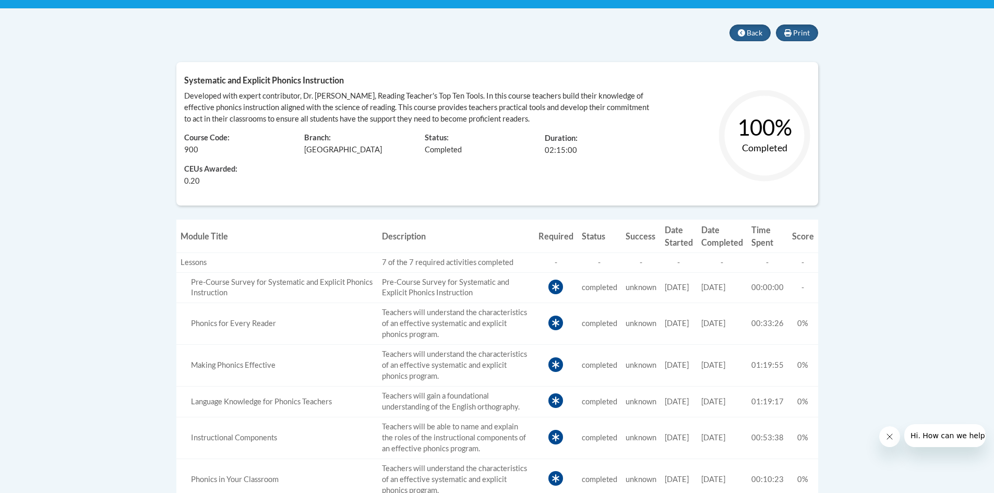
scroll to position [157, 0]
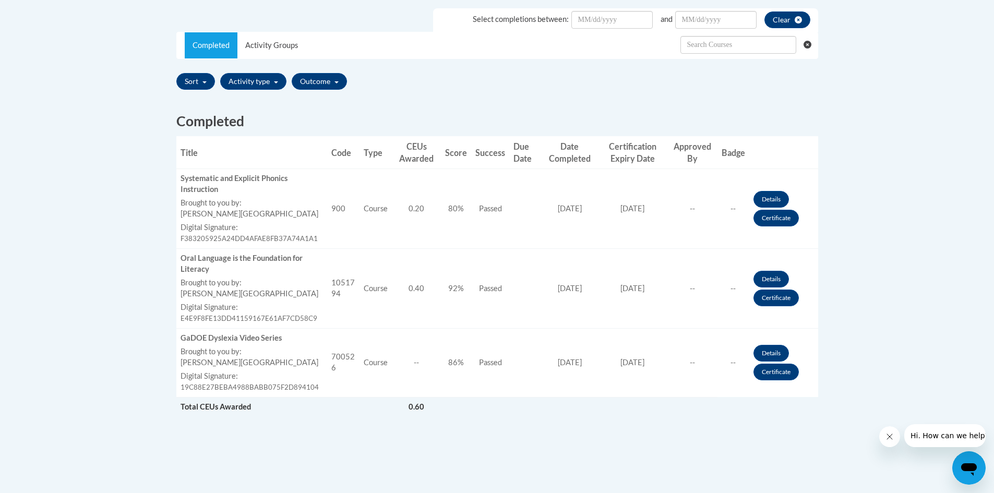
click at [388, 76] on div "Sort Title Code Date Completed Certificate Expiration Dated Due Date Selected F…" at bounding box center [497, 81] width 642 height 25
drag, startPoint x: 115, startPoint y: 14, endPoint x: 455, endPoint y: 28, distance: 340.0
click at [466, 30] on body "This site uses cookies to help improve your learning experience. By continuing …" at bounding box center [497, 190] width 994 height 1006
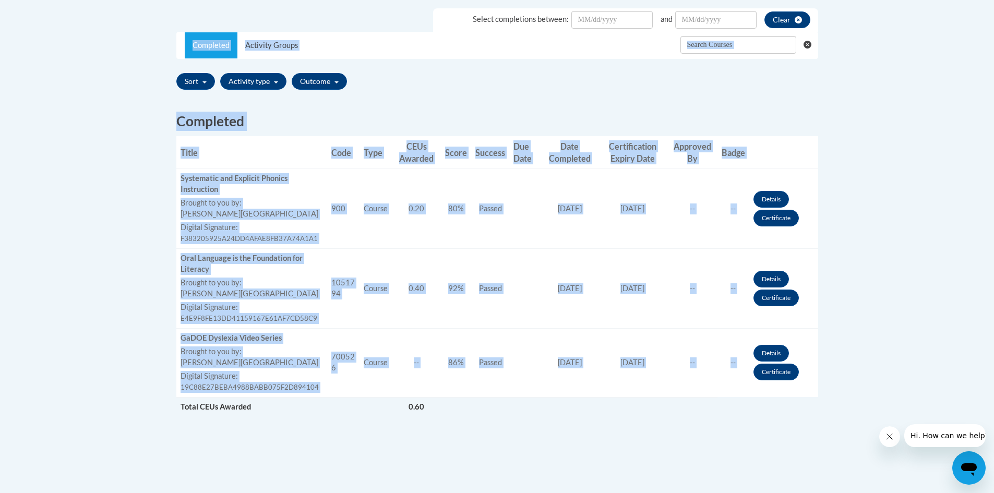
drag, startPoint x: 127, startPoint y: 25, endPoint x: 782, endPoint y: 330, distance: 723.3
click at [785, 333] on body "This site uses cookies to help improve your learning experience. By continuing …" at bounding box center [497, 190] width 994 height 1006
drag, startPoint x: 89, startPoint y: 66, endPoint x: 128, endPoint y: 64, distance: 39.2
click at [90, 66] on body "This site uses cookies to help improve your learning experience. By continuing …" at bounding box center [497, 190] width 994 height 1006
click at [141, 69] on body "This site uses cookies to help improve your learning experience. By continuing …" at bounding box center [497, 190] width 994 height 1006
